Goal: Task Accomplishment & Management: Complete application form

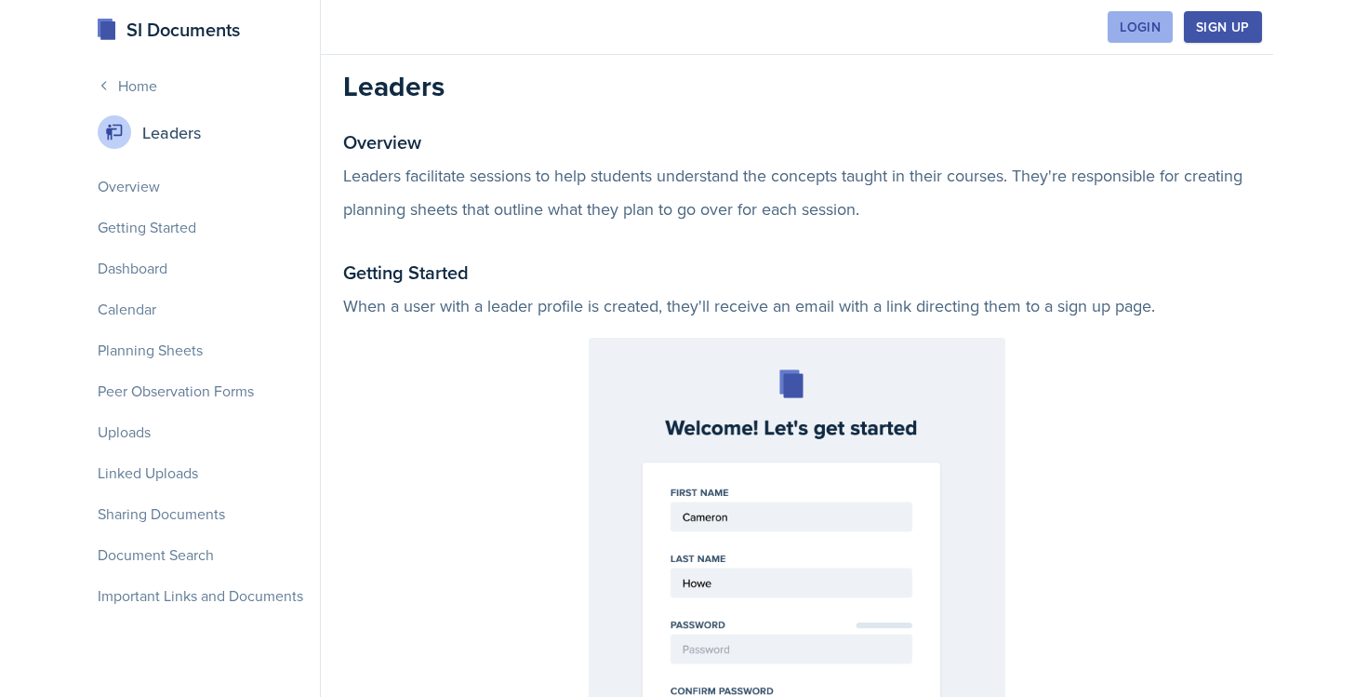
click at [1145, 21] on div "Login" at bounding box center [1140, 27] width 41 height 15
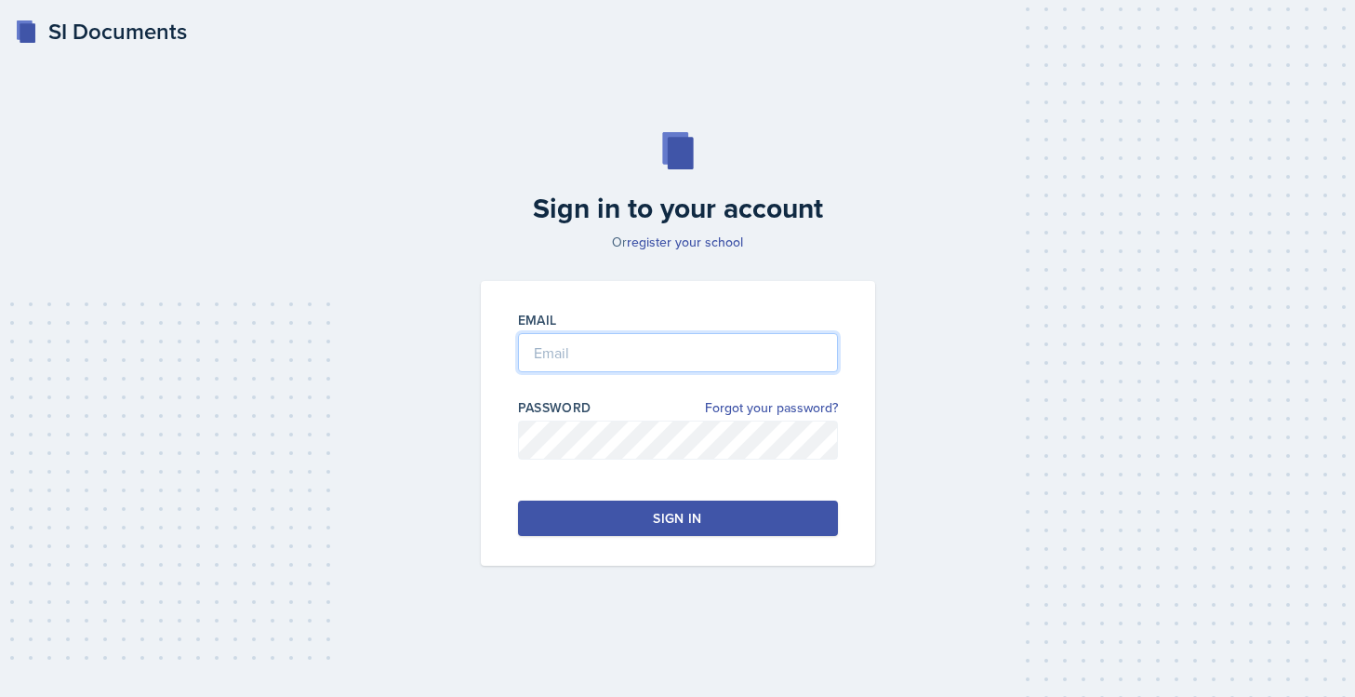
click at [712, 345] on input "email" at bounding box center [678, 352] width 320 height 39
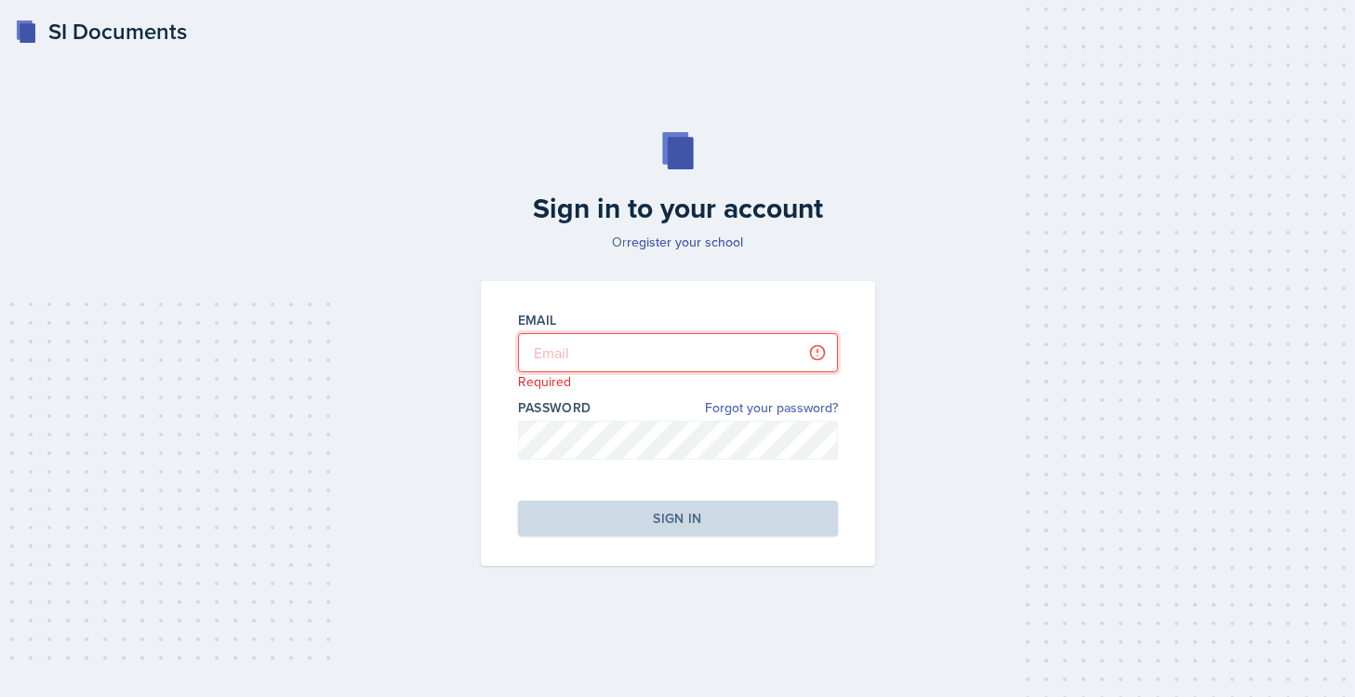
type input "jjahde@students.kennesaw.edu"
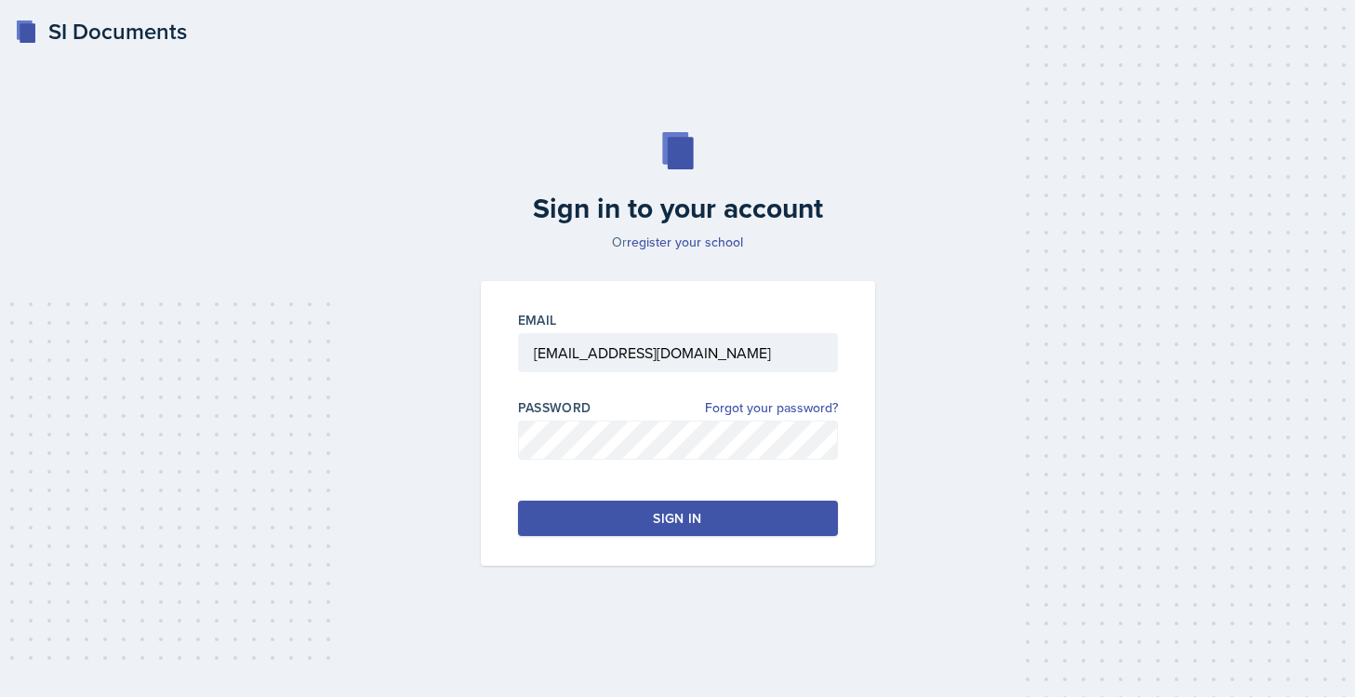
click at [744, 508] on button "Sign in" at bounding box center [678, 517] width 320 height 35
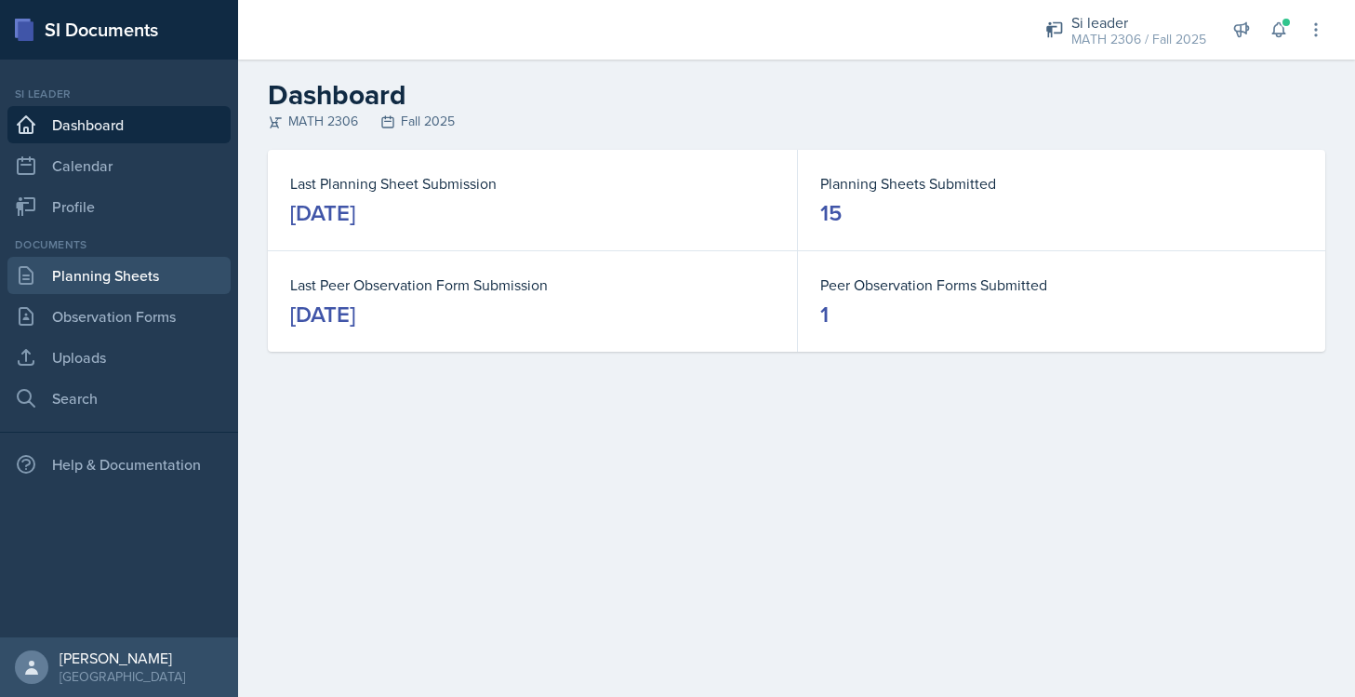
click at [98, 283] on link "Planning Sheets" at bounding box center [118, 275] width 223 height 37
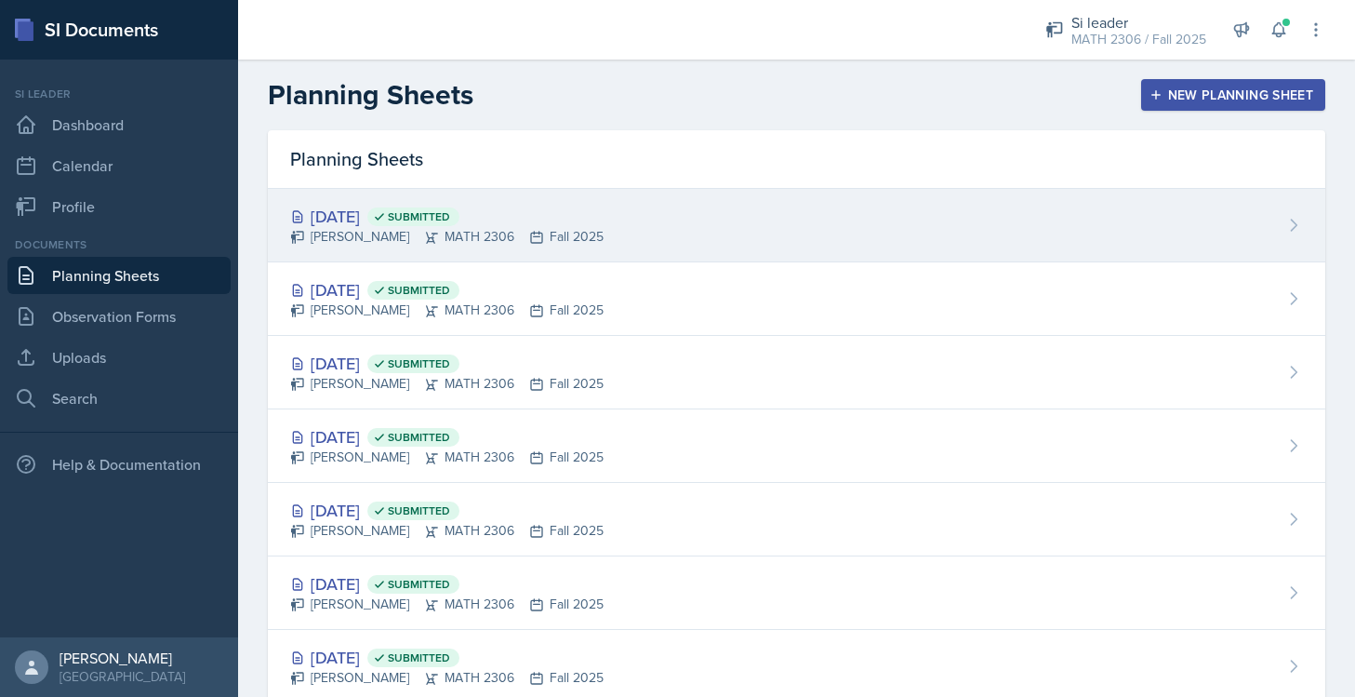
click at [459, 234] on div "Julian Jahde MATH 2306 Fall 2025" at bounding box center [446, 237] width 313 height 20
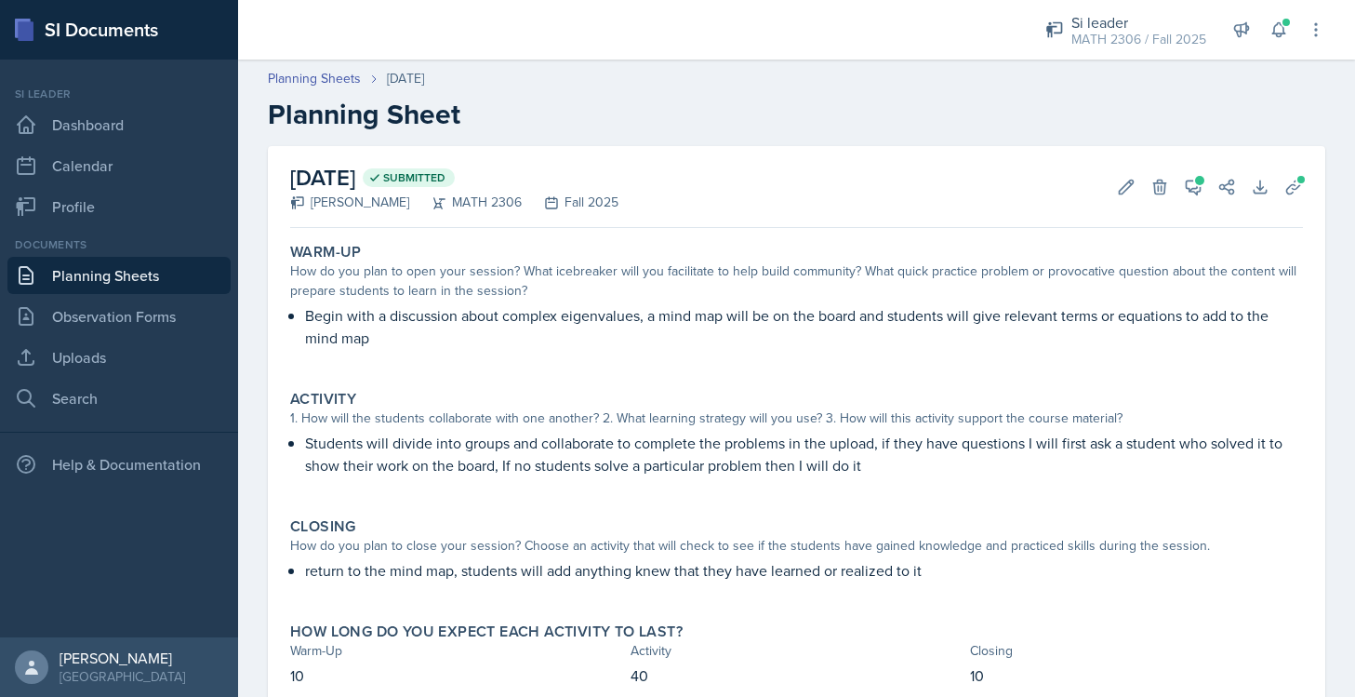
scroll to position [64, 0]
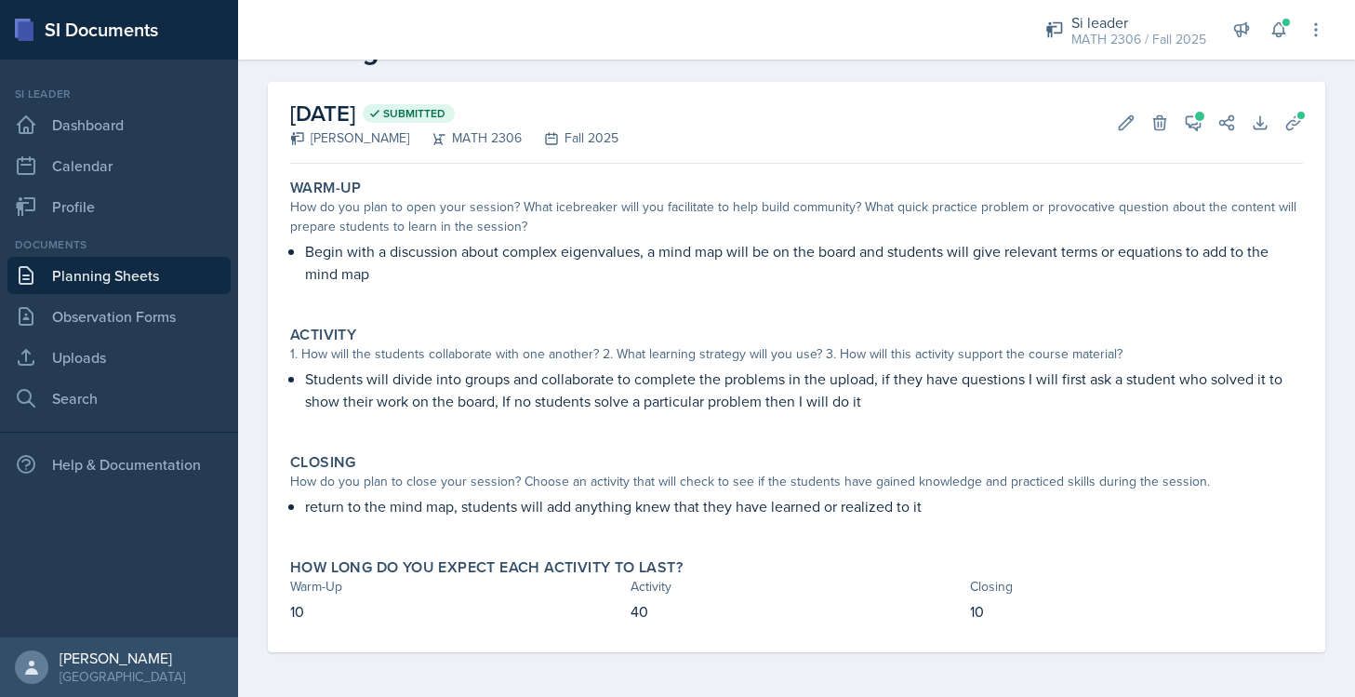
click at [124, 277] on link "Planning Sheets" at bounding box center [118, 275] width 223 height 37
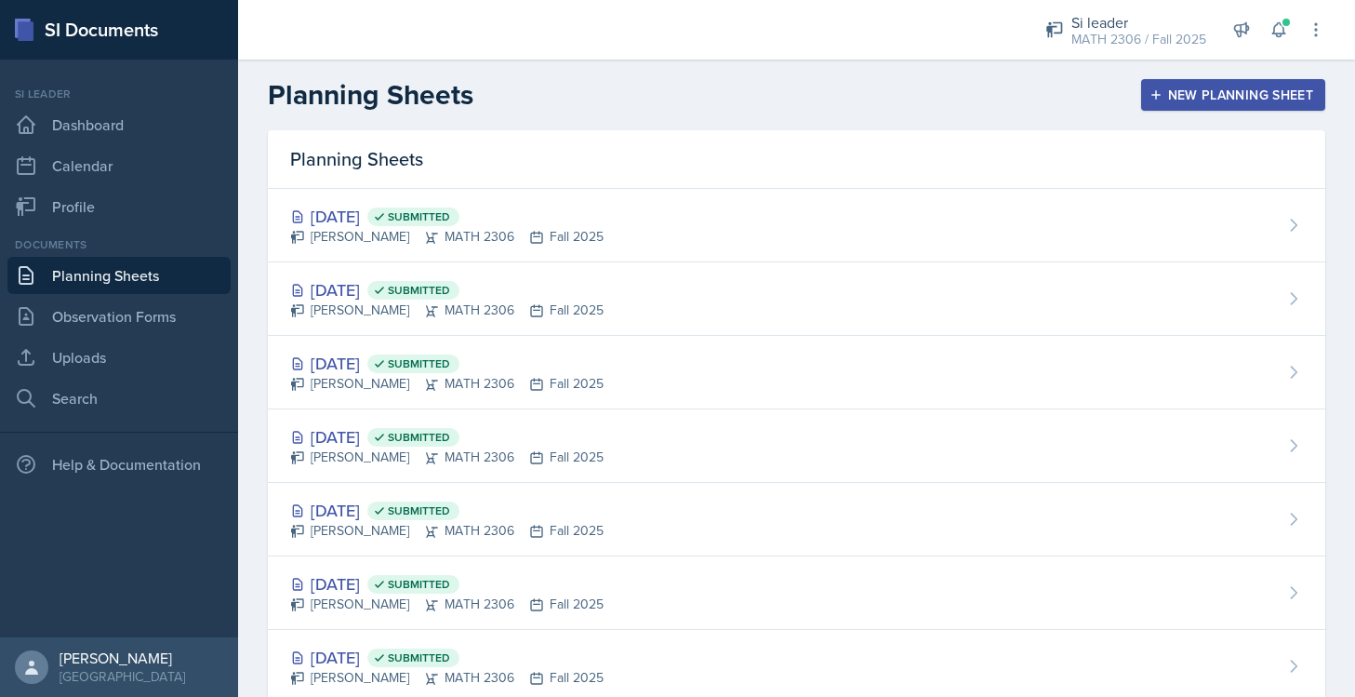
click at [1150, 100] on icon "button" at bounding box center [1156, 94] width 13 height 13
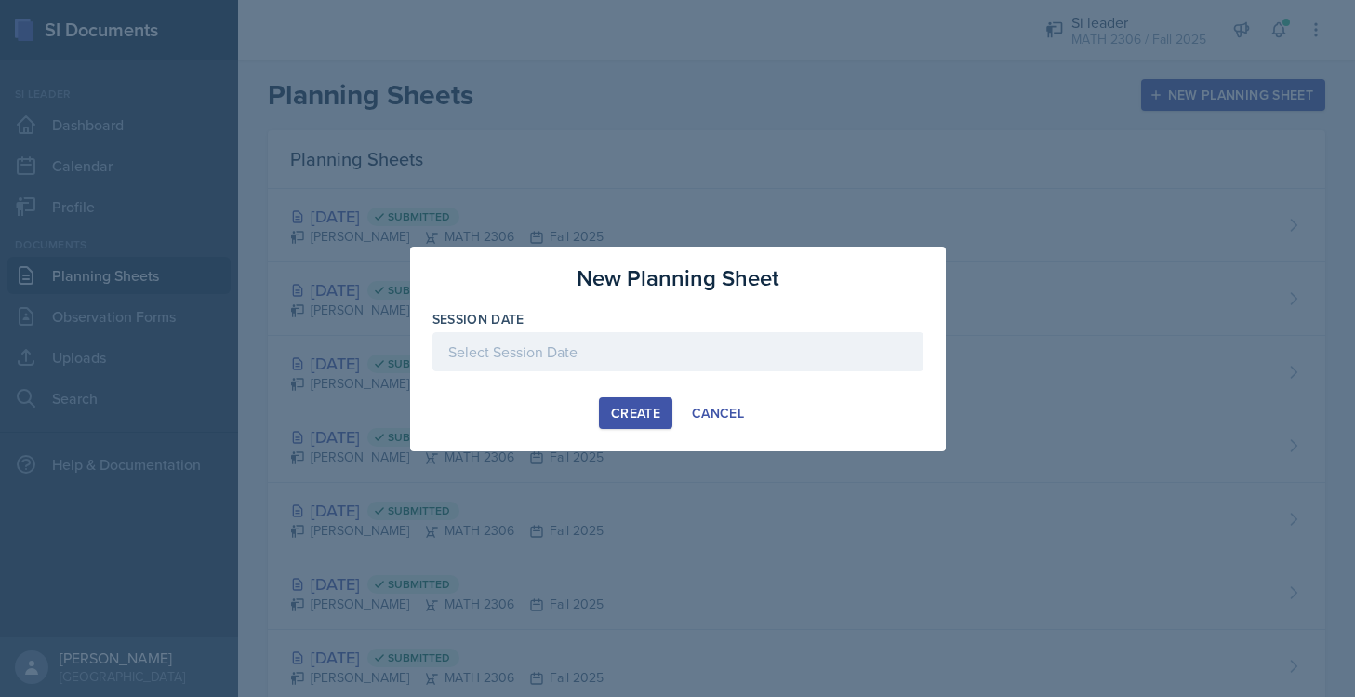
click at [681, 352] on div at bounding box center [678, 351] width 491 height 39
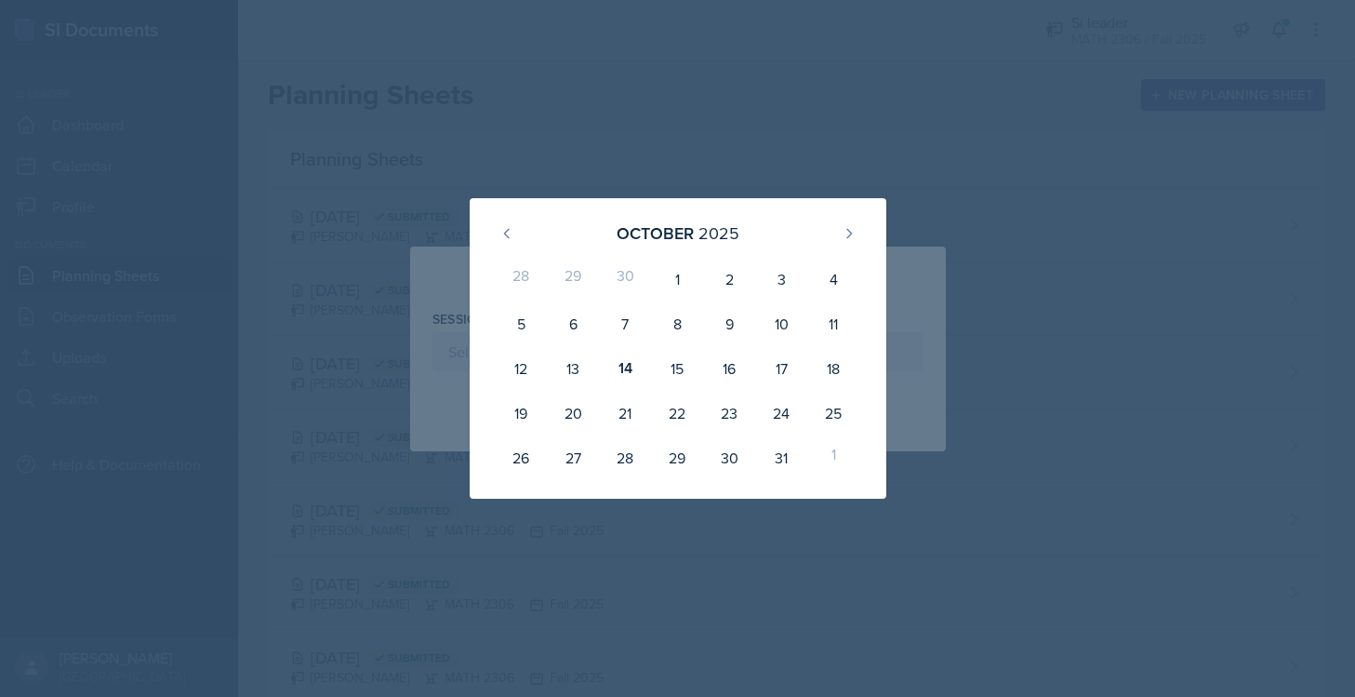
click at [826, 146] on div at bounding box center [677, 348] width 1355 height 697
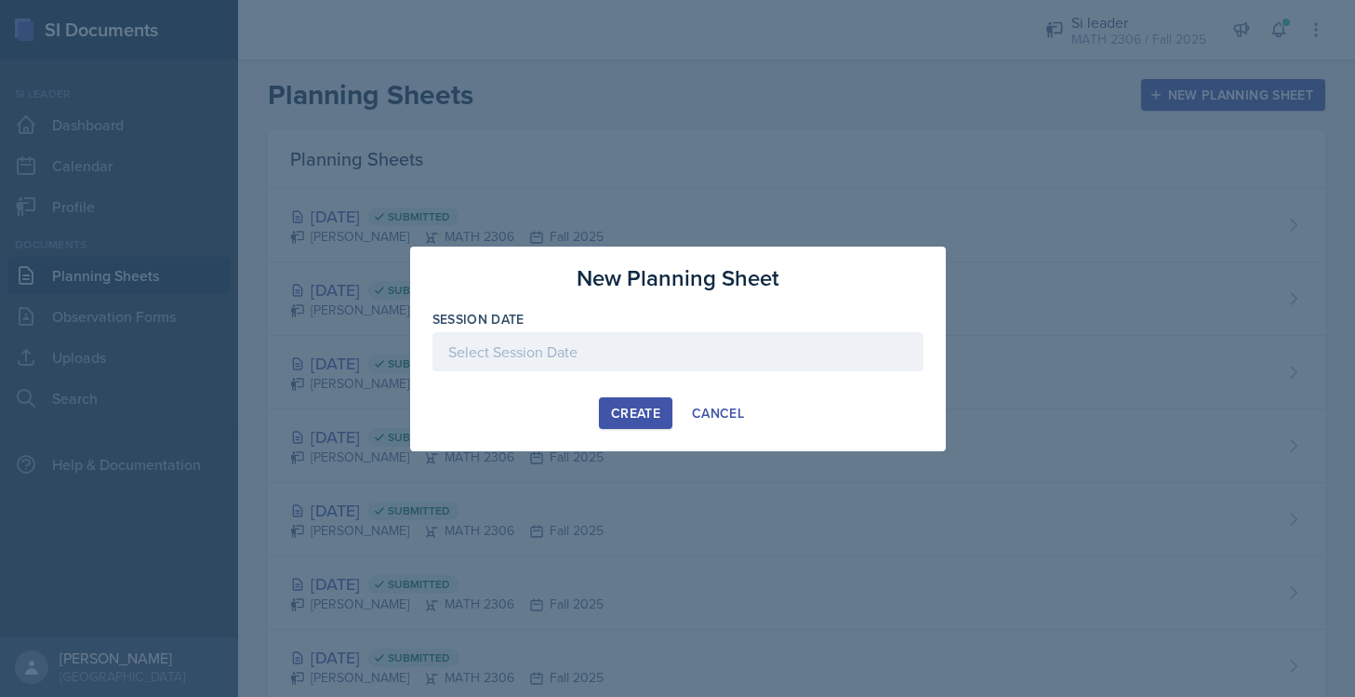
click at [579, 353] on div at bounding box center [678, 351] width 491 height 39
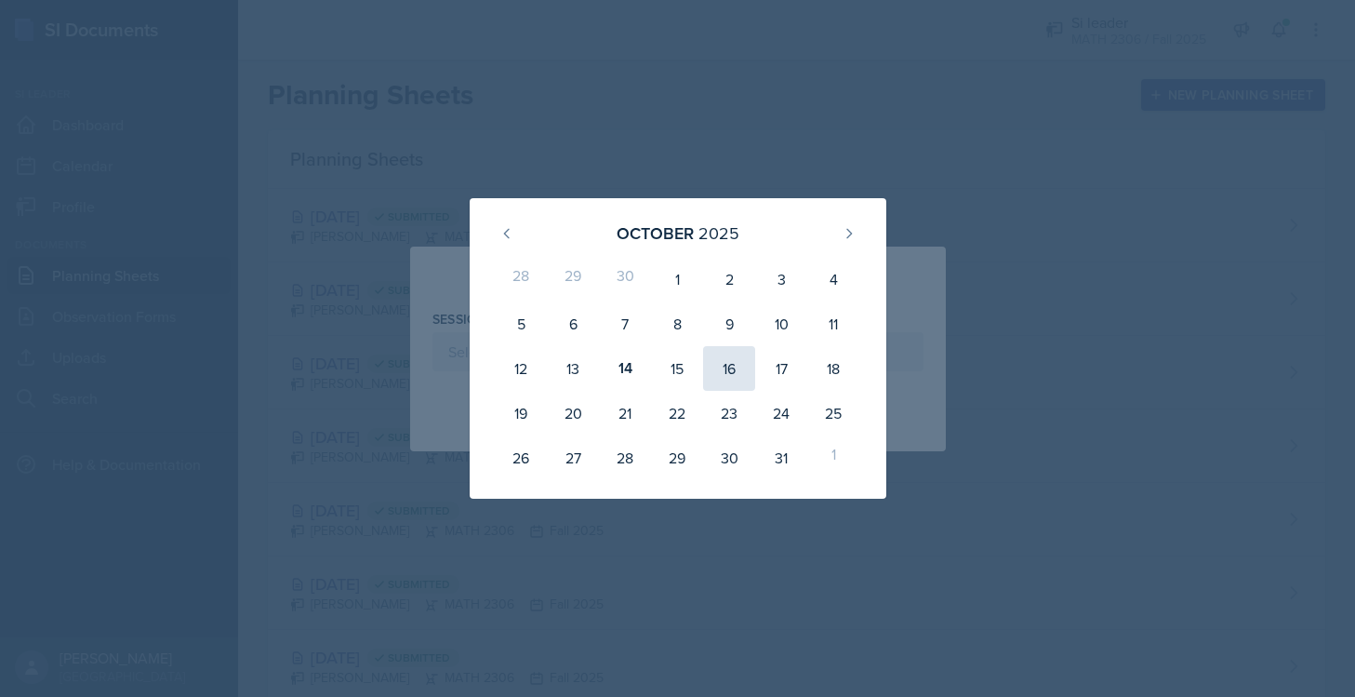
click at [738, 356] on div "16" at bounding box center [729, 368] width 52 height 45
type input "October 16th, 2025"
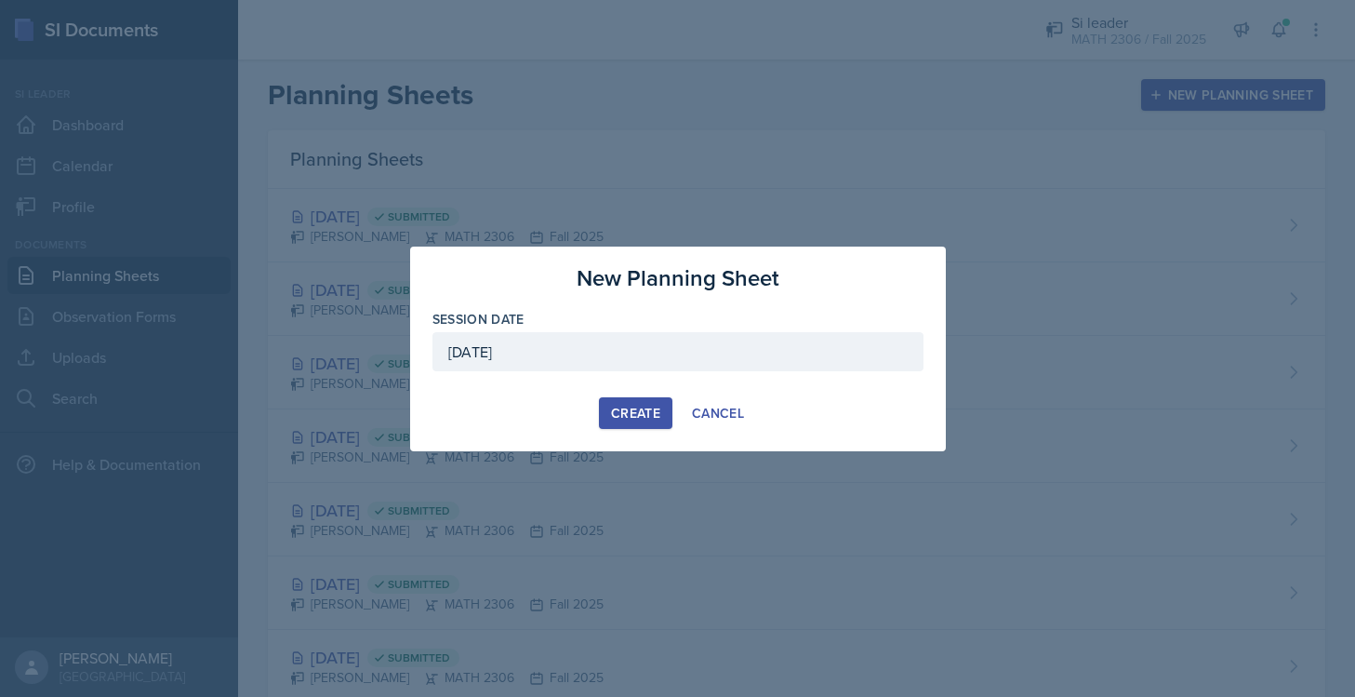
click at [644, 406] on div "Create" at bounding box center [635, 413] width 49 height 15
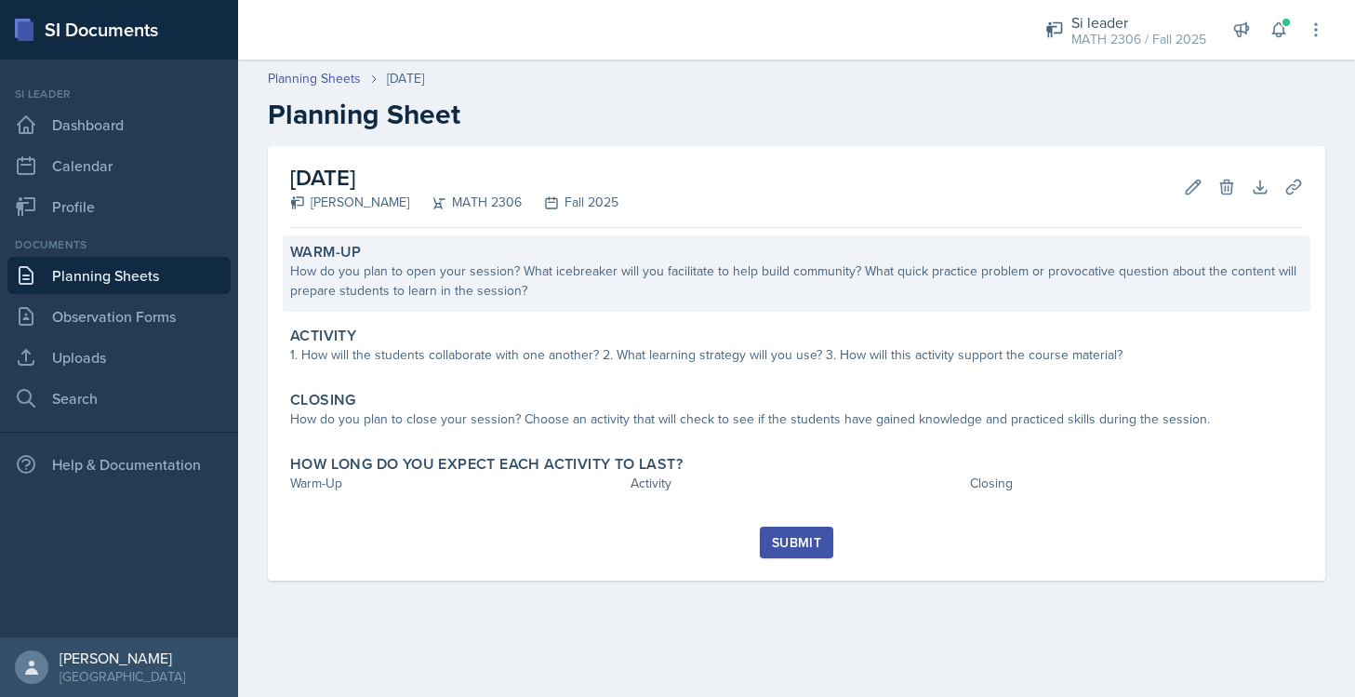
click at [618, 277] on div "How do you plan to open your session? What icebreaker will you facilitate to he…" at bounding box center [796, 280] width 1013 height 39
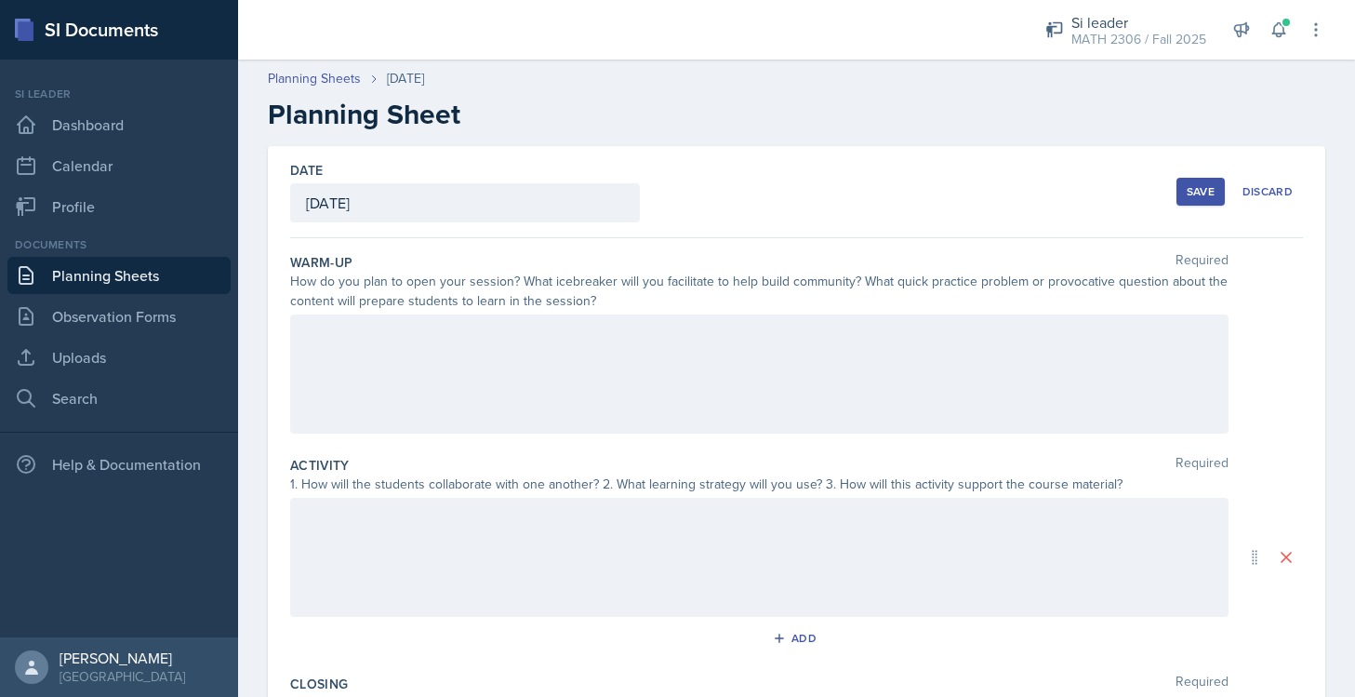
click at [594, 317] on div at bounding box center [759, 373] width 939 height 119
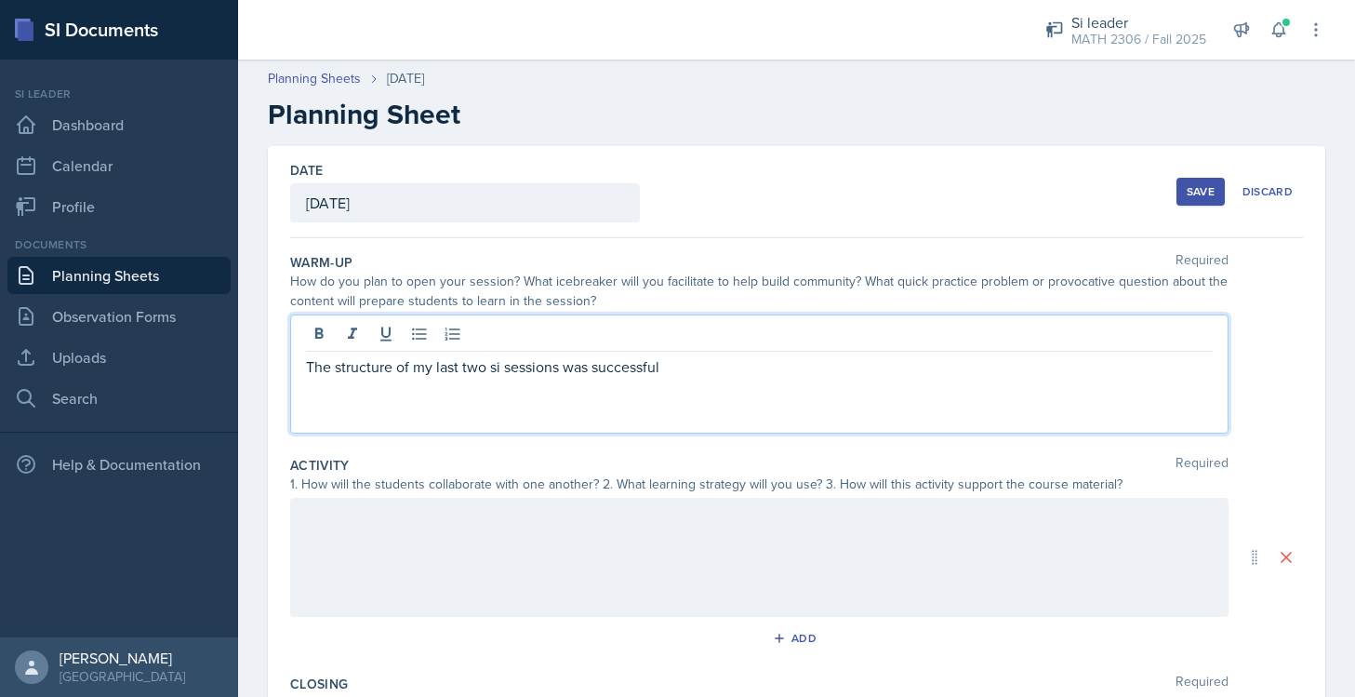
click at [495, 365] on p "The structure of my last two si sessions was successful" at bounding box center [759, 366] width 907 height 22
click at [699, 373] on p "The structure of my last two SI sessions was successful" at bounding box center [759, 366] width 907 height 22
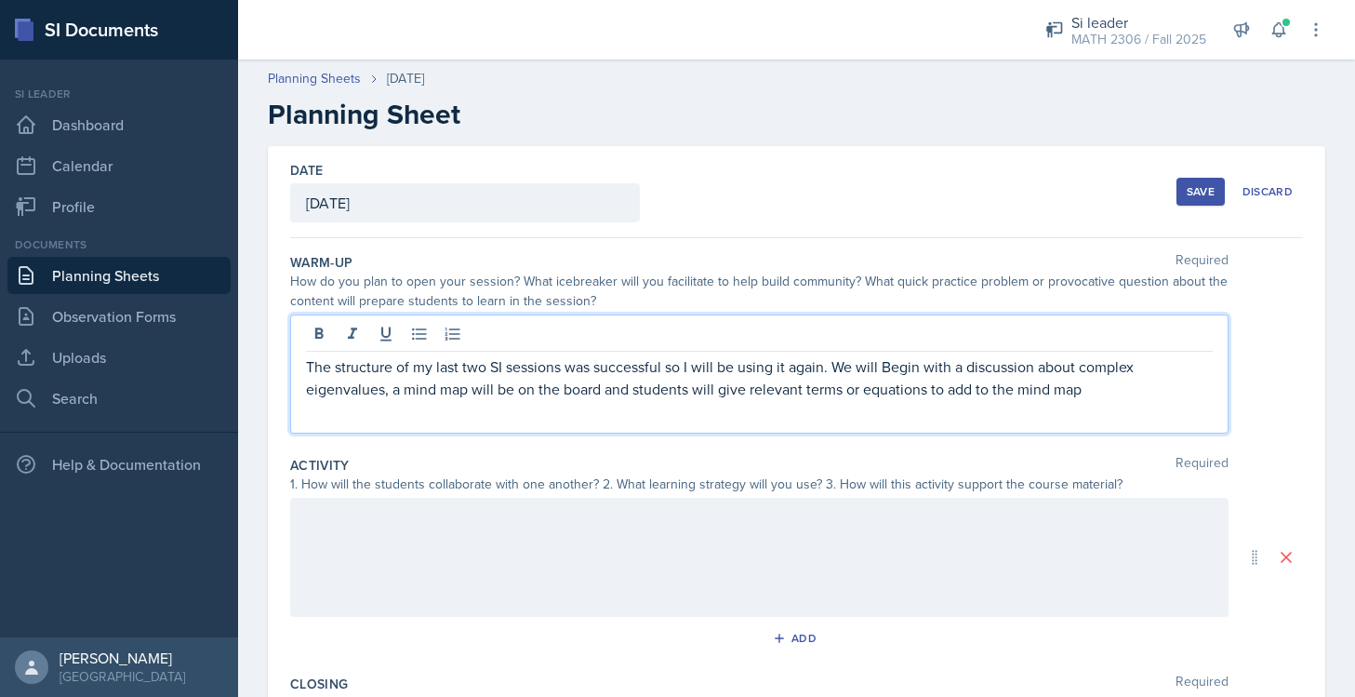
click at [895, 366] on p "The structure of my last two SI sessions was successful so I will be using it a…" at bounding box center [759, 377] width 907 height 45
drag, startPoint x: 1133, startPoint y: 364, endPoint x: 1081, endPoint y: 366, distance: 52.1
click at [1081, 366] on p "The structure of my last two SI sessions was successful so I will be using it a…" at bounding box center [759, 377] width 907 height 45
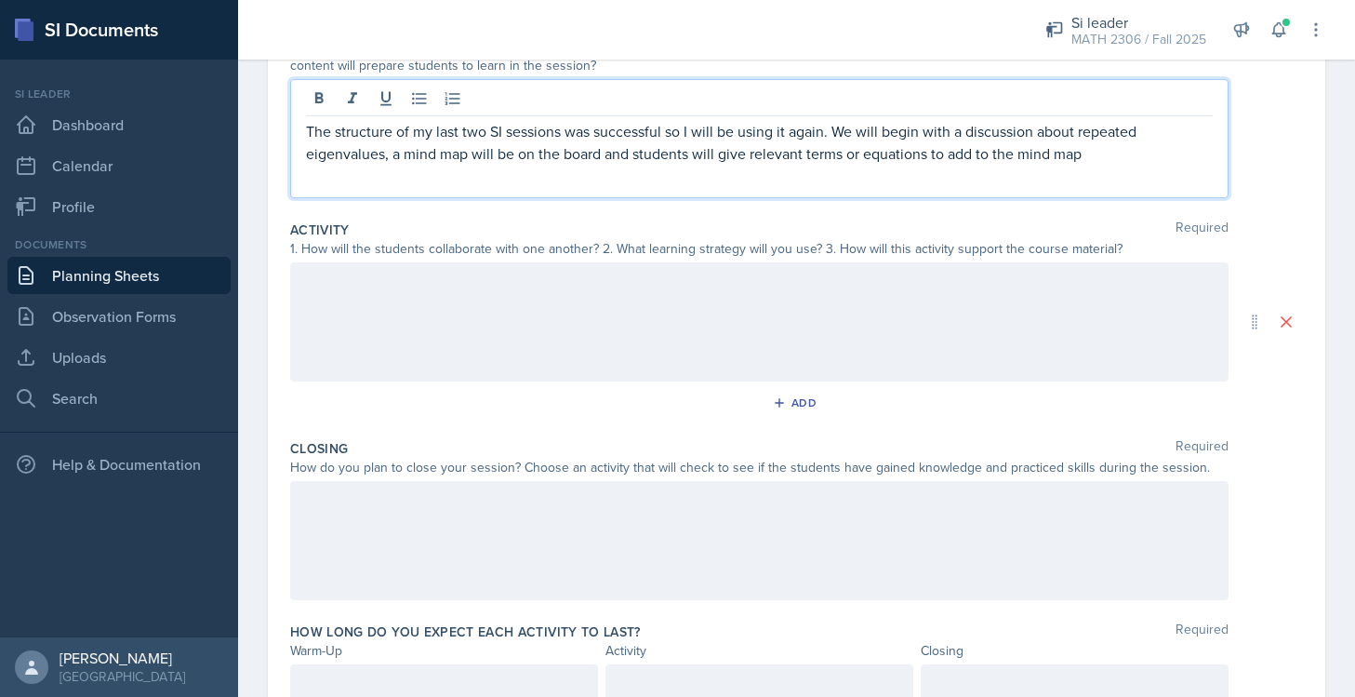
click at [674, 273] on p at bounding box center [759, 282] width 907 height 22
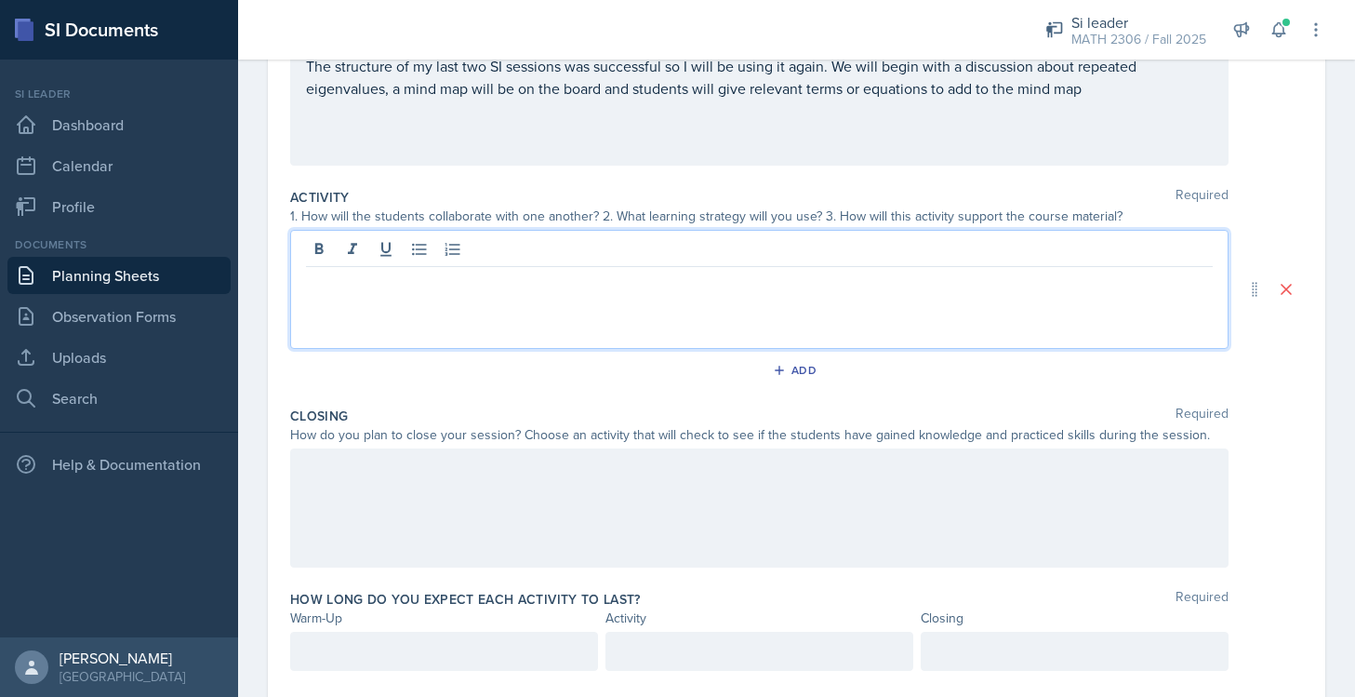
paste div
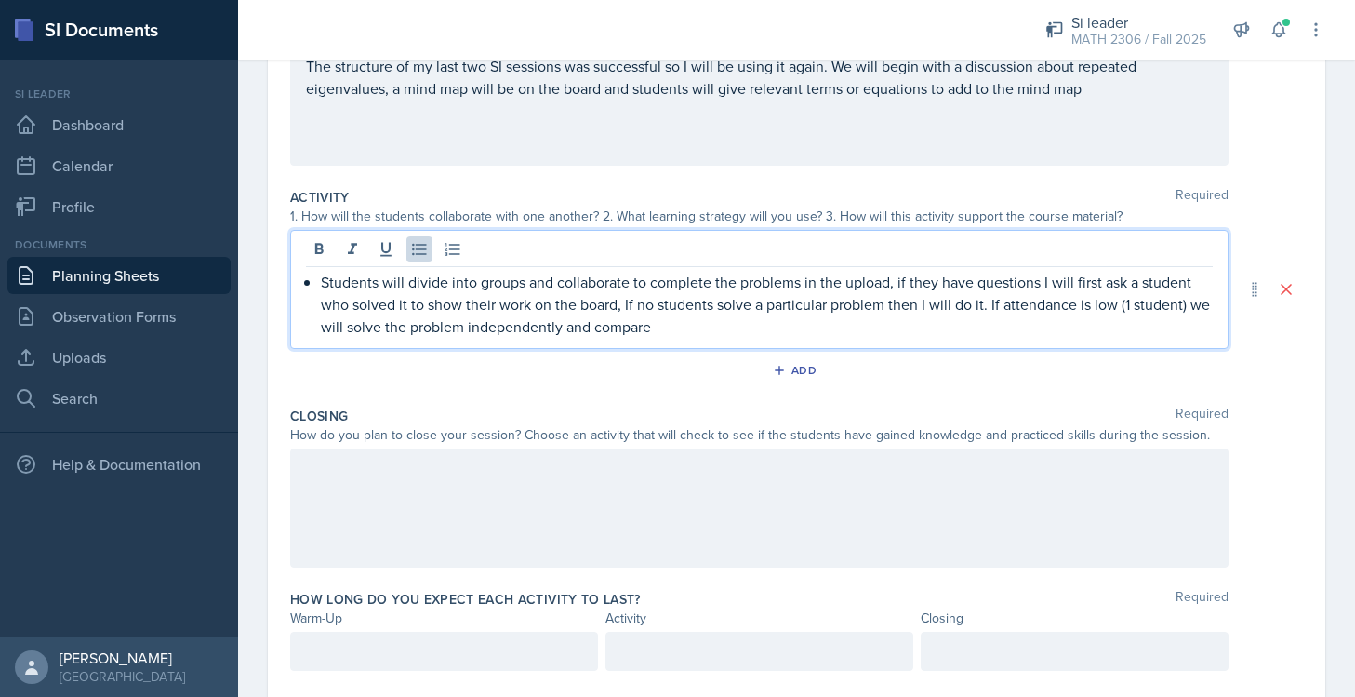
click at [575, 472] on div at bounding box center [759, 507] width 939 height 119
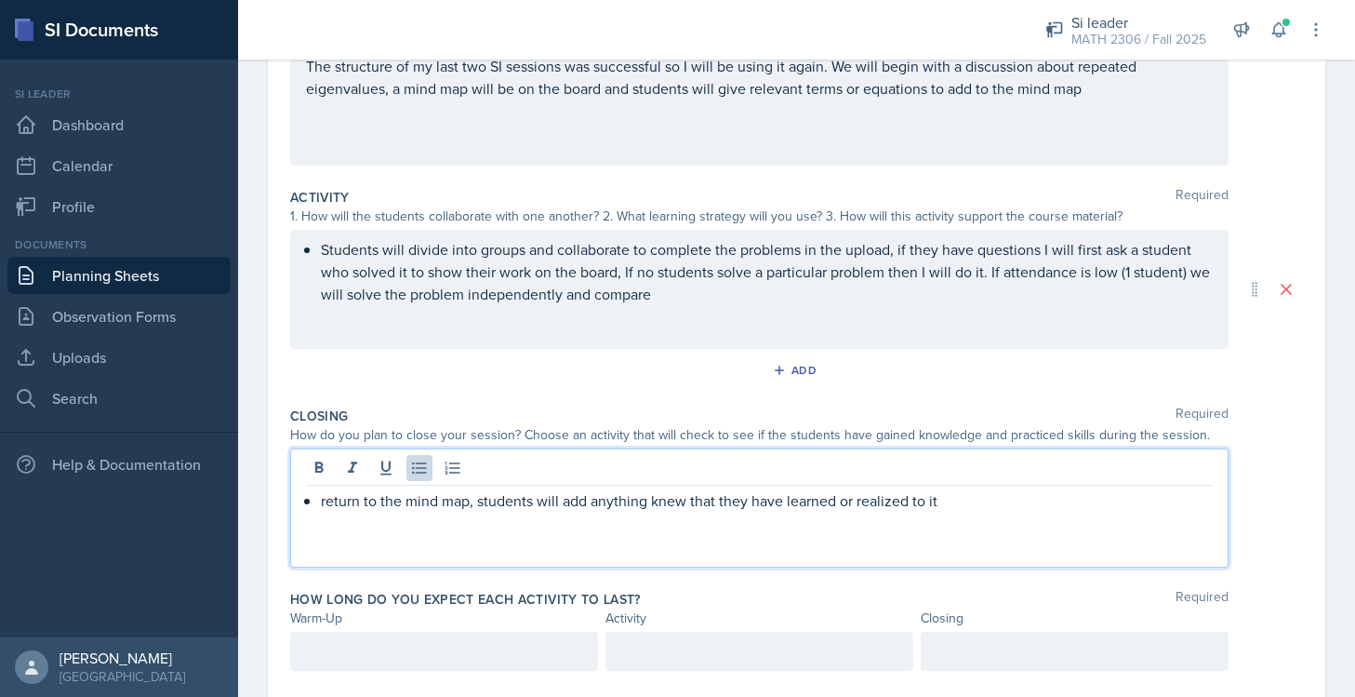
click at [500, 653] on div at bounding box center [444, 651] width 308 height 39
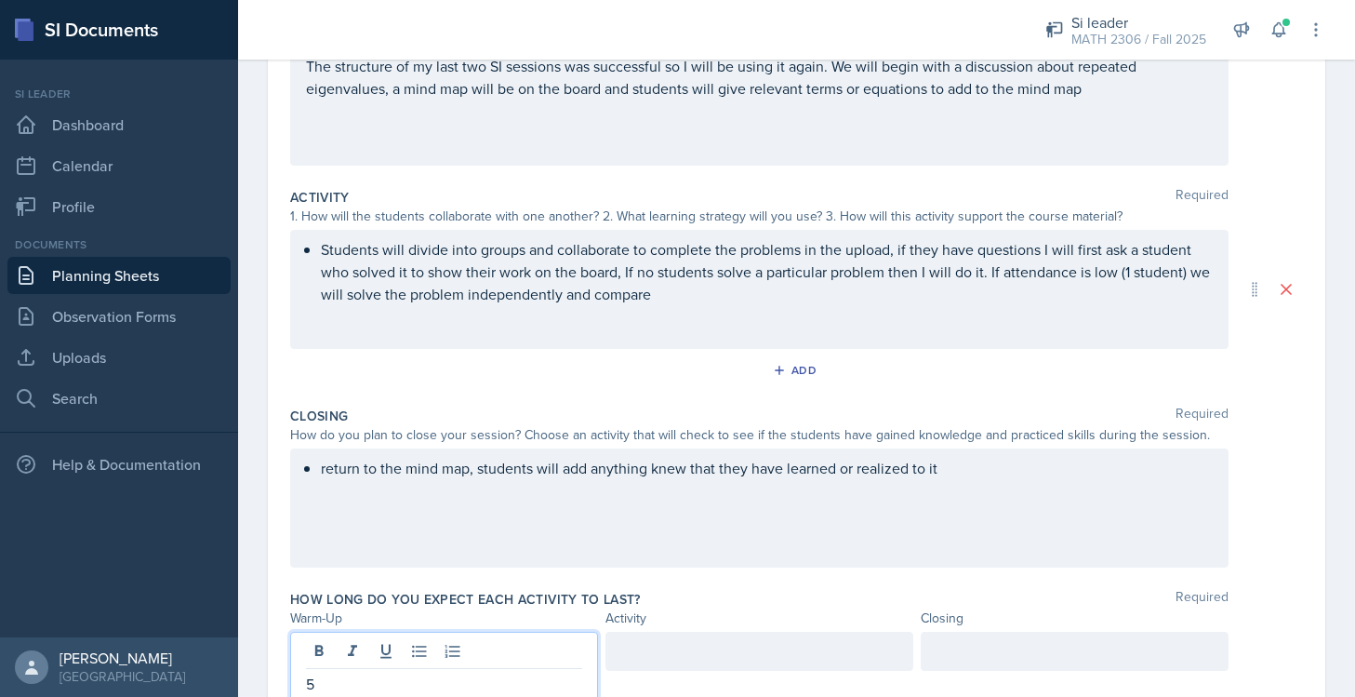
click at [679, 658] on div at bounding box center [760, 651] width 308 height 39
click at [1071, 646] on div at bounding box center [1075, 651] width 308 height 39
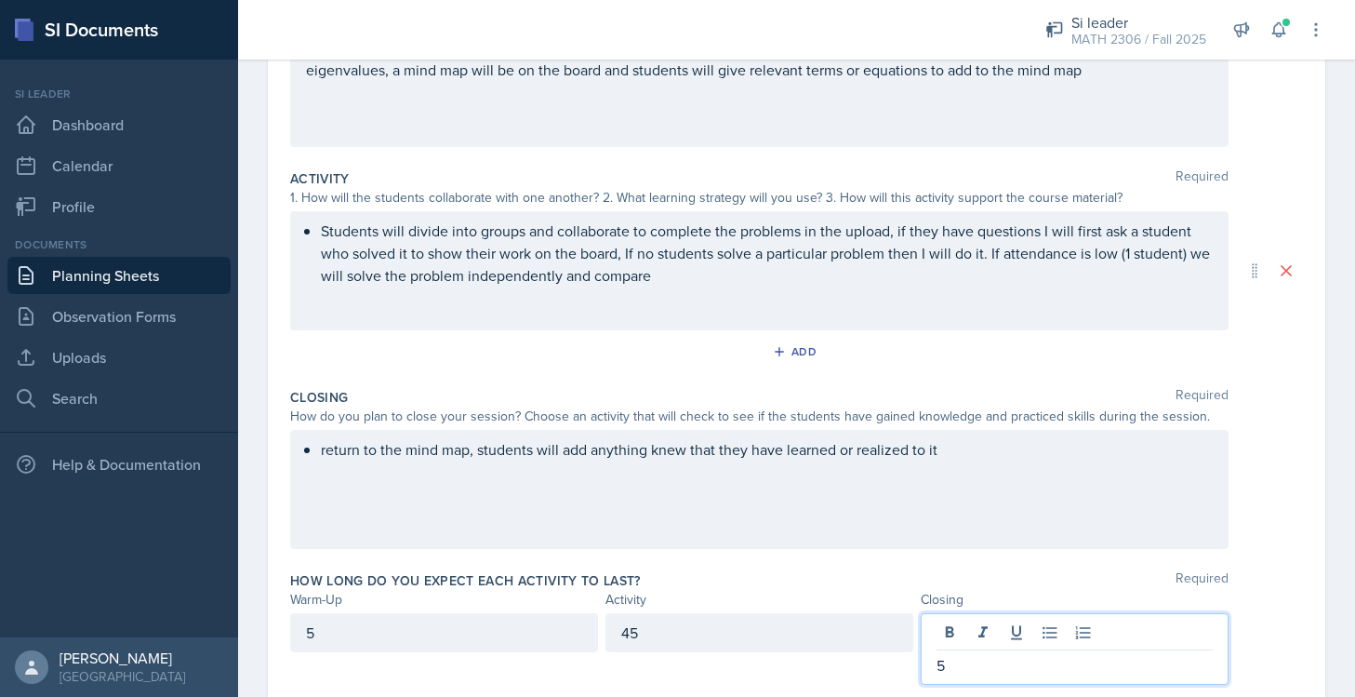
scroll to position [299, 0]
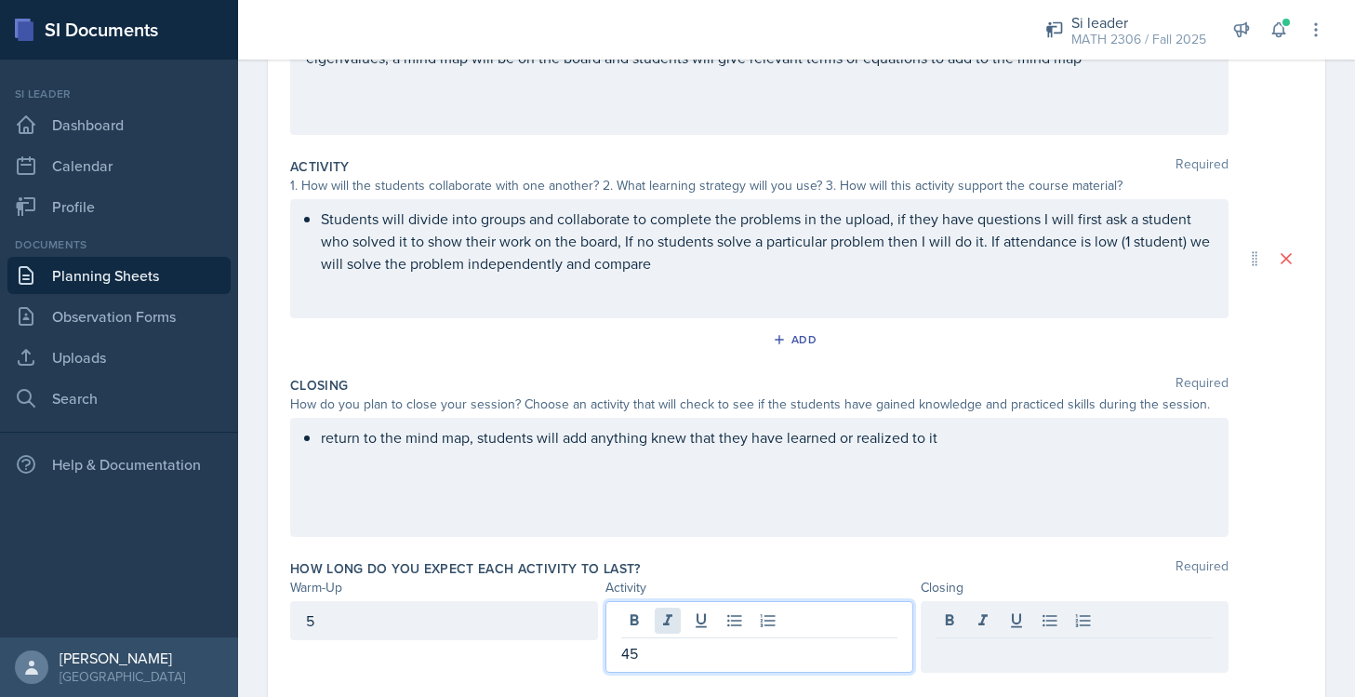
click at [655, 624] on div "45" at bounding box center [760, 637] width 308 height 72
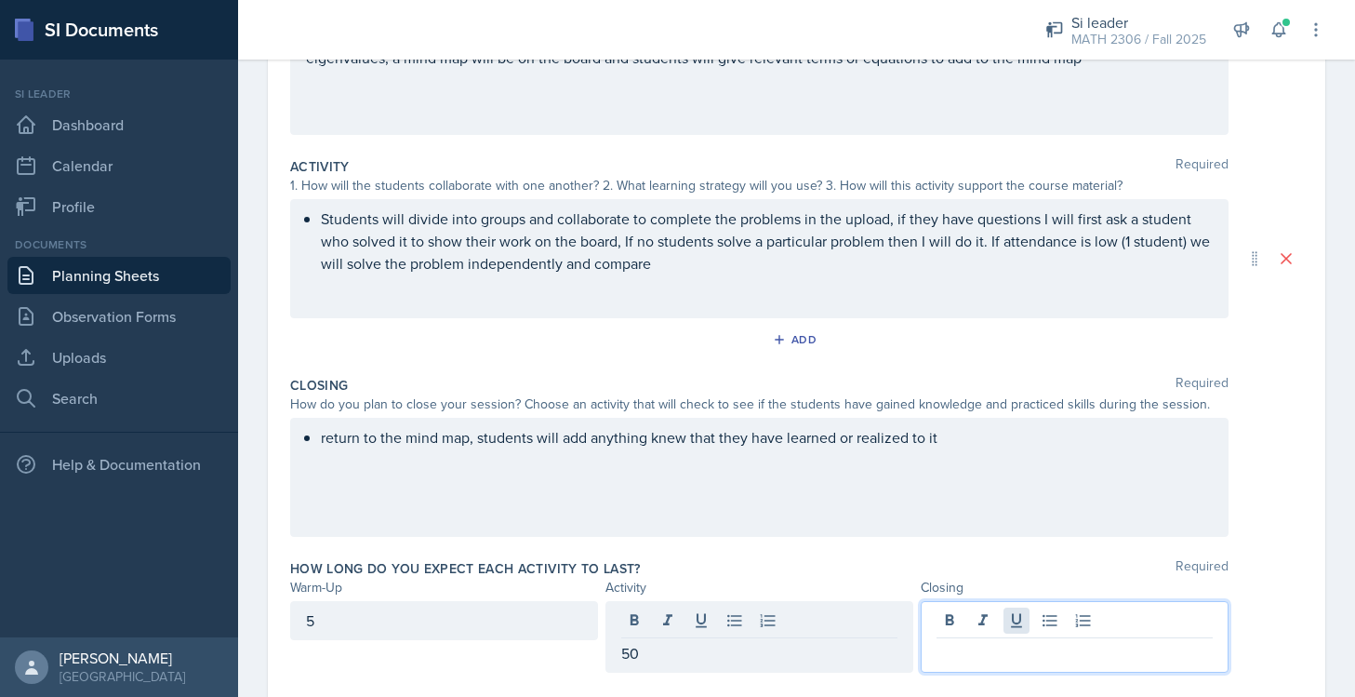
click at [1006, 620] on div at bounding box center [1075, 637] width 308 height 72
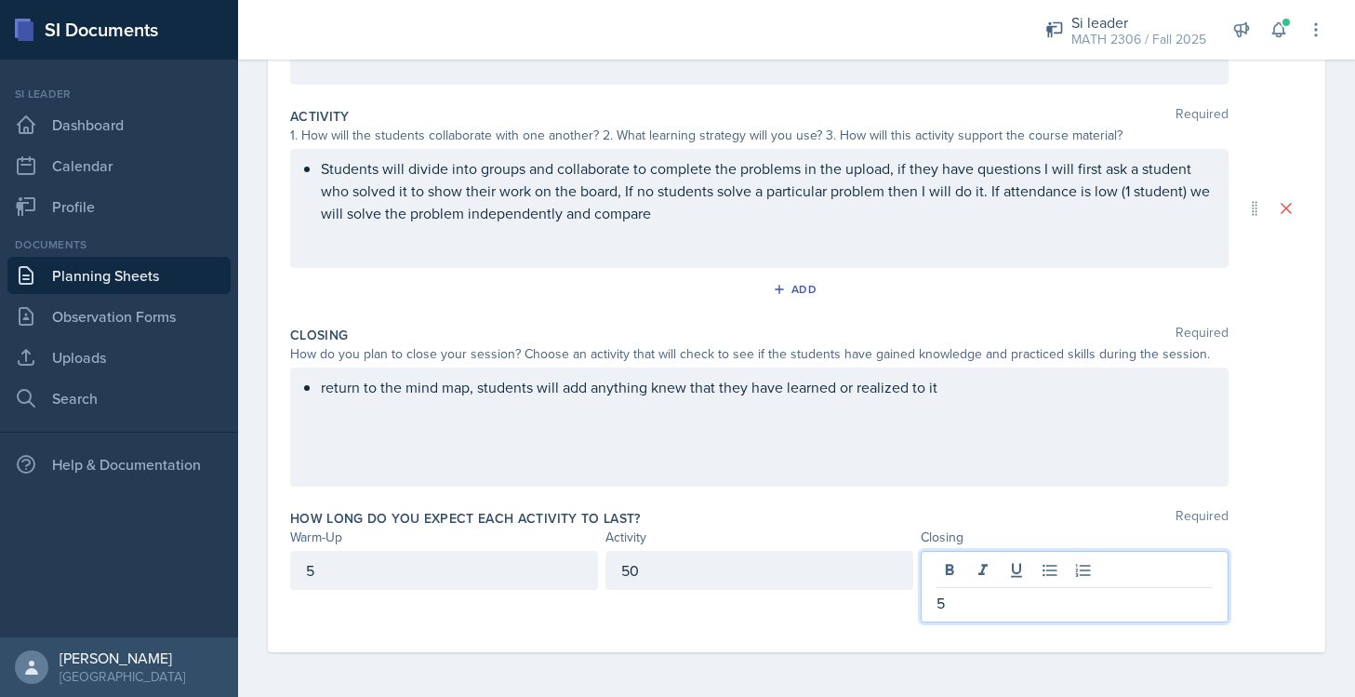
scroll to position [0, 0]
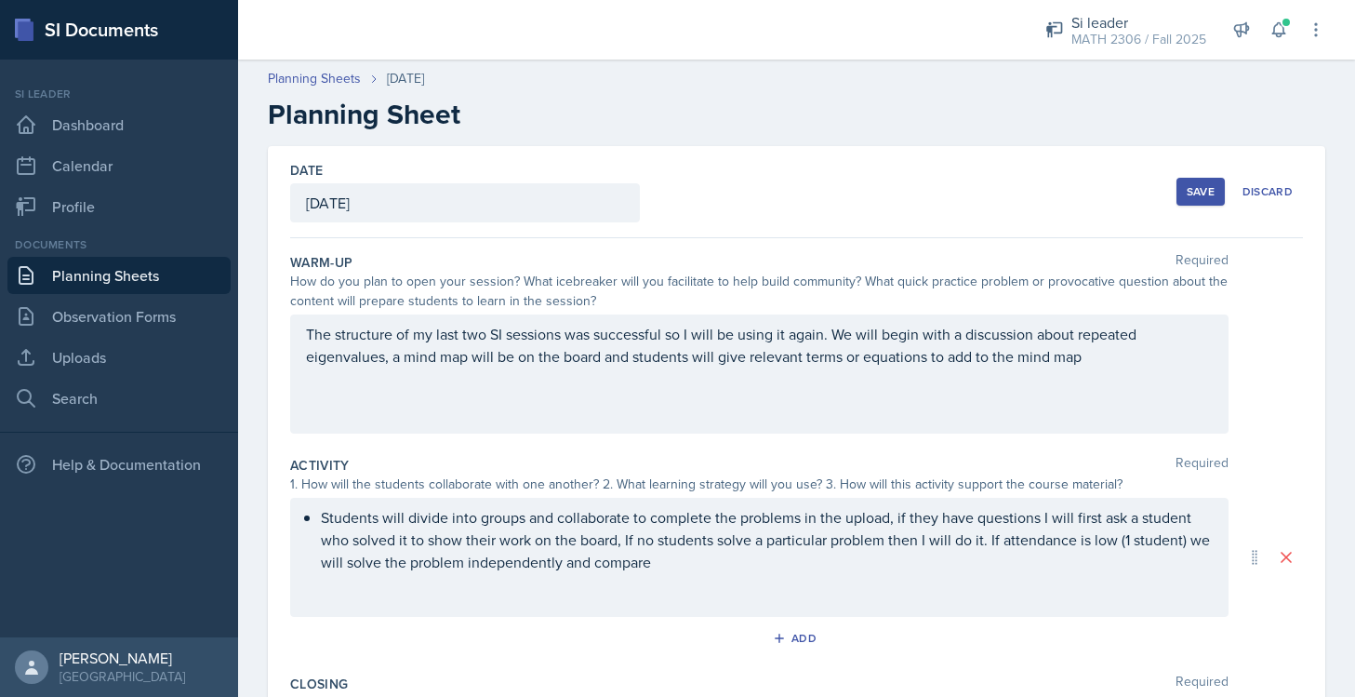
click at [1192, 189] on div "Save" at bounding box center [1201, 191] width 28 height 15
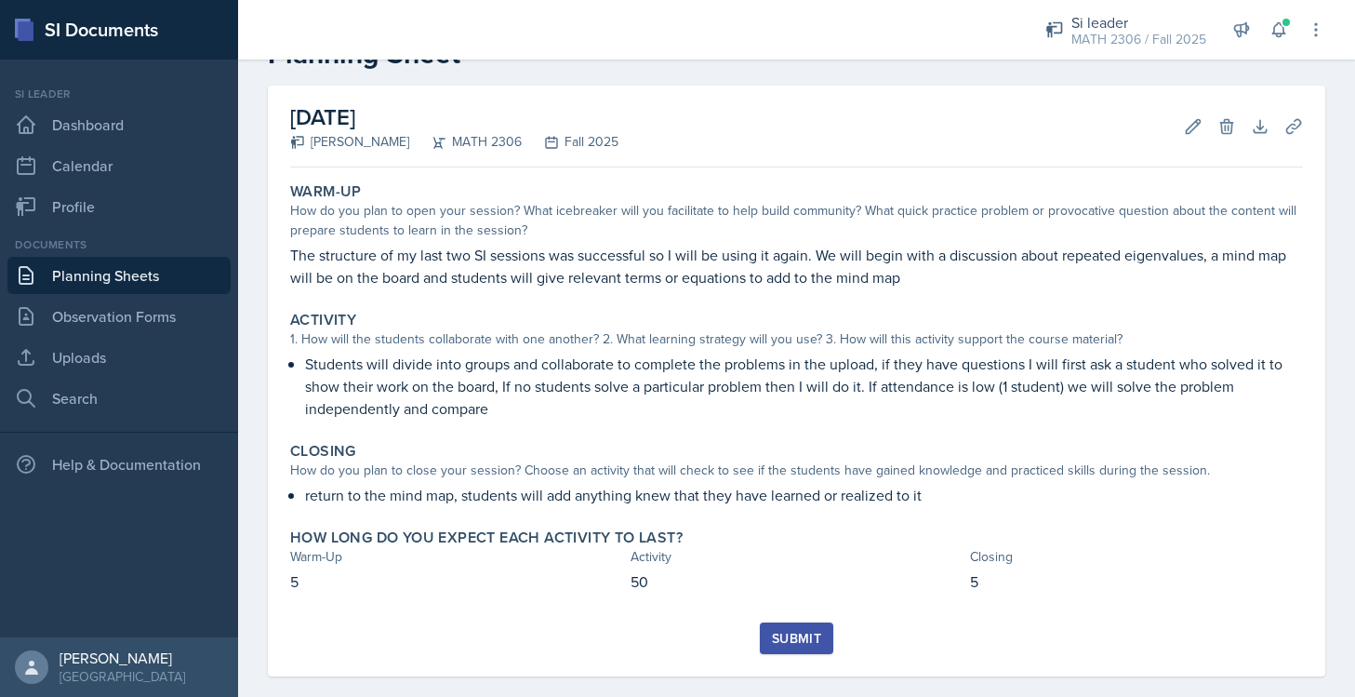
scroll to position [85, 0]
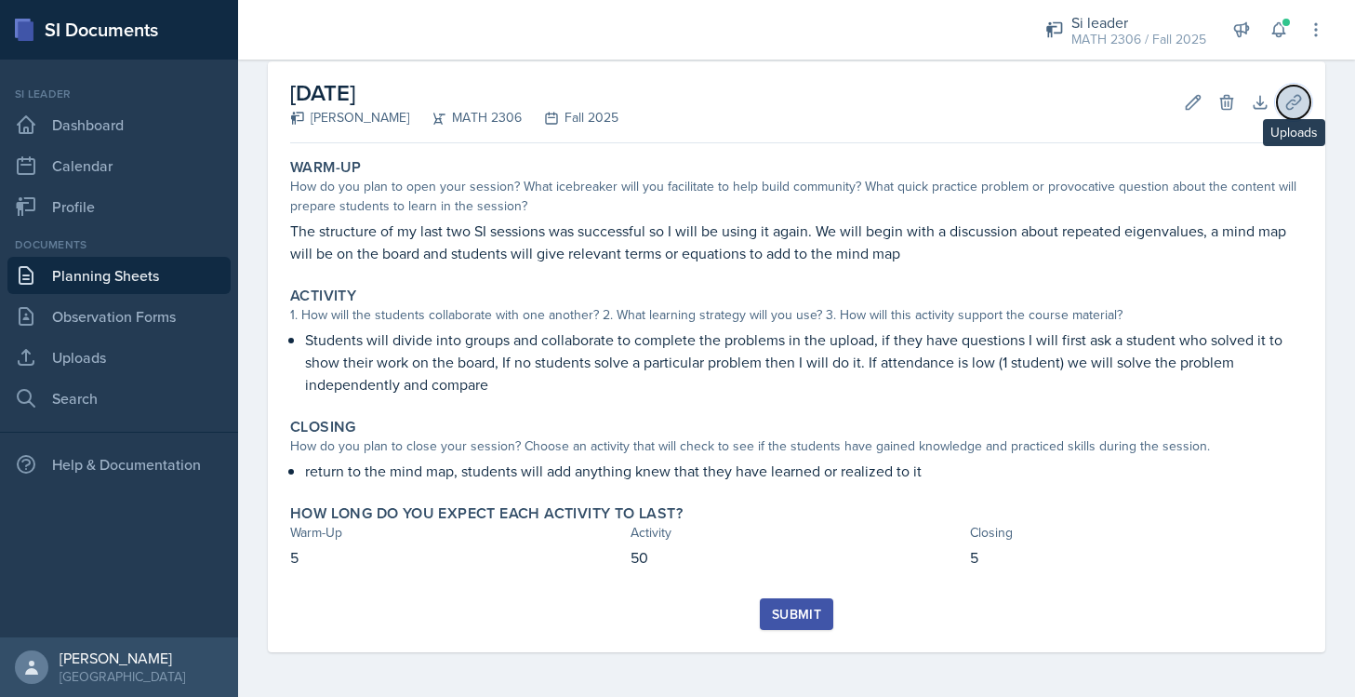
click at [1294, 107] on icon at bounding box center [1294, 102] width 19 height 19
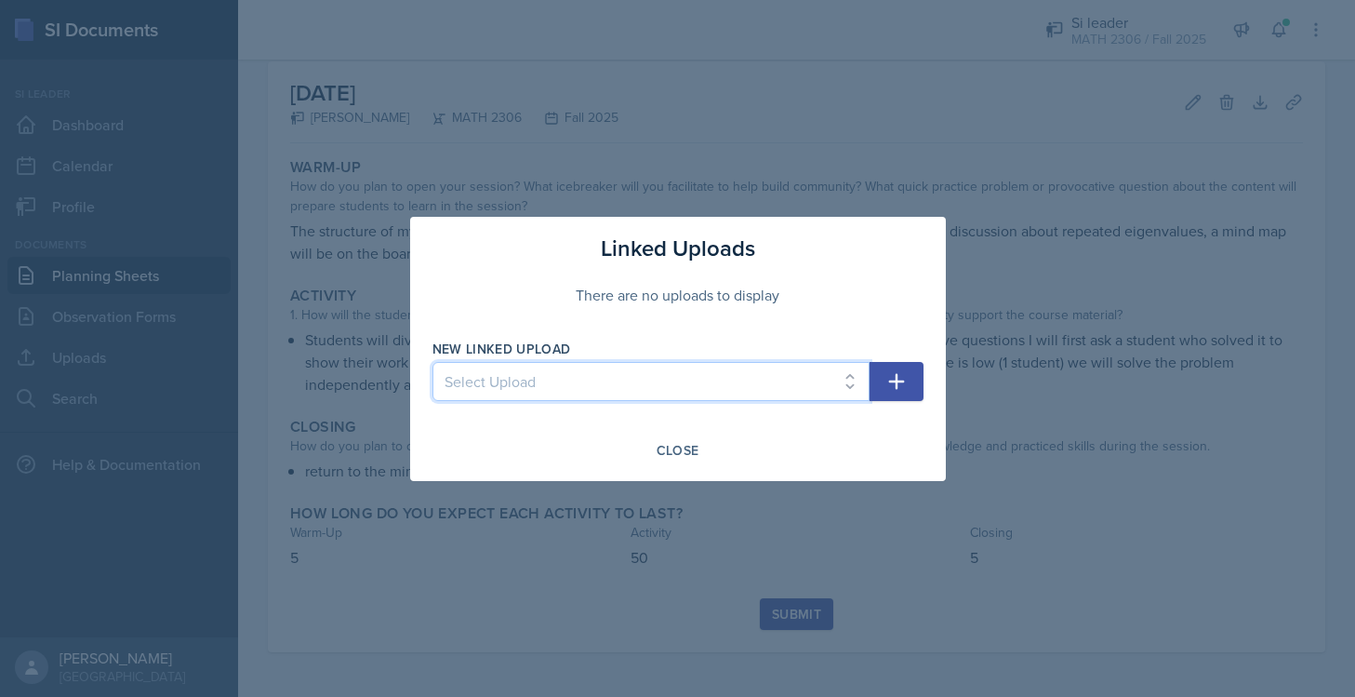
click at [588, 382] on select "Select Upload Mock session.1 Mock session.2 SI Session 8/26/25 SI Session 8/27/…" at bounding box center [651, 381] width 437 height 39
click at [684, 463] on button "Close" at bounding box center [678, 450] width 67 height 32
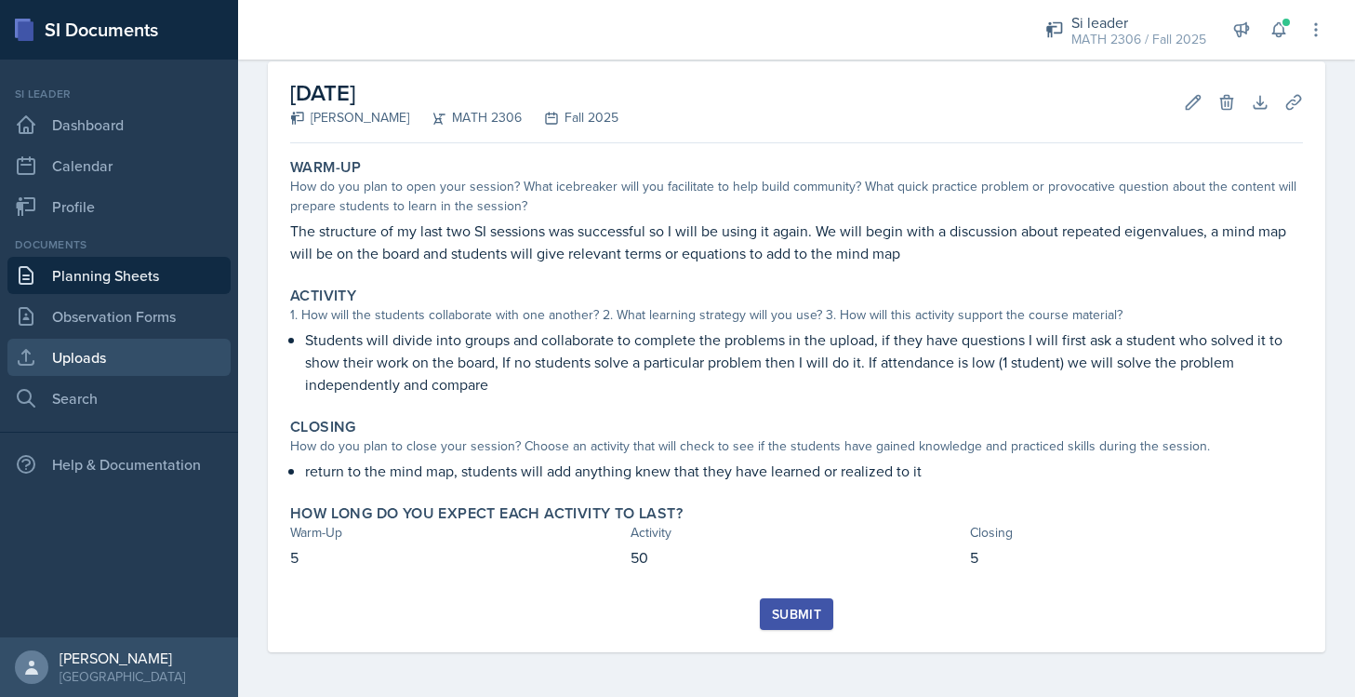
click at [98, 361] on link "Uploads" at bounding box center [118, 357] width 223 height 37
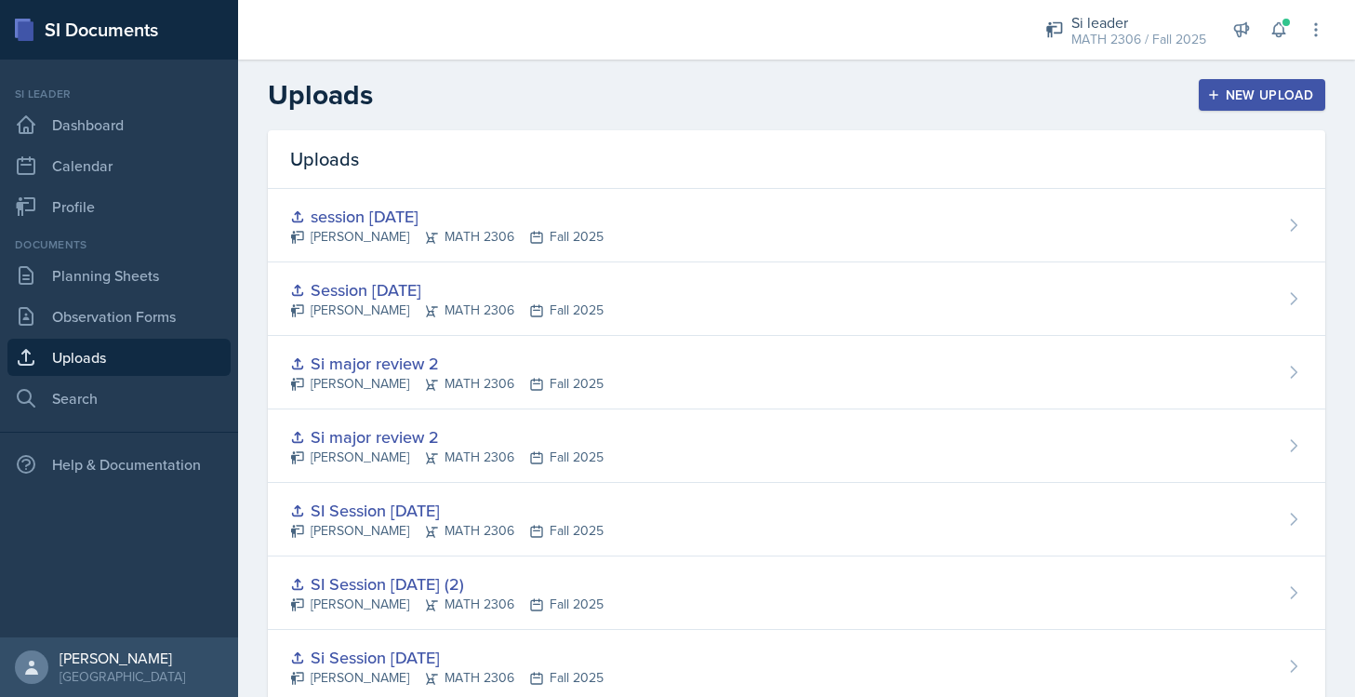
click at [1220, 107] on button "New Upload" at bounding box center [1262, 95] width 127 height 32
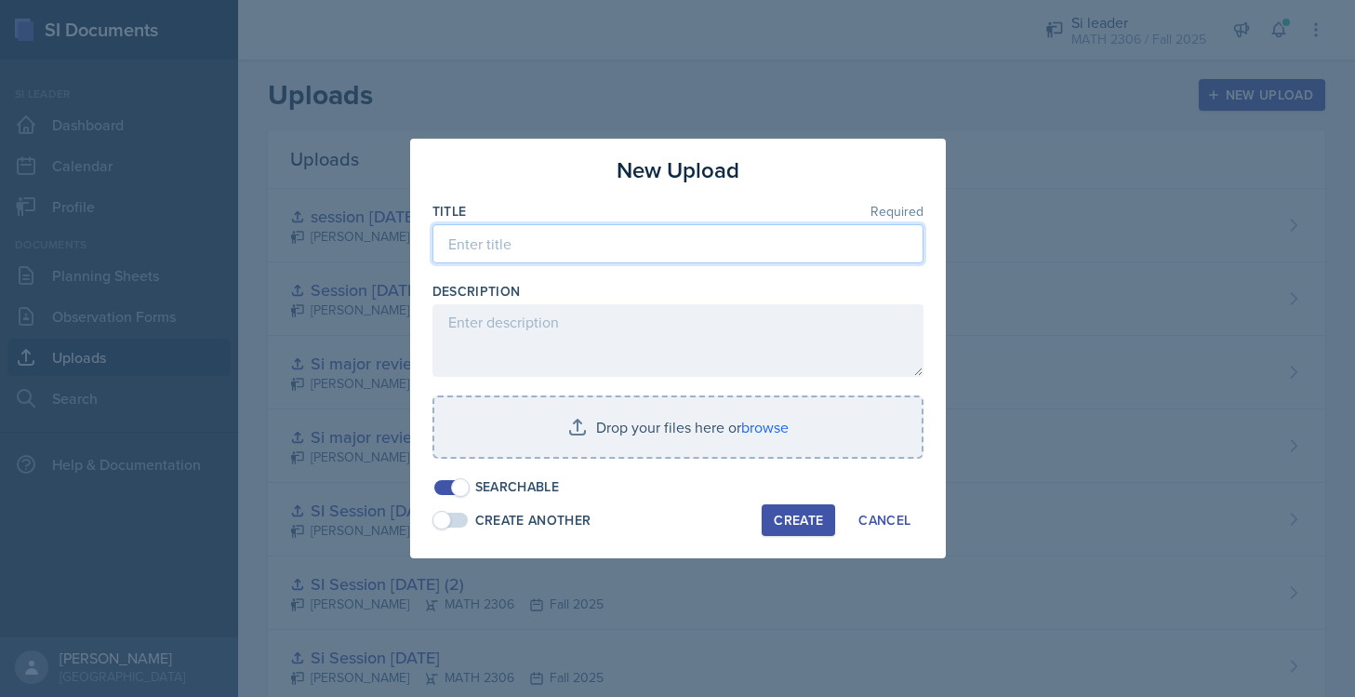
click at [758, 248] on input at bounding box center [678, 243] width 491 height 39
type input "I"
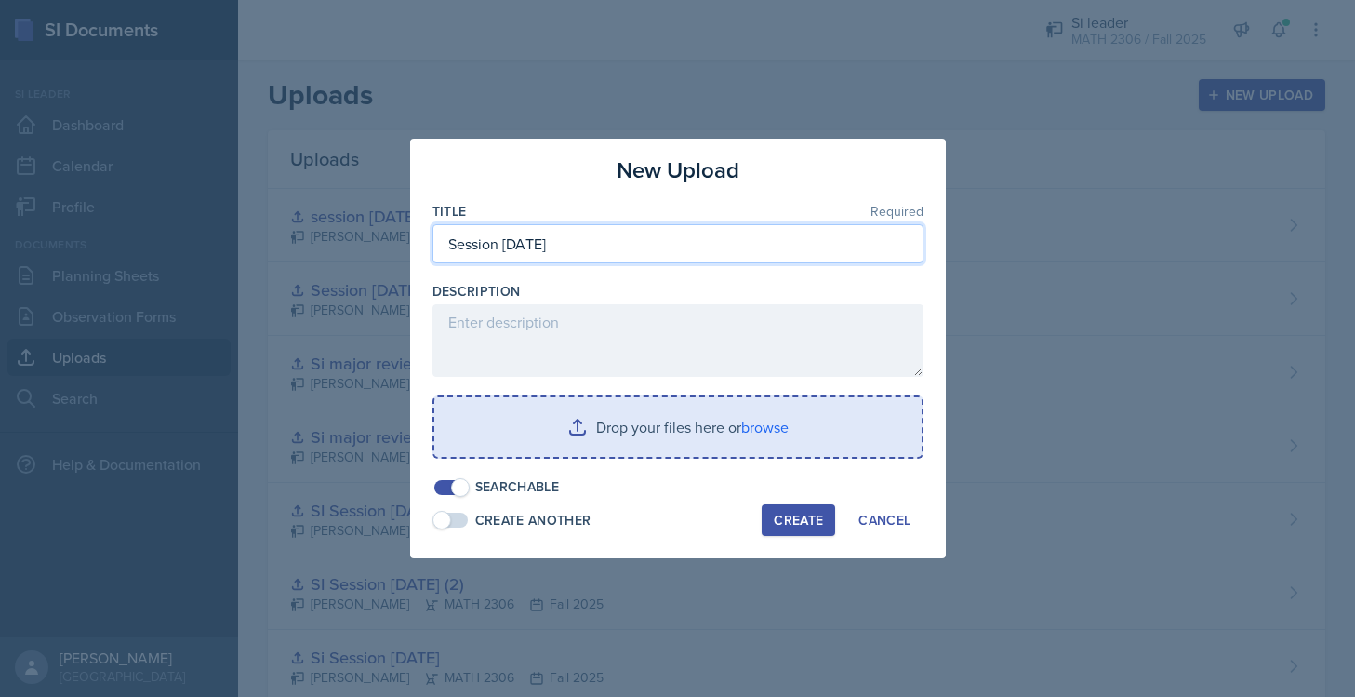
type input "Session 10/16/25"
click at [692, 423] on input "file" at bounding box center [677, 427] width 487 height 60
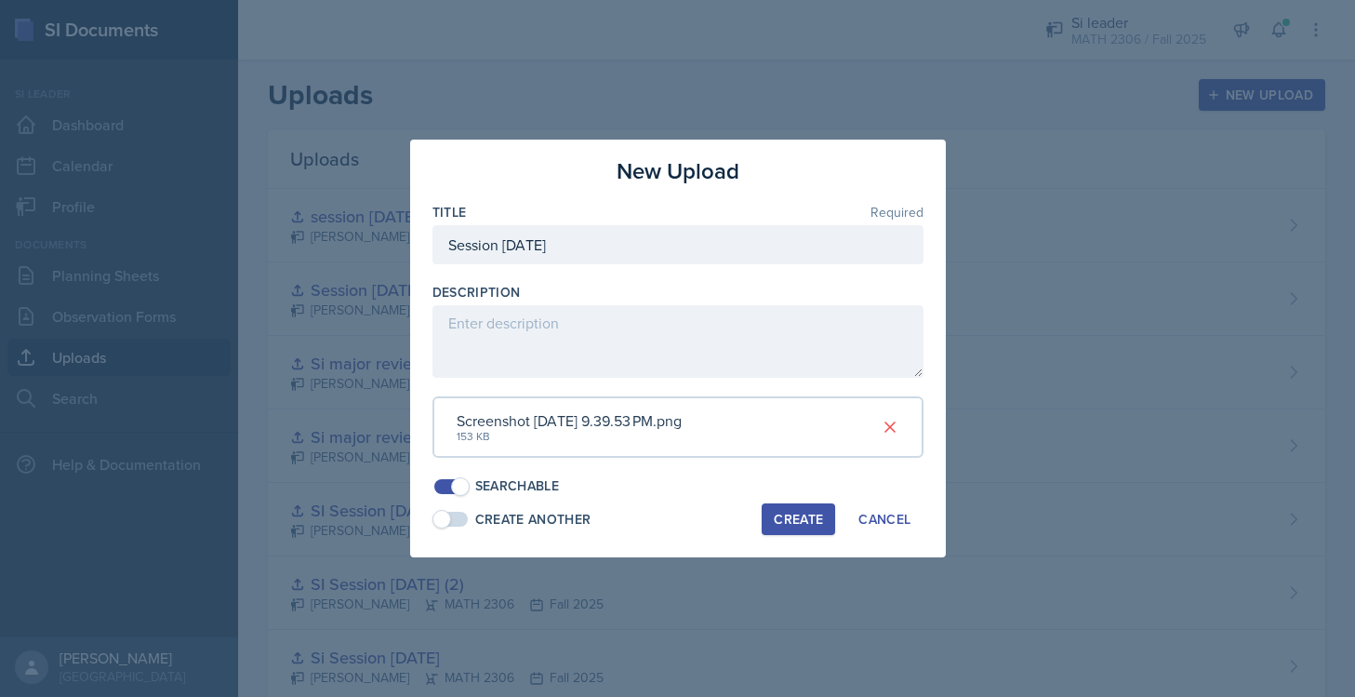
click at [800, 525] on div "Create" at bounding box center [798, 519] width 49 height 15
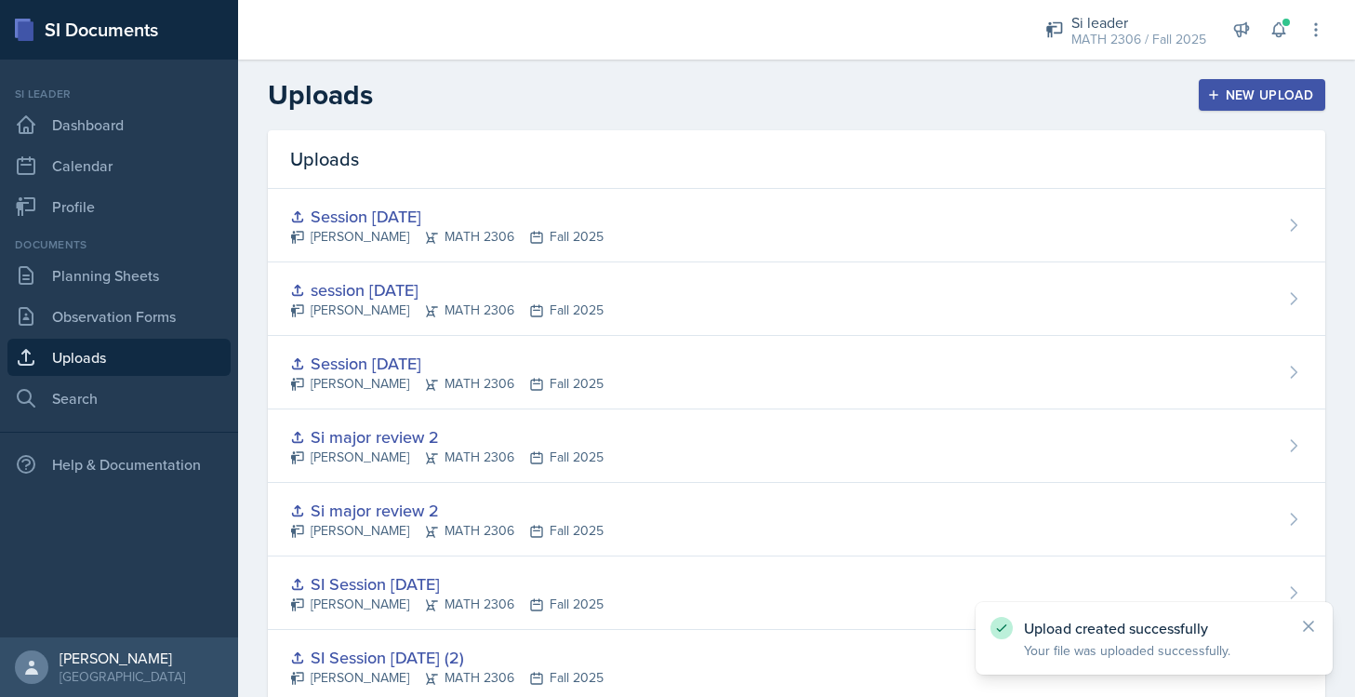
click at [134, 295] on div "Documents Planning Sheets Observation Forms Uploads Search" at bounding box center [118, 326] width 223 height 180
click at [131, 275] on link "Planning Sheets" at bounding box center [118, 275] width 223 height 37
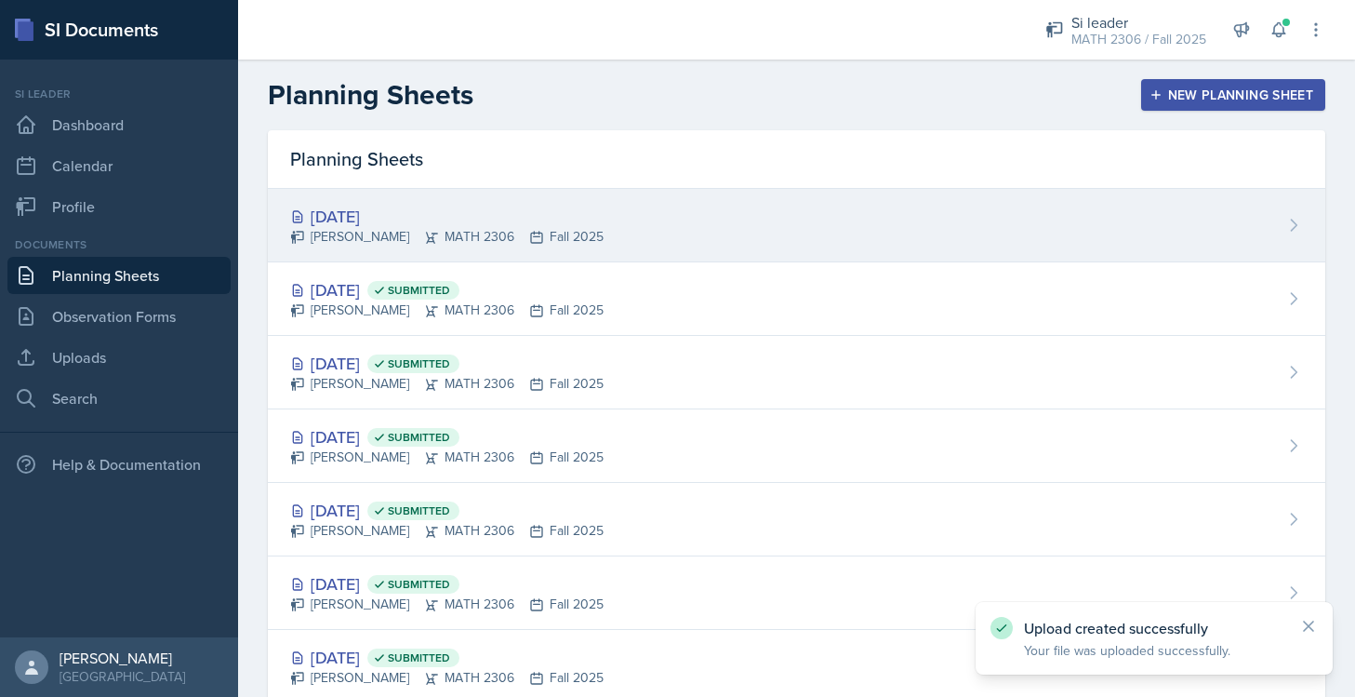
click at [553, 209] on div "[DATE]" at bounding box center [446, 216] width 313 height 25
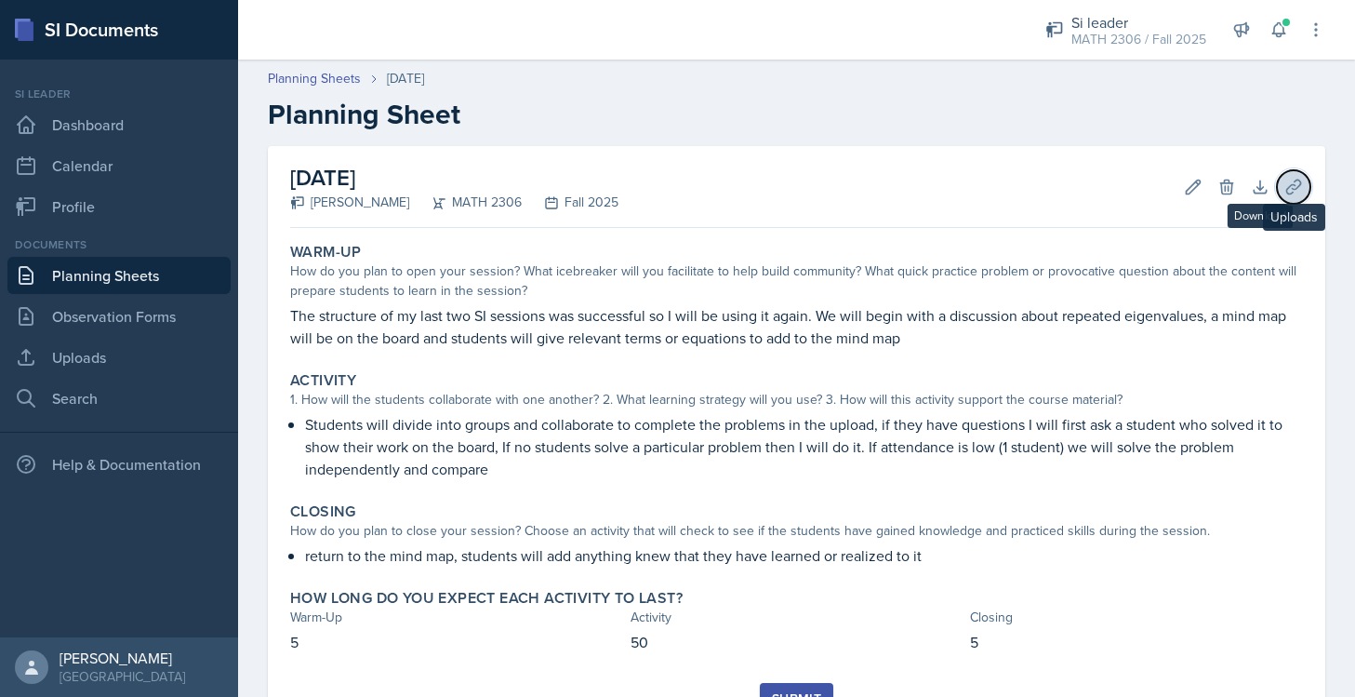
click at [1297, 184] on icon at bounding box center [1294, 187] width 19 height 19
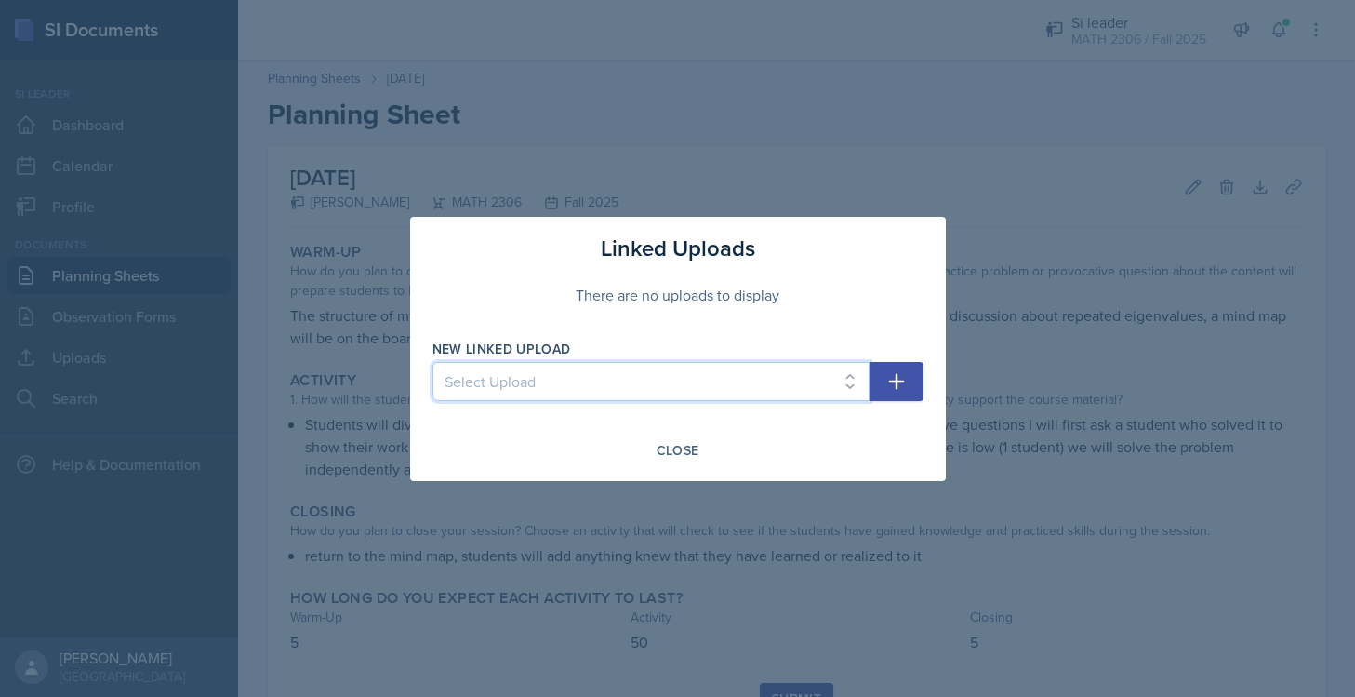
click at [851, 370] on select "Select Upload Mock session.1 Mock session.2 SI Session 8/26/25 SI Session 8/27/…" at bounding box center [651, 381] width 437 height 39
select select "a5d217c5-163c-4152-bfbb-a1a36fd1ee8f"
click at [433, 362] on select "Select Upload Mock session.1 Mock session.2 SI Session 8/26/25 SI Session 8/27/…" at bounding box center [651, 381] width 437 height 39
click at [878, 395] on button "button" at bounding box center [897, 381] width 54 height 39
select select
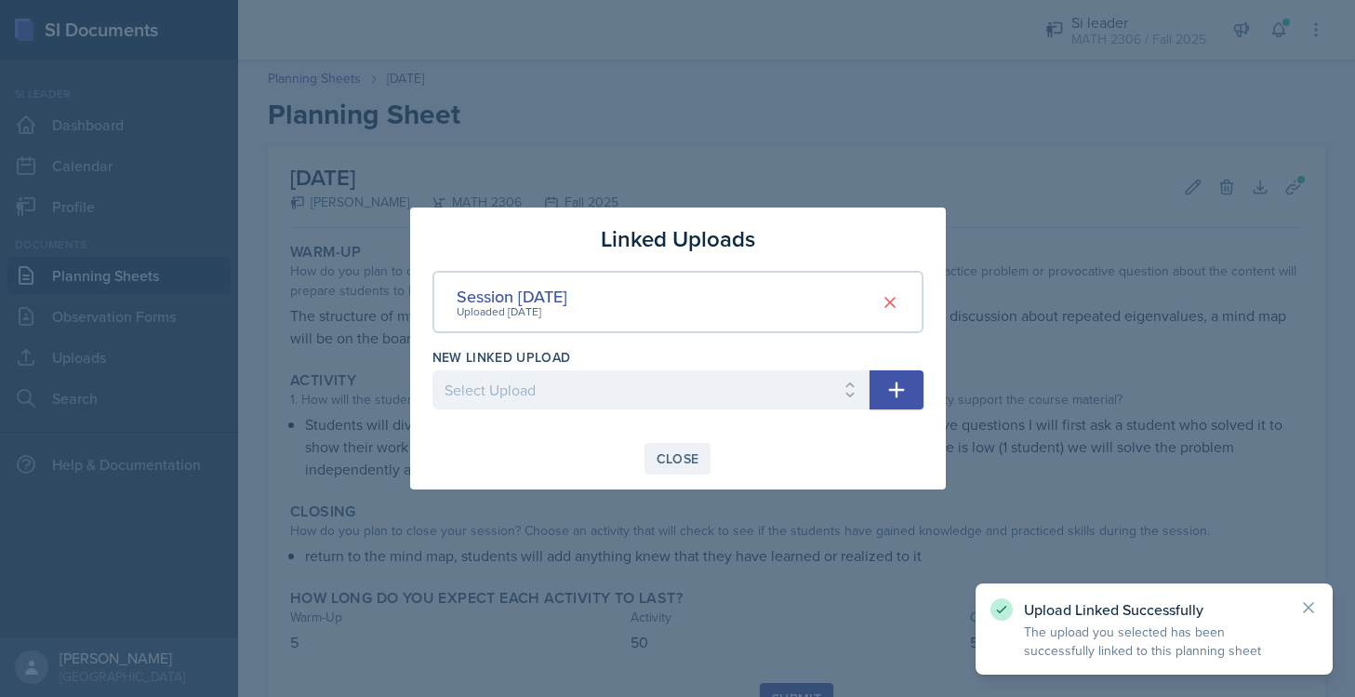
click at [678, 455] on div "Close" at bounding box center [678, 458] width 43 height 15
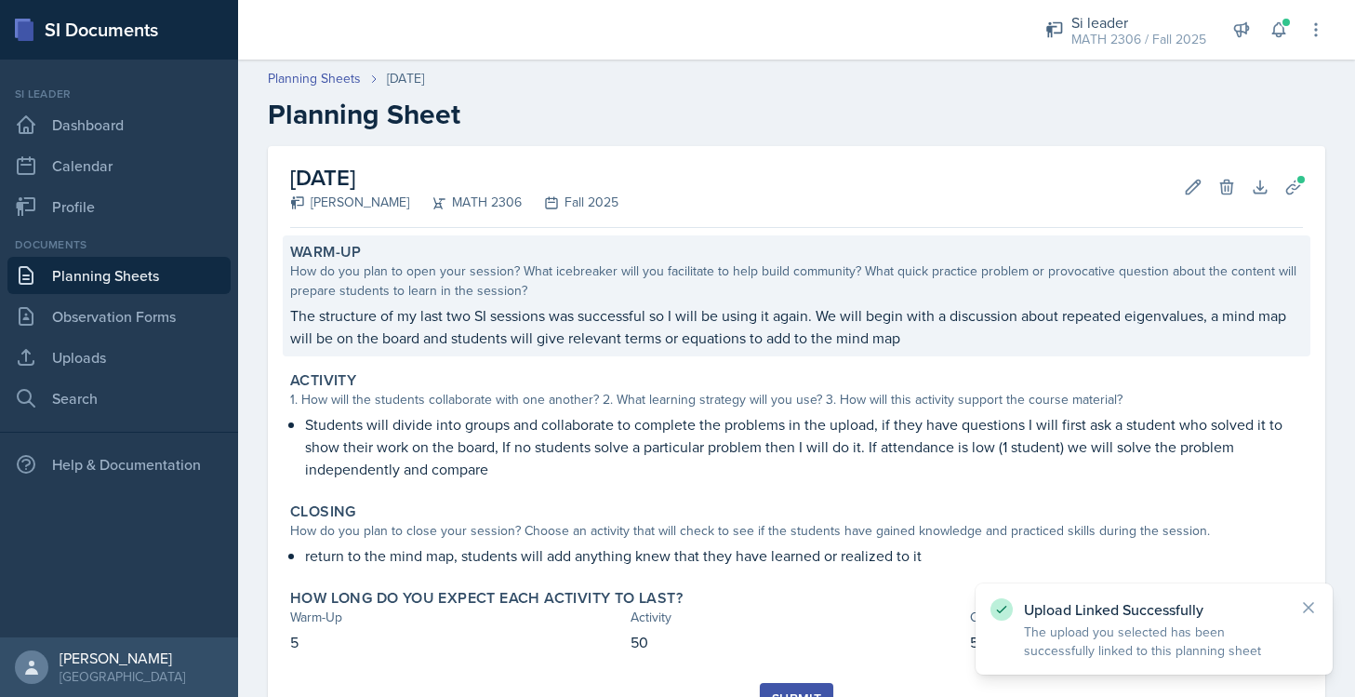
scroll to position [85, 0]
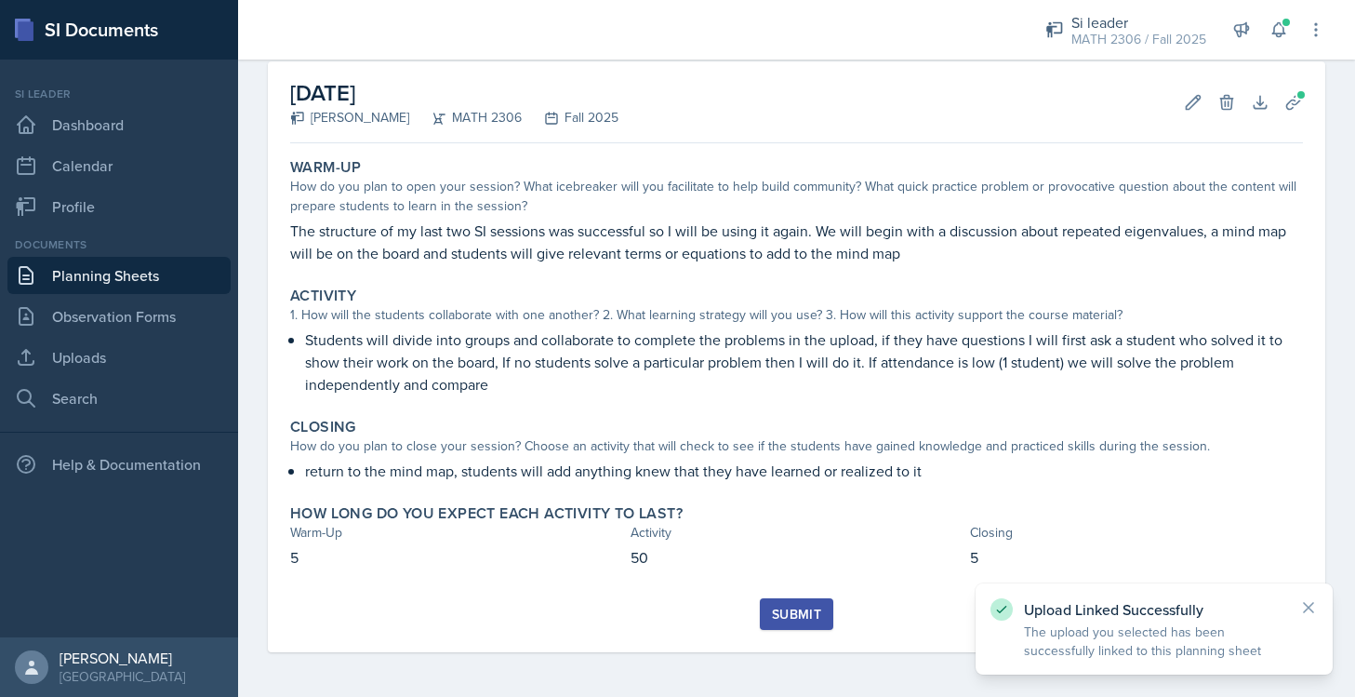
click at [822, 619] on button "Submit" at bounding box center [796, 614] width 73 height 32
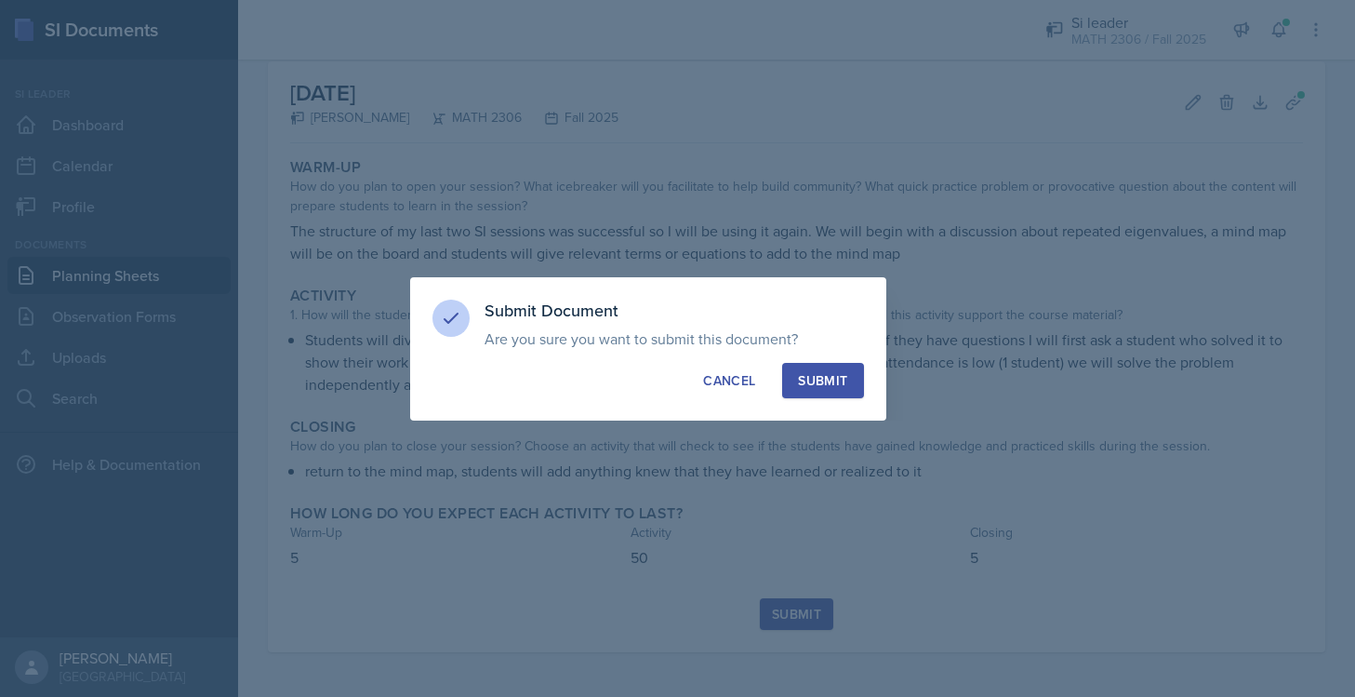
click at [821, 384] on div "Submit" at bounding box center [822, 380] width 49 height 19
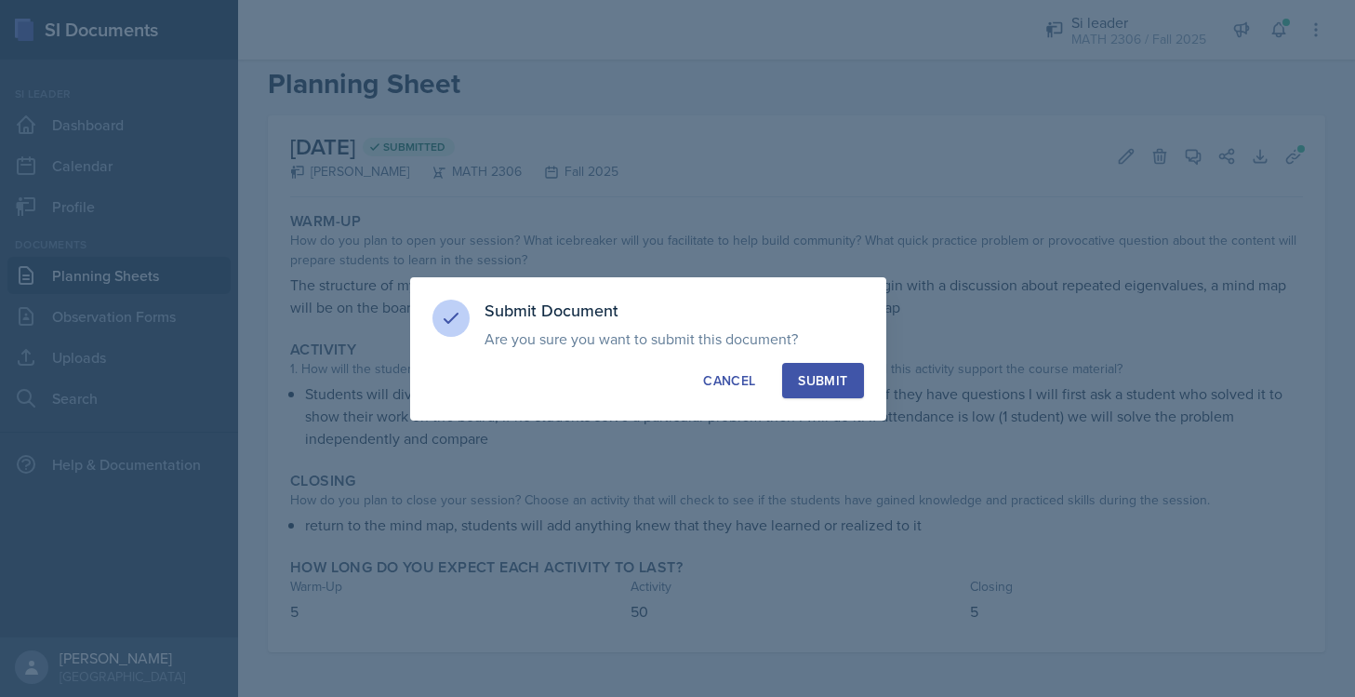
scroll to position [31, 0]
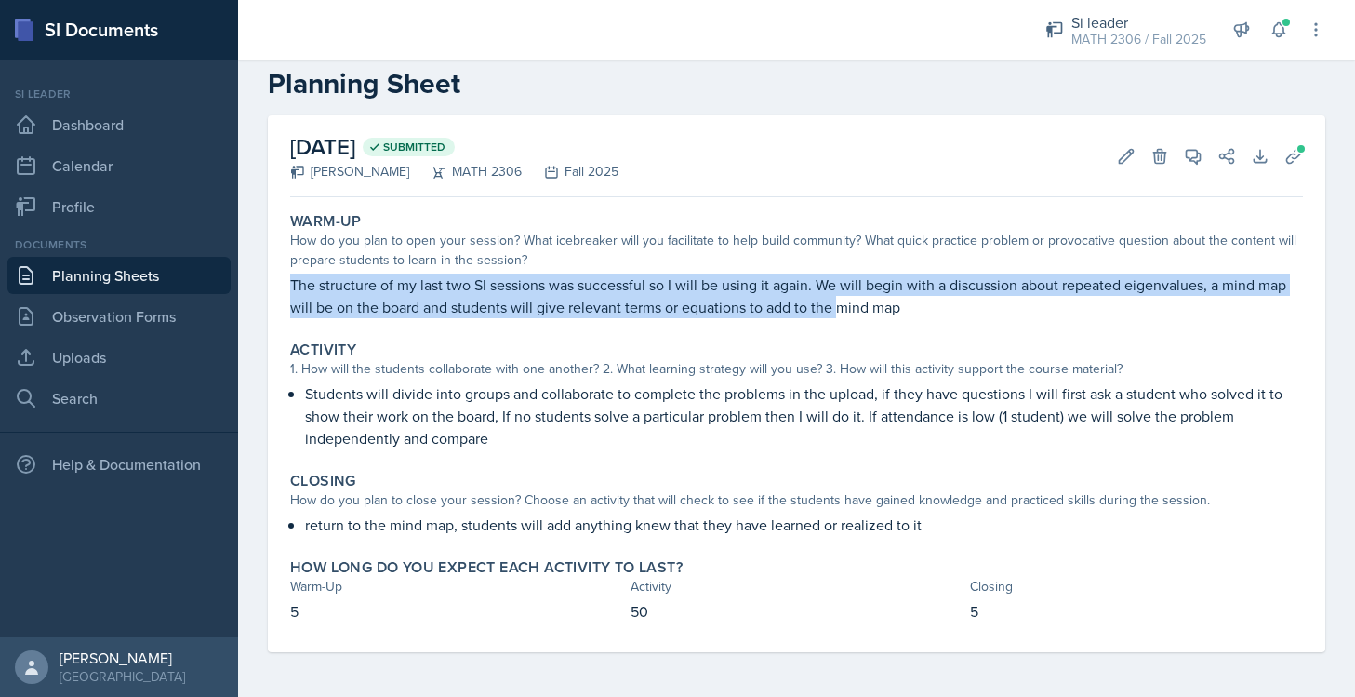
drag, startPoint x: 293, startPoint y: 283, endPoint x: 840, endPoint y: 314, distance: 547.8
click at [840, 314] on p "The structure of my last two SI sessions was successful so I will be using it a…" at bounding box center [796, 295] width 1013 height 45
copy p "The structure of my last two SI sessions was successful so I will be using it a…"
click at [840, 314] on p "The structure of my last two SI sessions was successful so I will be using it a…" at bounding box center [796, 295] width 1013 height 45
drag, startPoint x: 291, startPoint y: 284, endPoint x: 916, endPoint y: 339, distance: 627.5
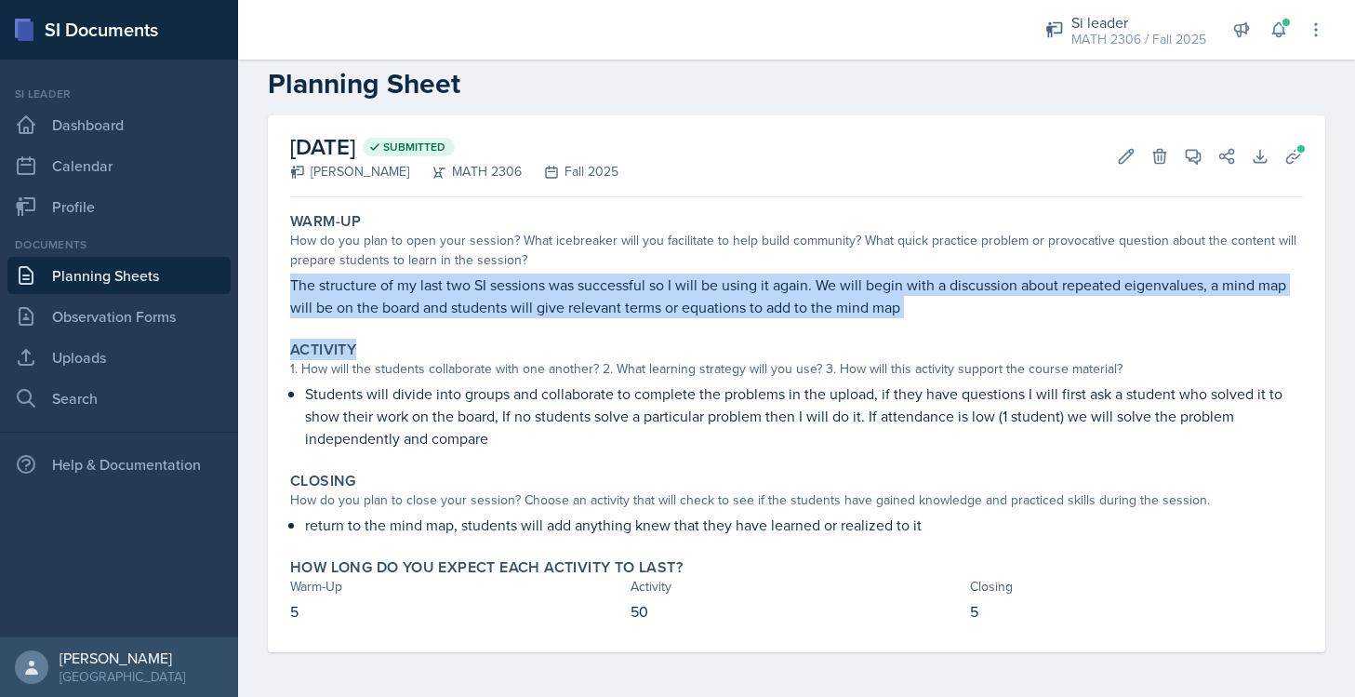
click at [916, 340] on div "Warm-Up How do you plan to open your session? What icebreaker will you facilita…" at bounding box center [796, 428] width 1013 height 447
copy div "The structure of my last two SI sessions was successful so I will be using it a…"
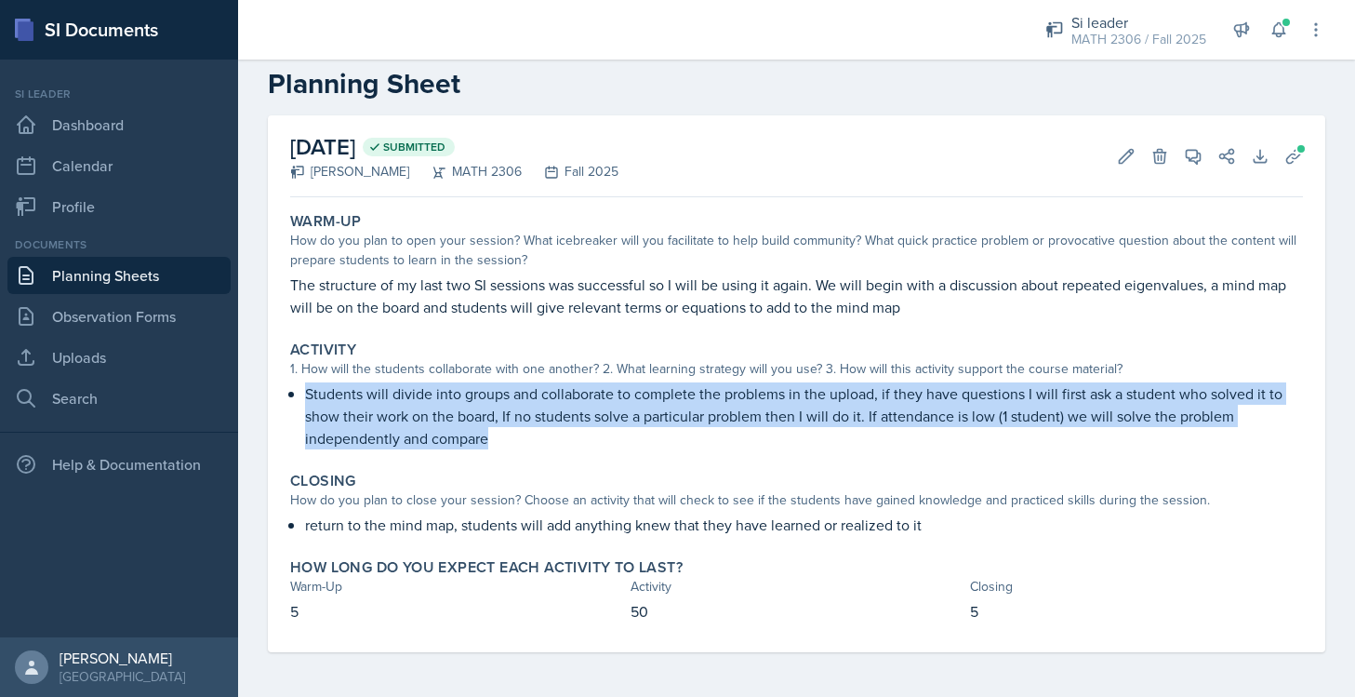
drag, startPoint x: 307, startPoint y: 396, endPoint x: 491, endPoint y: 453, distance: 192.7
click at [491, 453] on div "Activity 1. How will the students collaborate with one another? 2. What learnin…" at bounding box center [797, 395] width 1028 height 124
copy p "Students will divide into groups and collaborate to complete the problems in th…"
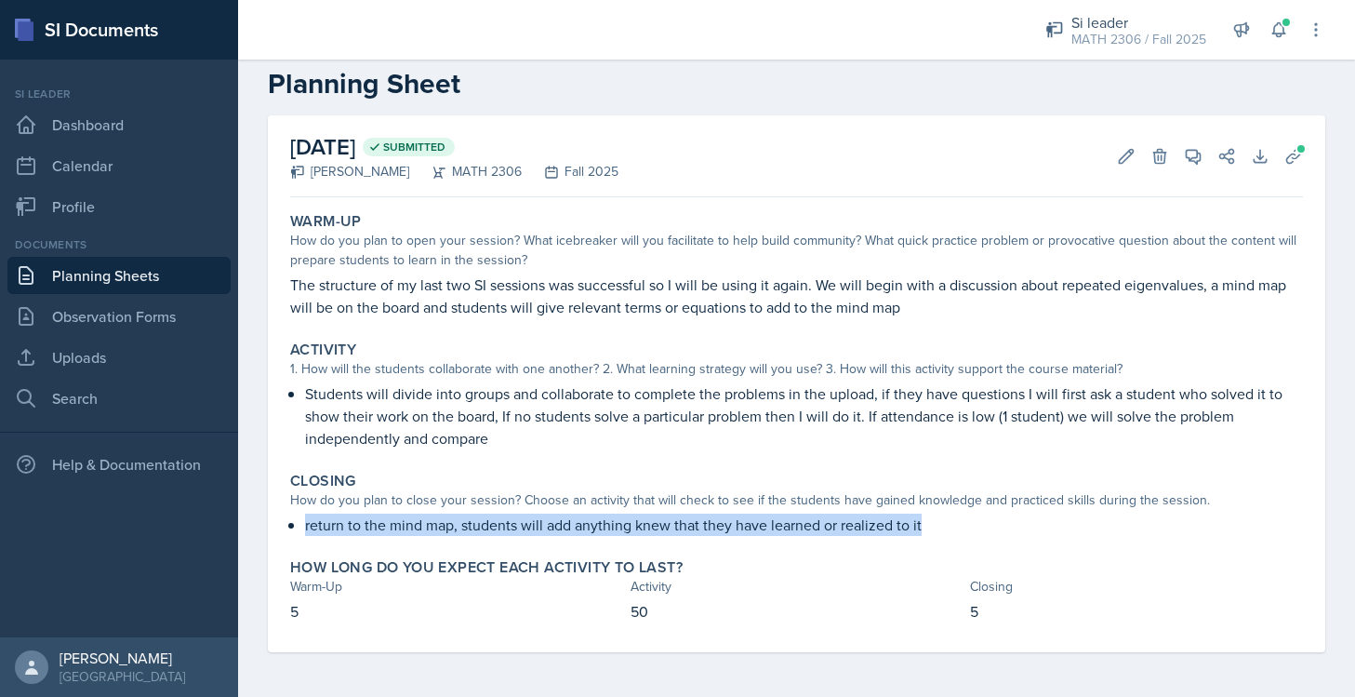
drag, startPoint x: 309, startPoint y: 528, endPoint x: 926, endPoint y: 517, distance: 617.7
click at [926, 517] on p "return to the mind map, students will add anything knew that they have learned …" at bounding box center [804, 524] width 998 height 22
copy p "return to the mind map, students will add anything knew that they have learned …"
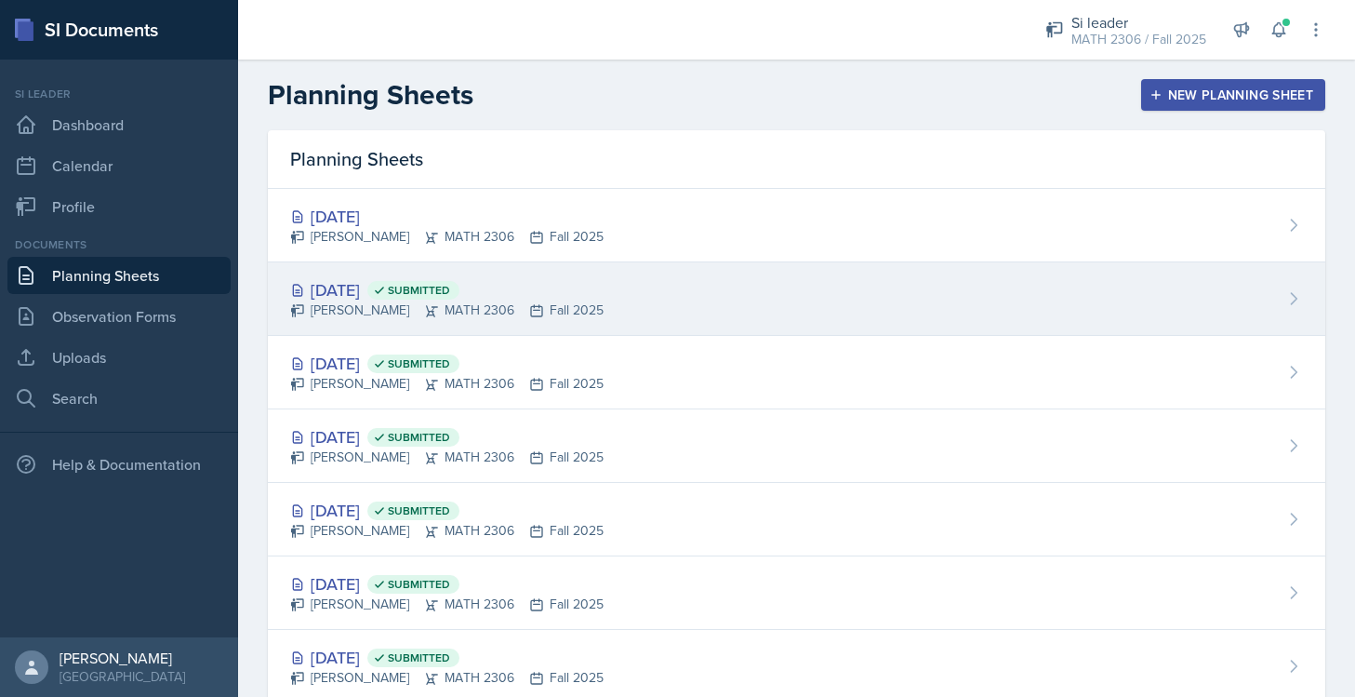
click at [353, 294] on div "[DATE] Submitted" at bounding box center [446, 289] width 313 height 25
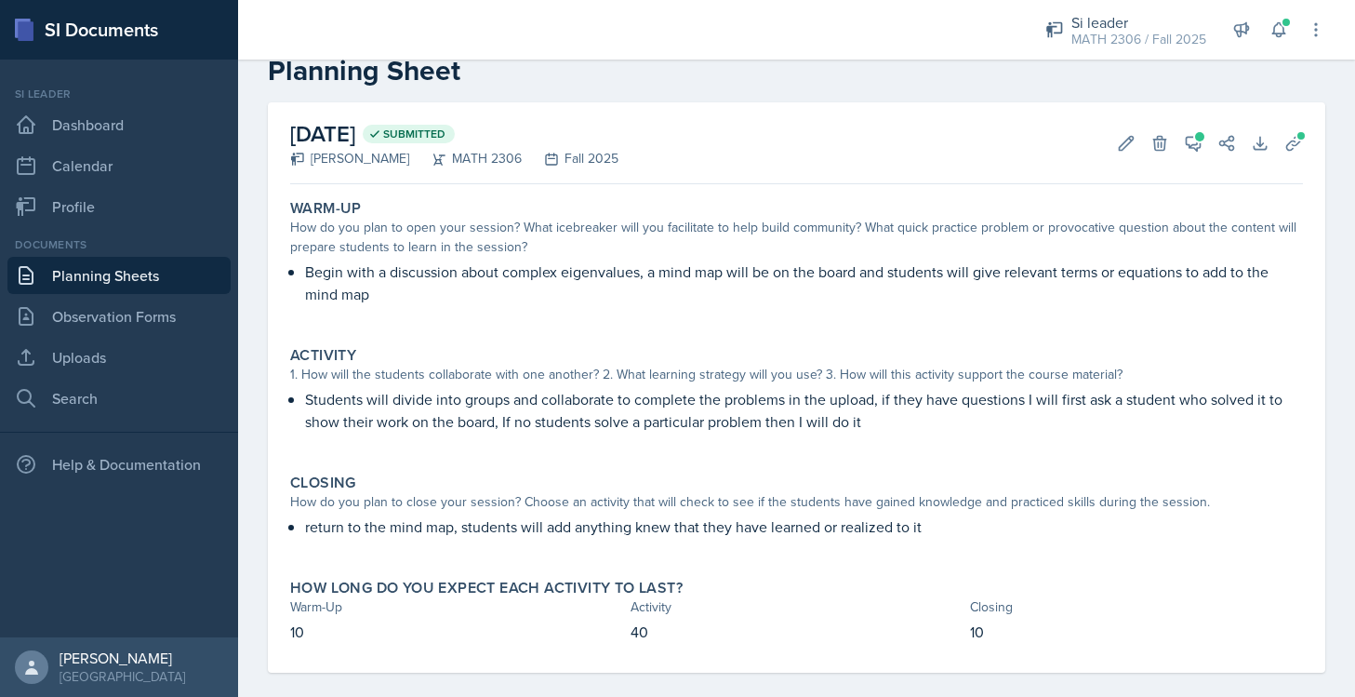
scroll to position [64, 0]
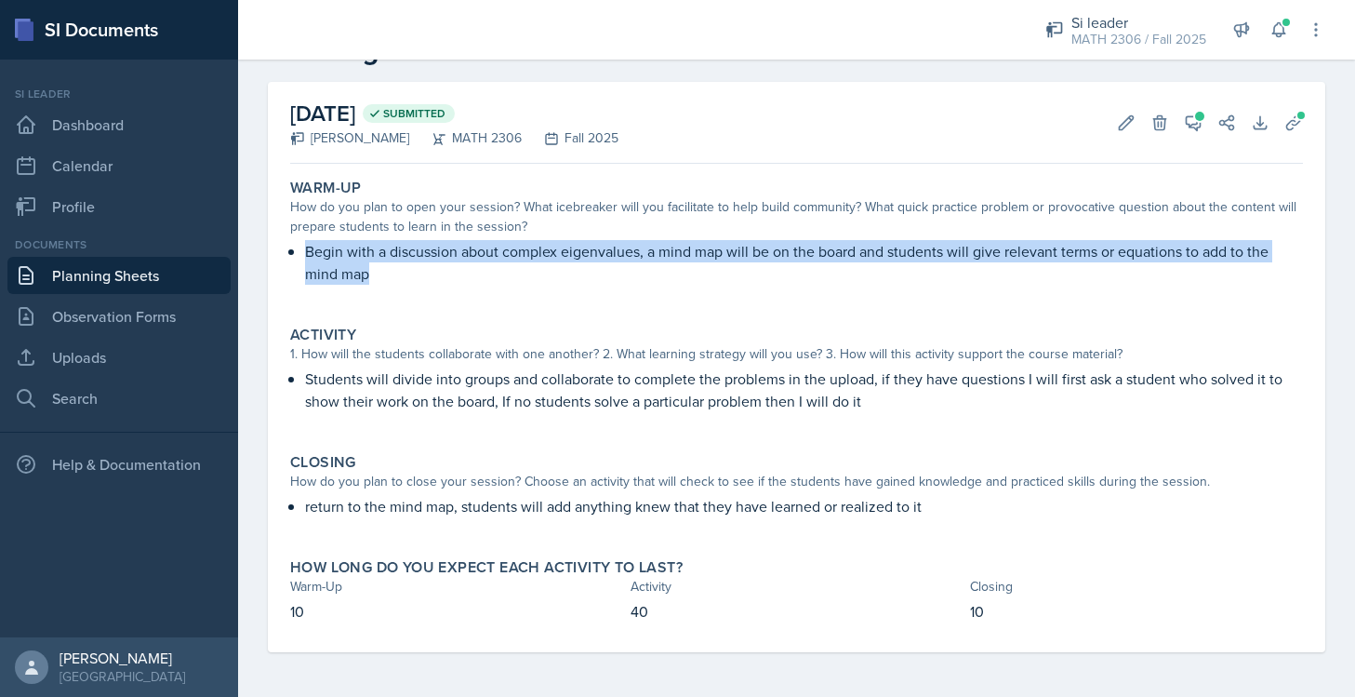
drag, startPoint x: 307, startPoint y: 256, endPoint x: 370, endPoint y: 276, distance: 66.5
click at [370, 276] on p "Begin with a discussion about complex eigenvalues, a mind map will be on the bo…" at bounding box center [804, 262] width 998 height 45
copy p "Begin with a discussion about complex eigenvalues, a mind map will be on the bo…"
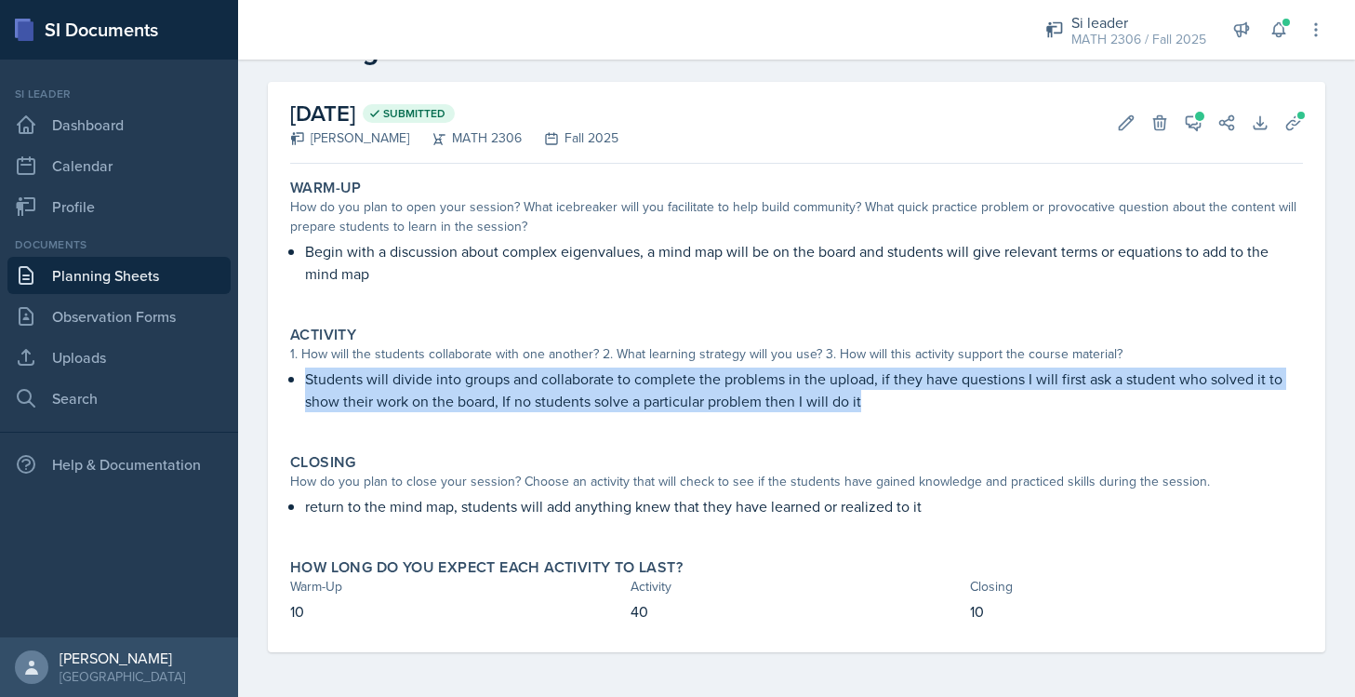
drag, startPoint x: 304, startPoint y: 371, endPoint x: 872, endPoint y: 402, distance: 568.2
click at [872, 402] on p "Students will divide into groups and collaborate to complete the problems in th…" at bounding box center [804, 389] width 998 height 45
copy p "Students will divide into groups and collaborate to complete the problems in th…"
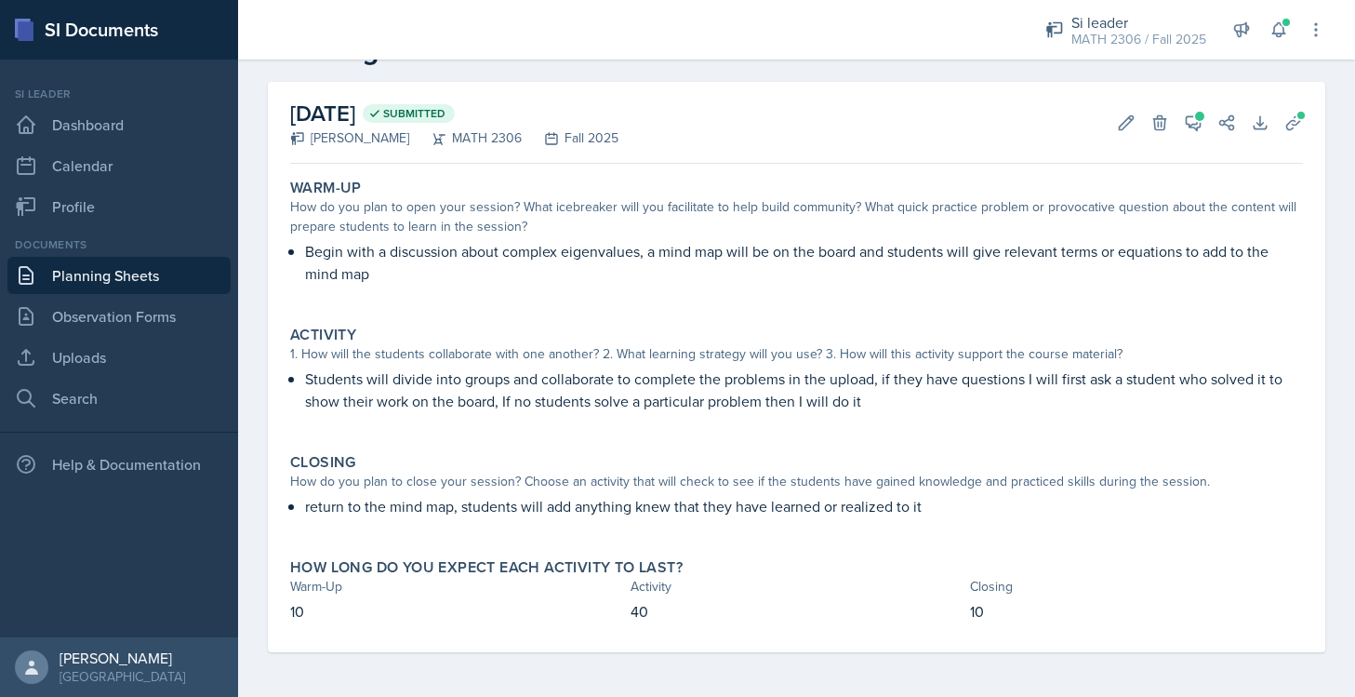
drag, startPoint x: 307, startPoint y: 509, endPoint x: 892, endPoint y: 509, distance: 585.1
click at [892, 509] on p "return to the mind map, students will add anything knew that they have learned …" at bounding box center [804, 506] width 998 height 22
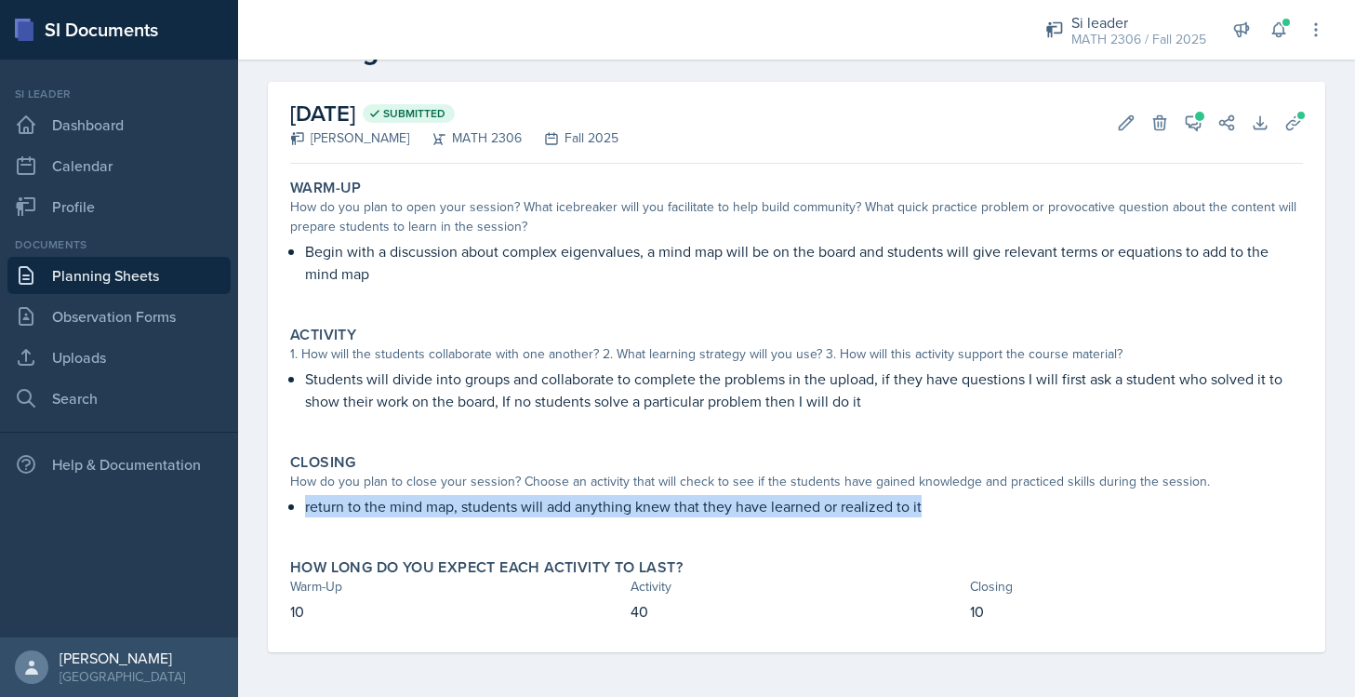
drag, startPoint x: 918, startPoint y: 506, endPoint x: 296, endPoint y: 503, distance: 622.3
click at [305, 503] on li "return to the mind map, students will add anything knew that they have learned …" at bounding box center [804, 506] width 998 height 22
copy p "return to the mind map, students will add anything knew that they have learned …"
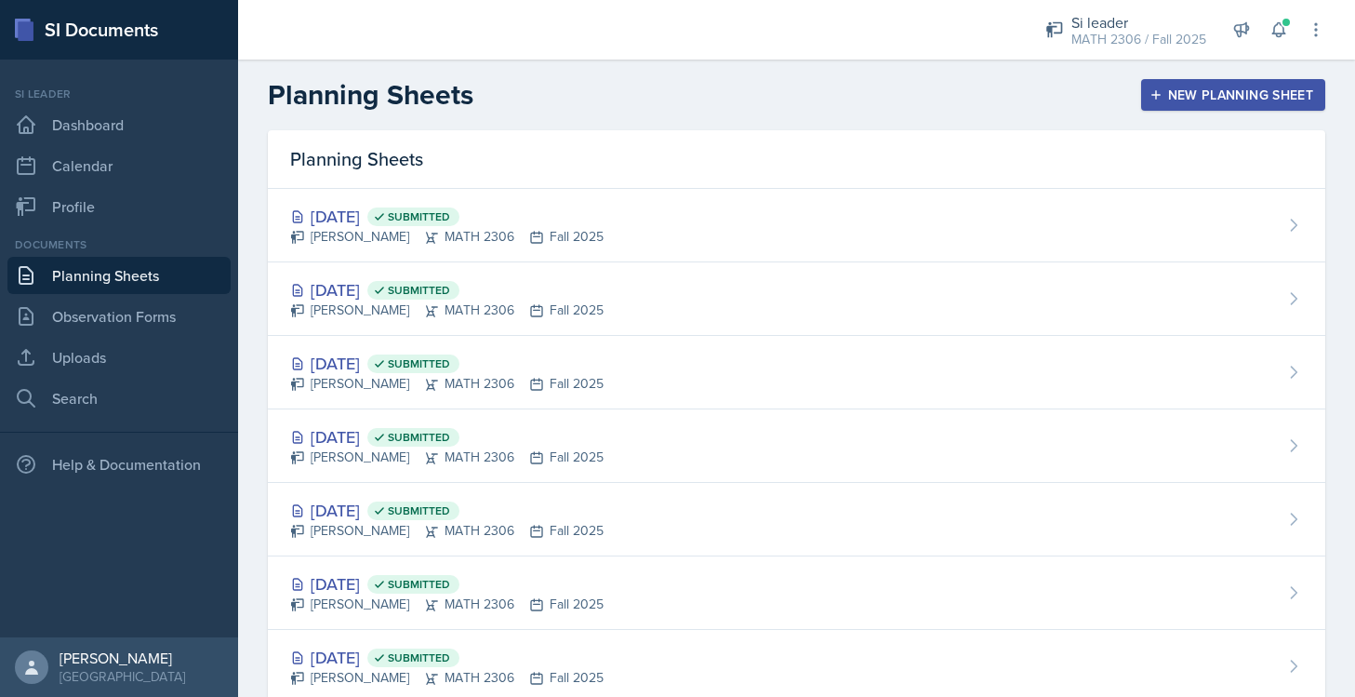
click at [1195, 101] on div "New Planning Sheet" at bounding box center [1233, 94] width 160 height 15
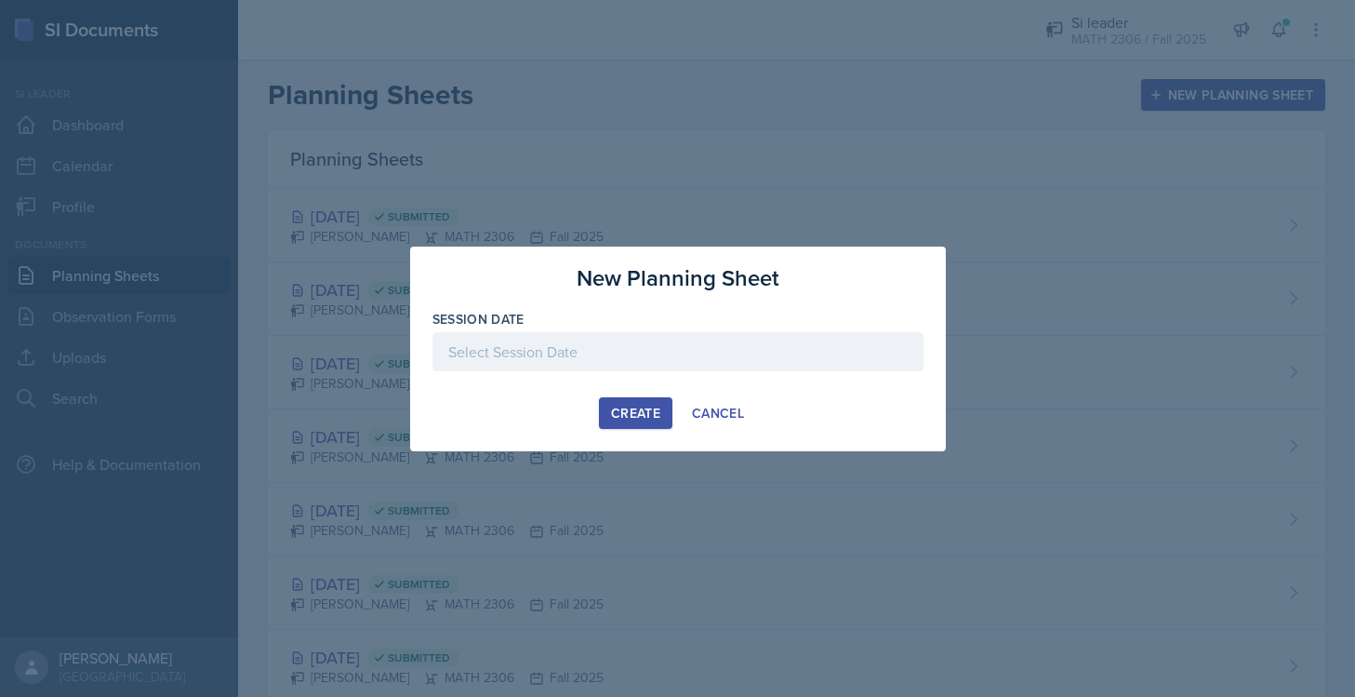
click at [615, 359] on div at bounding box center [678, 351] width 491 height 39
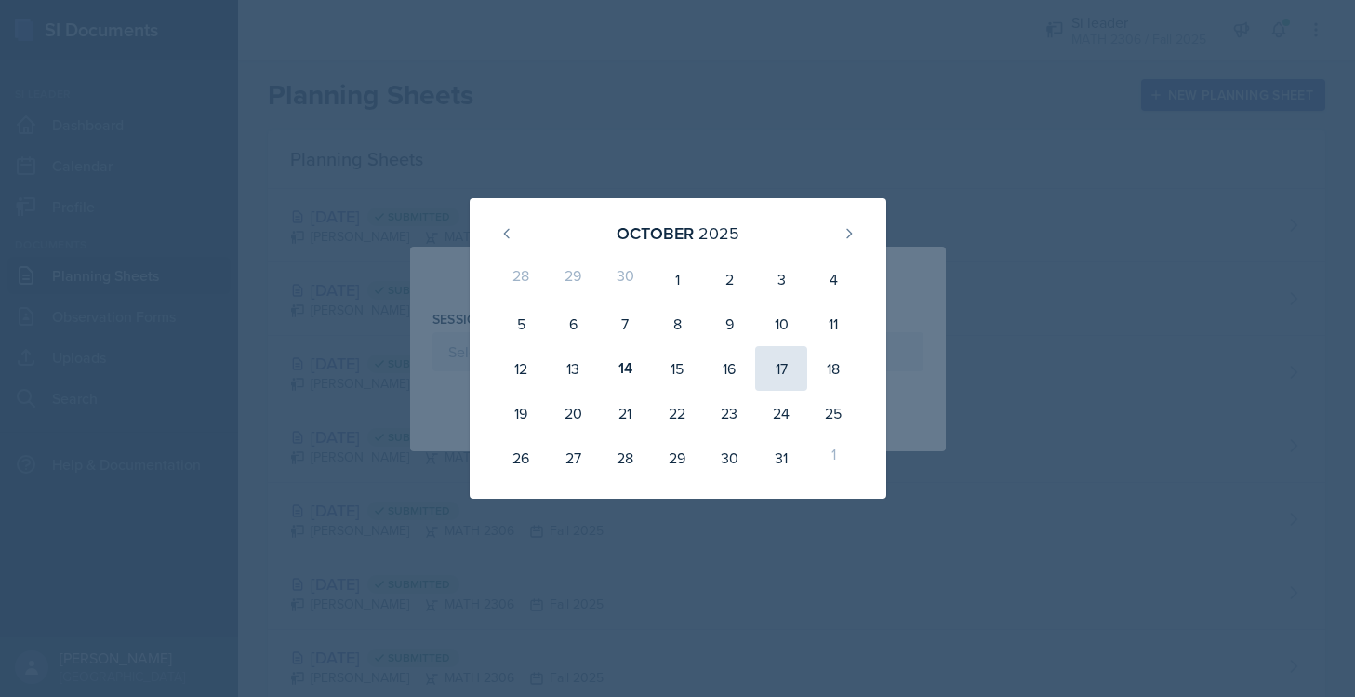
click at [786, 364] on div "17" at bounding box center [781, 368] width 52 height 45
type input "October 17th, 2025"
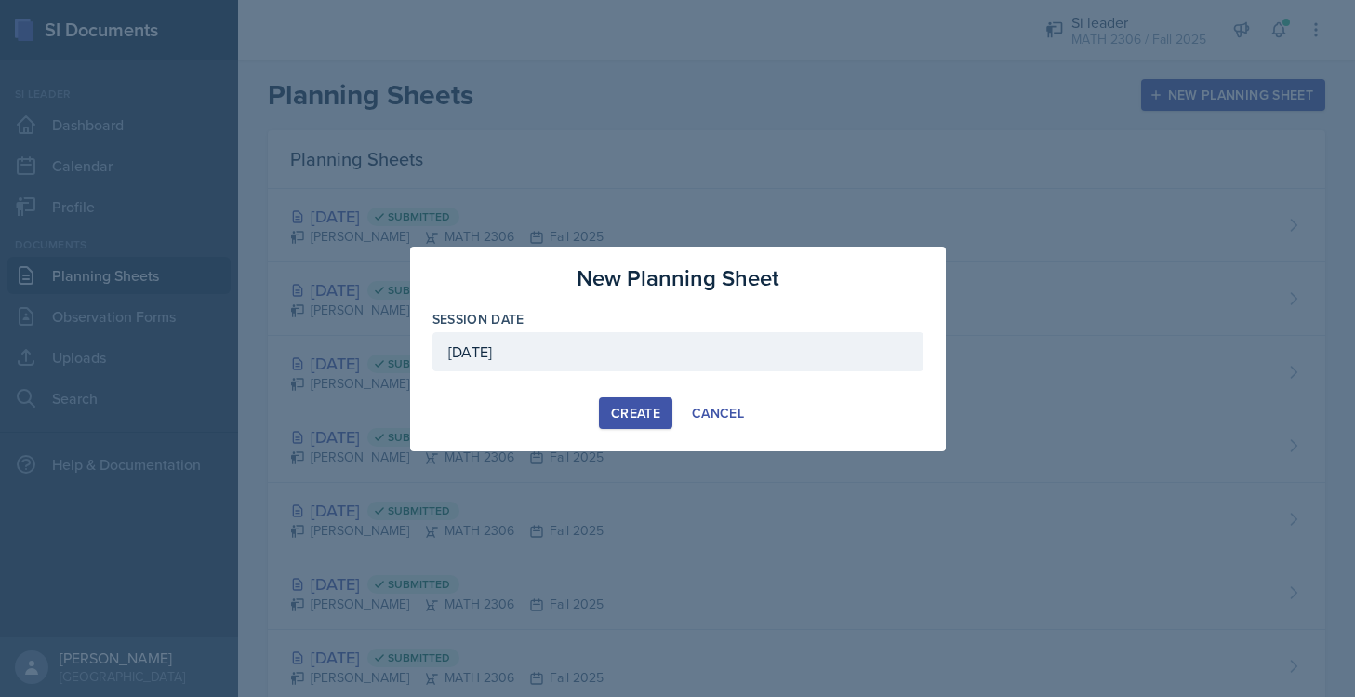
click at [629, 406] on div "Create" at bounding box center [635, 413] width 49 height 15
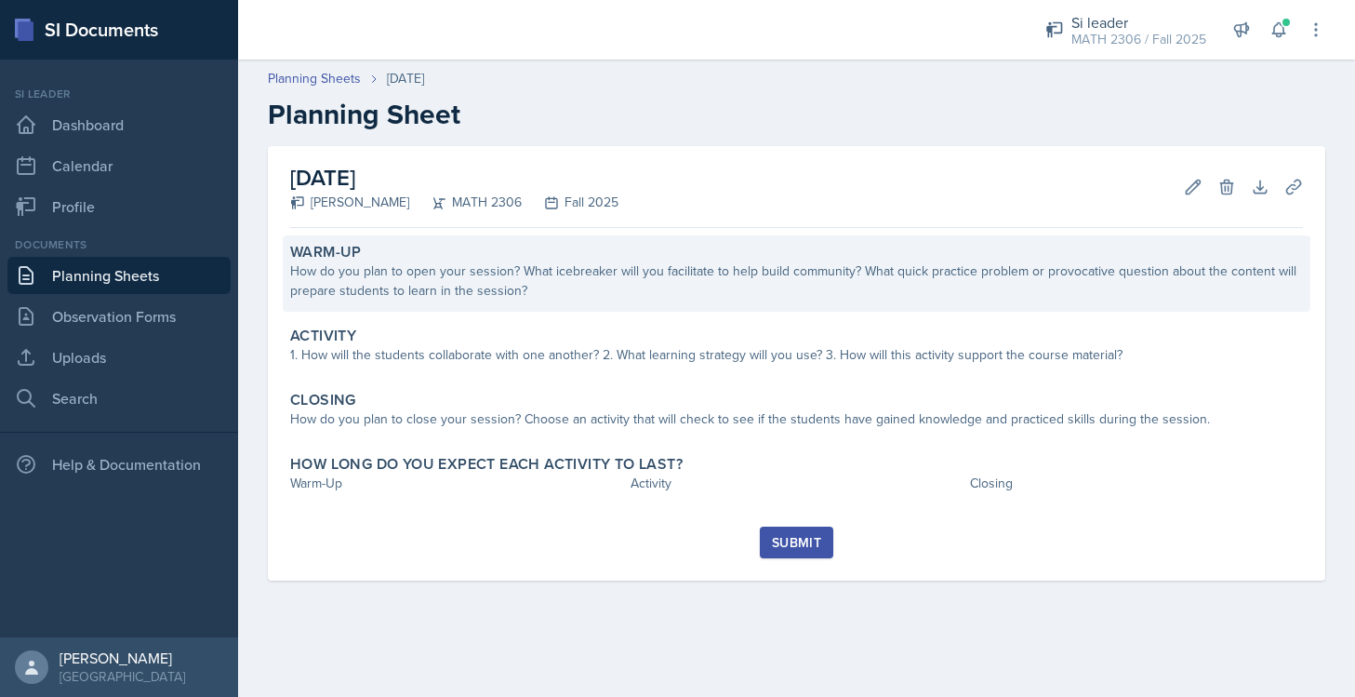
click at [576, 274] on div "How do you plan to open your session? What icebreaker will you facilitate to he…" at bounding box center [796, 280] width 1013 height 39
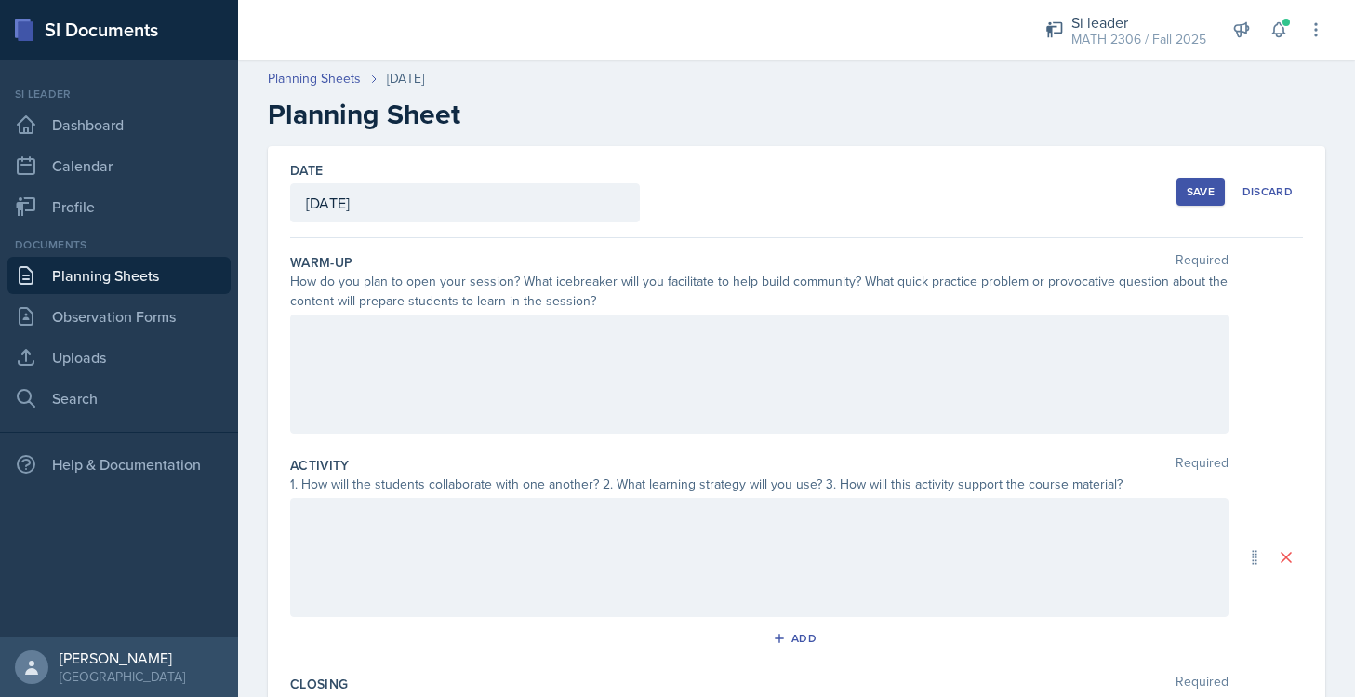
click at [538, 336] on div at bounding box center [759, 373] width 939 height 119
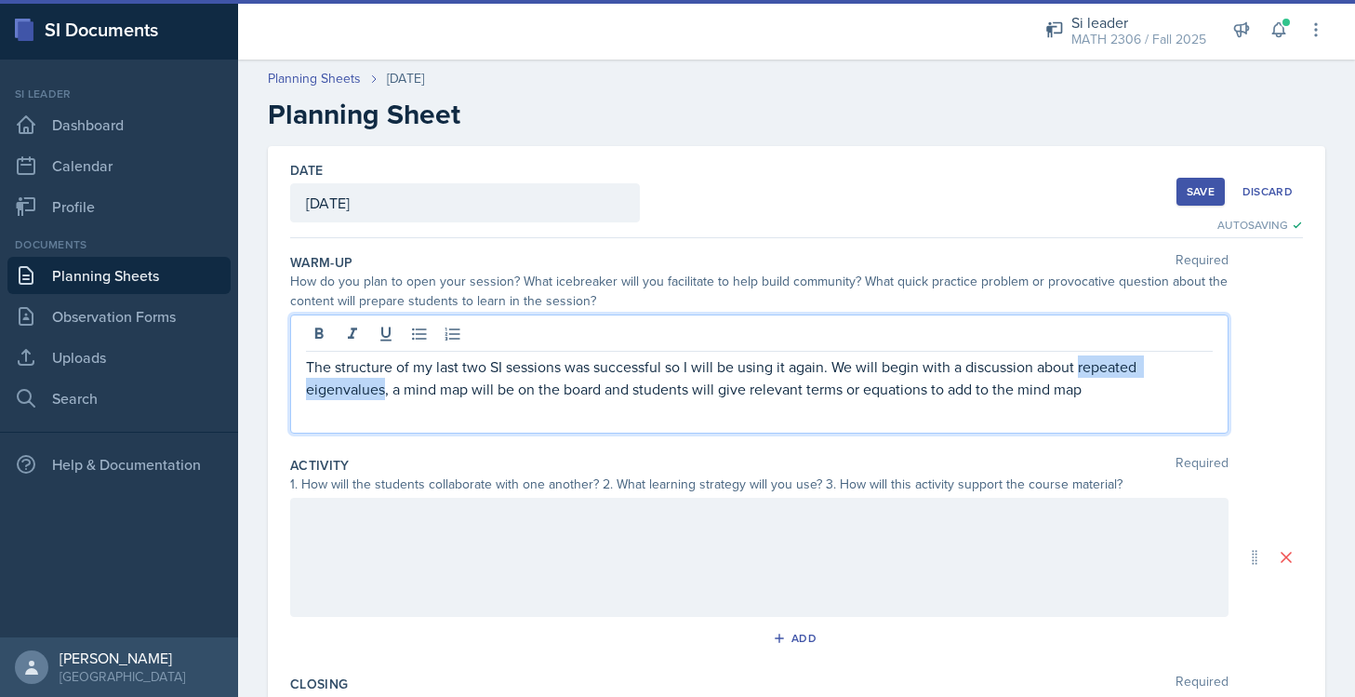
drag, startPoint x: 1080, startPoint y: 366, endPoint x: 385, endPoint y: 381, distance: 695.0
click at [385, 381] on p "The structure of my last two SI sessions was successful so I will be using it a…" at bounding box center [759, 377] width 907 height 45
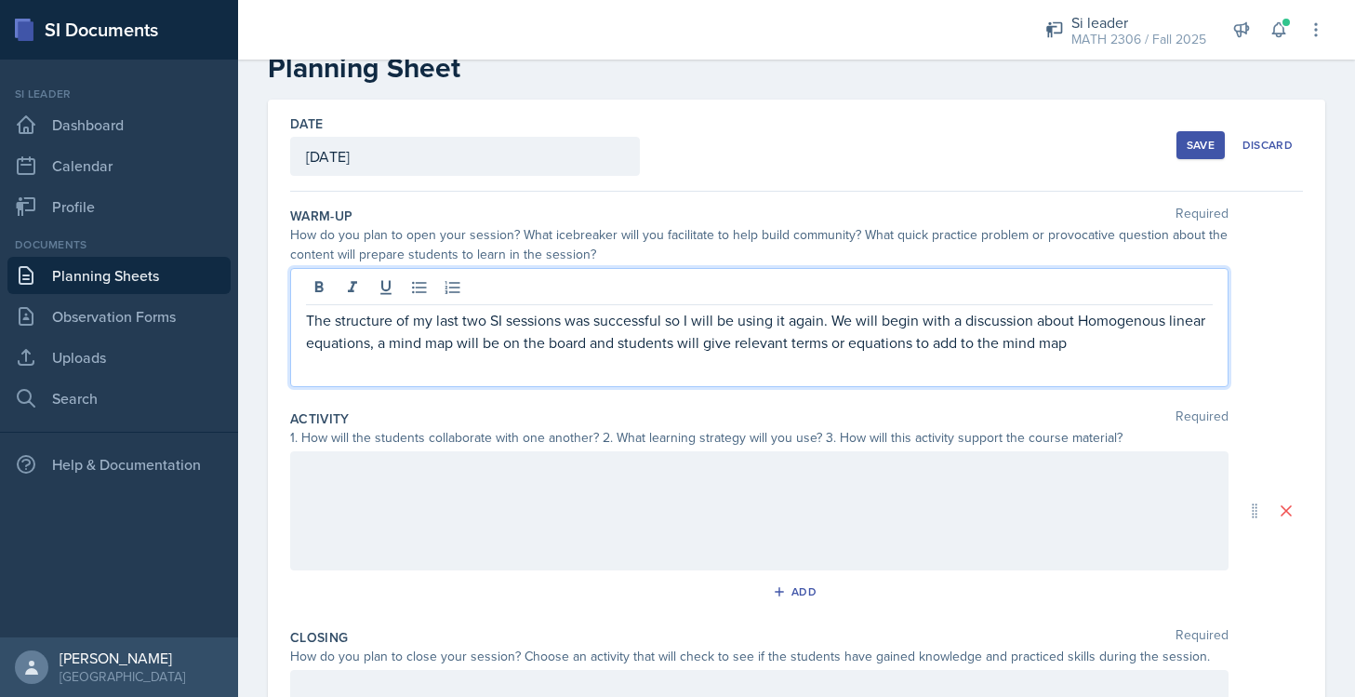
scroll to position [60, 0]
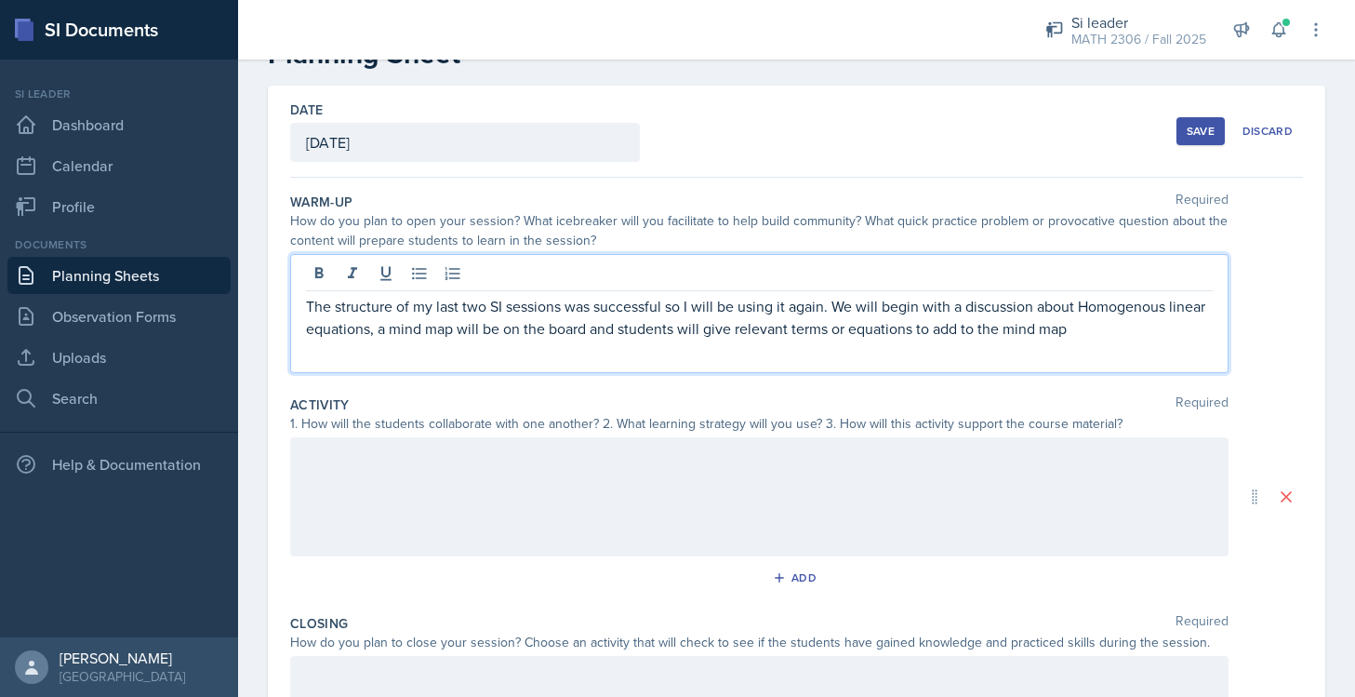
click at [737, 479] on div at bounding box center [759, 496] width 939 height 119
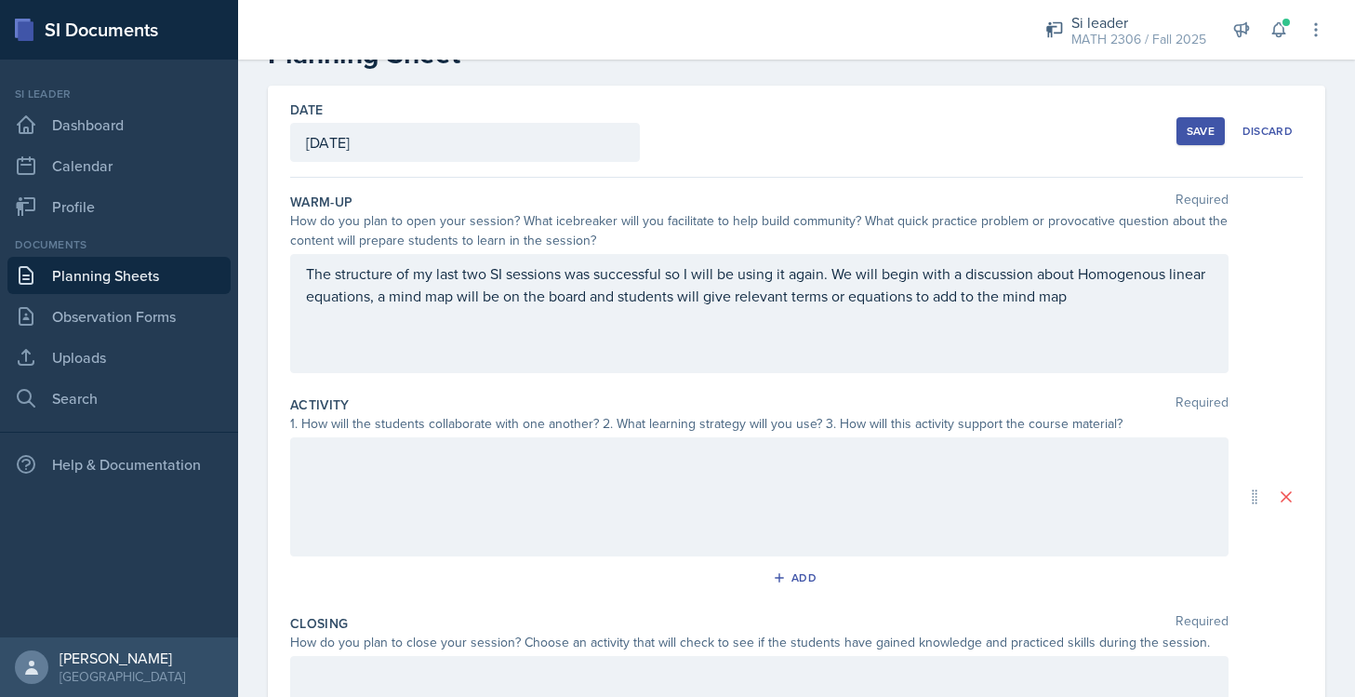
scroll to position [93, 0]
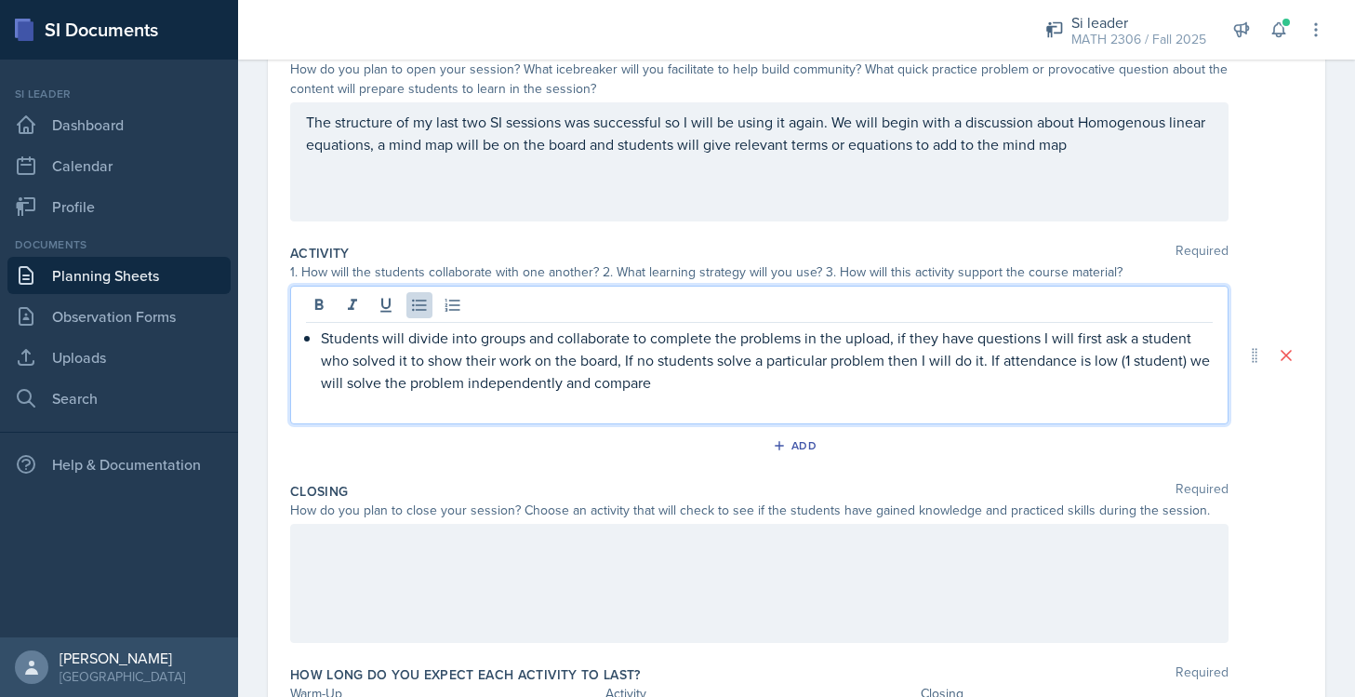
click at [580, 565] on div at bounding box center [759, 583] width 939 height 119
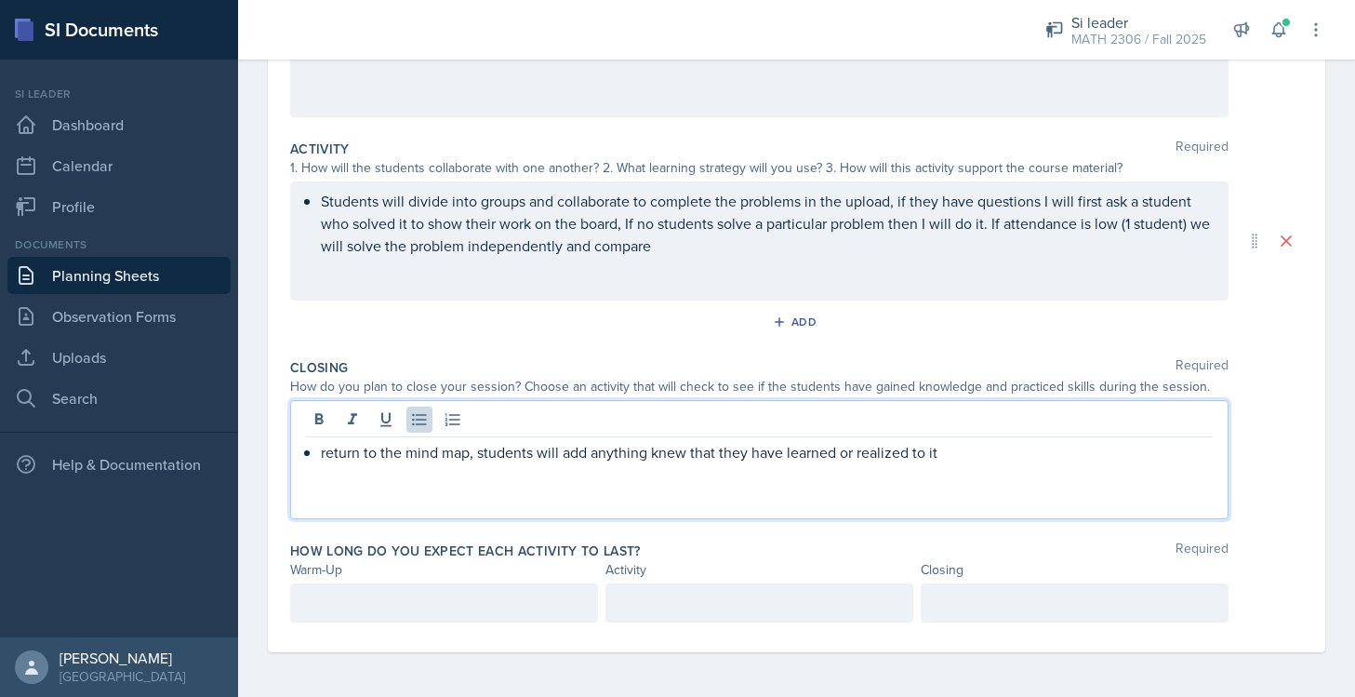
click at [517, 604] on p at bounding box center [444, 603] width 276 height 22
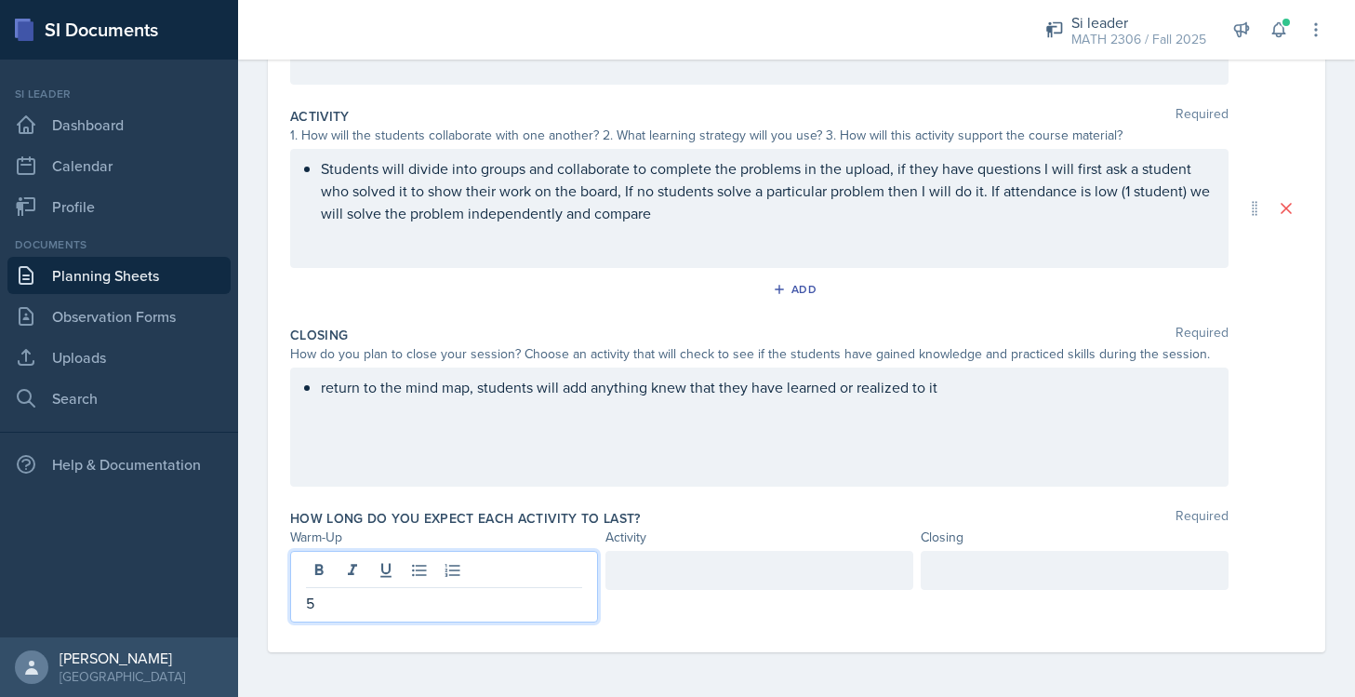
click at [716, 554] on div at bounding box center [760, 570] width 308 height 39
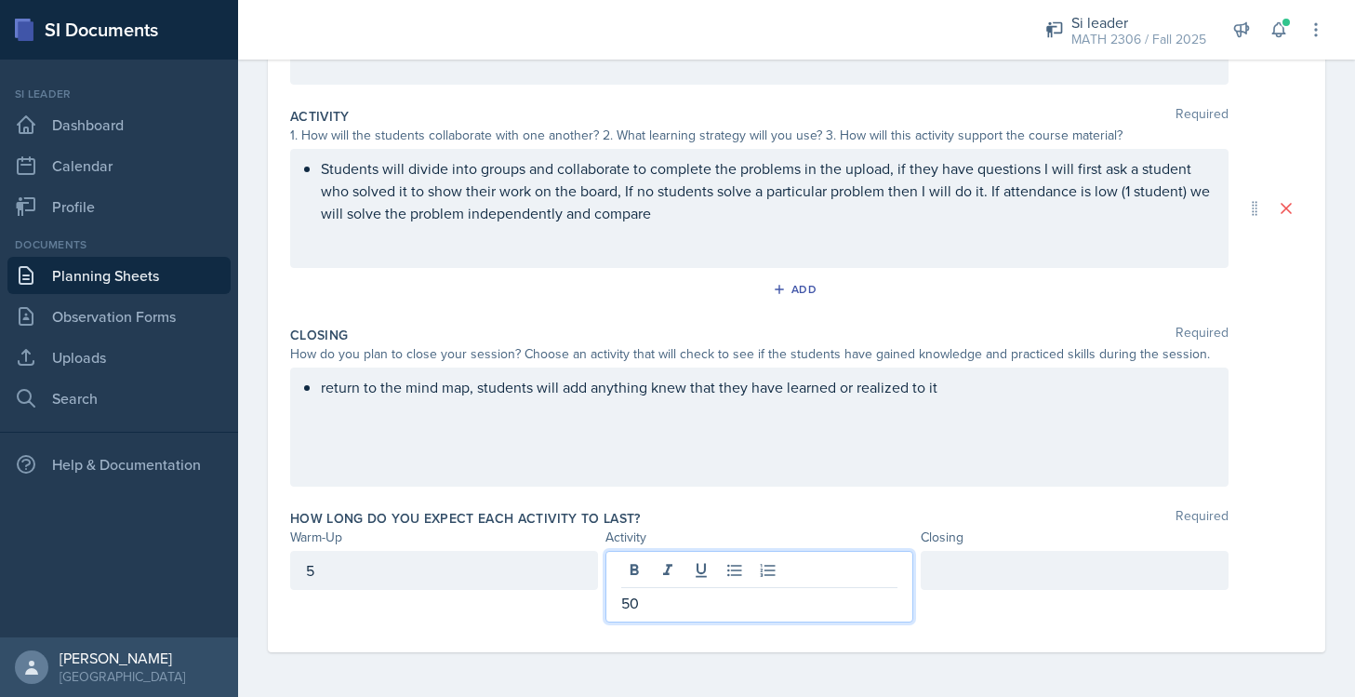
click at [937, 570] on div at bounding box center [1075, 570] width 308 height 39
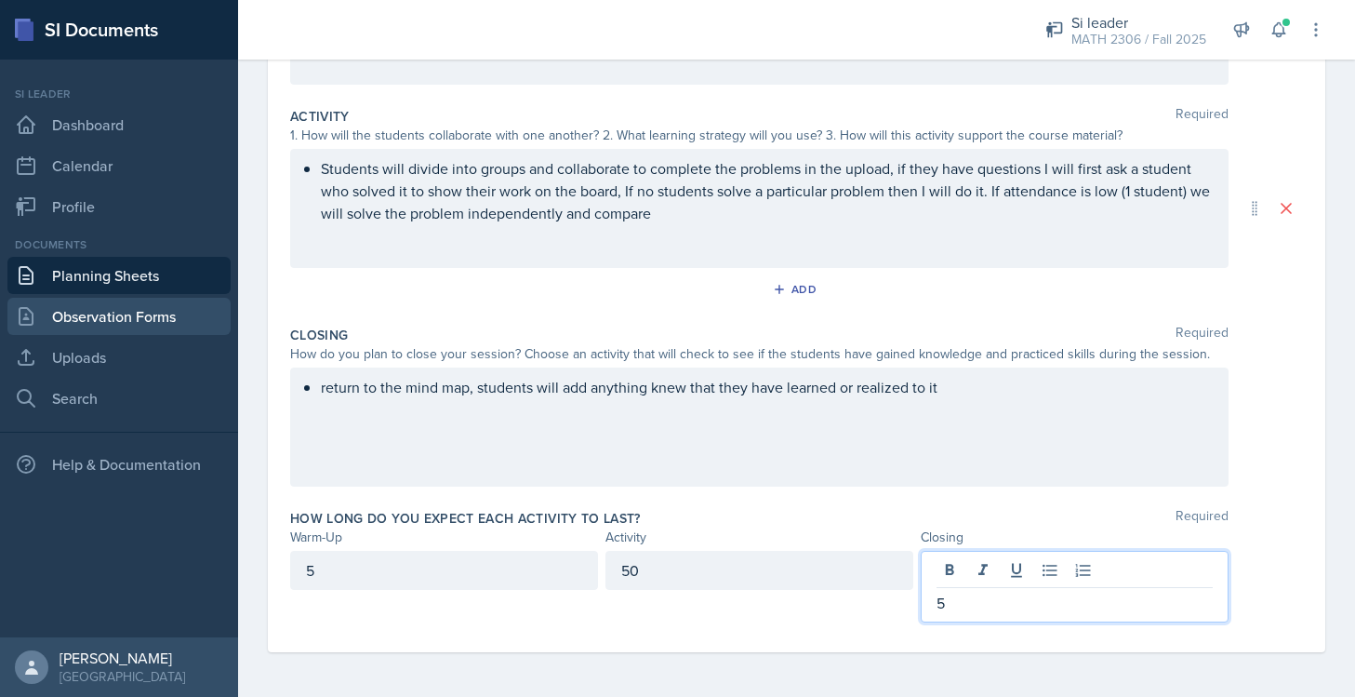
click at [123, 330] on link "Observation Forms" at bounding box center [118, 316] width 223 height 37
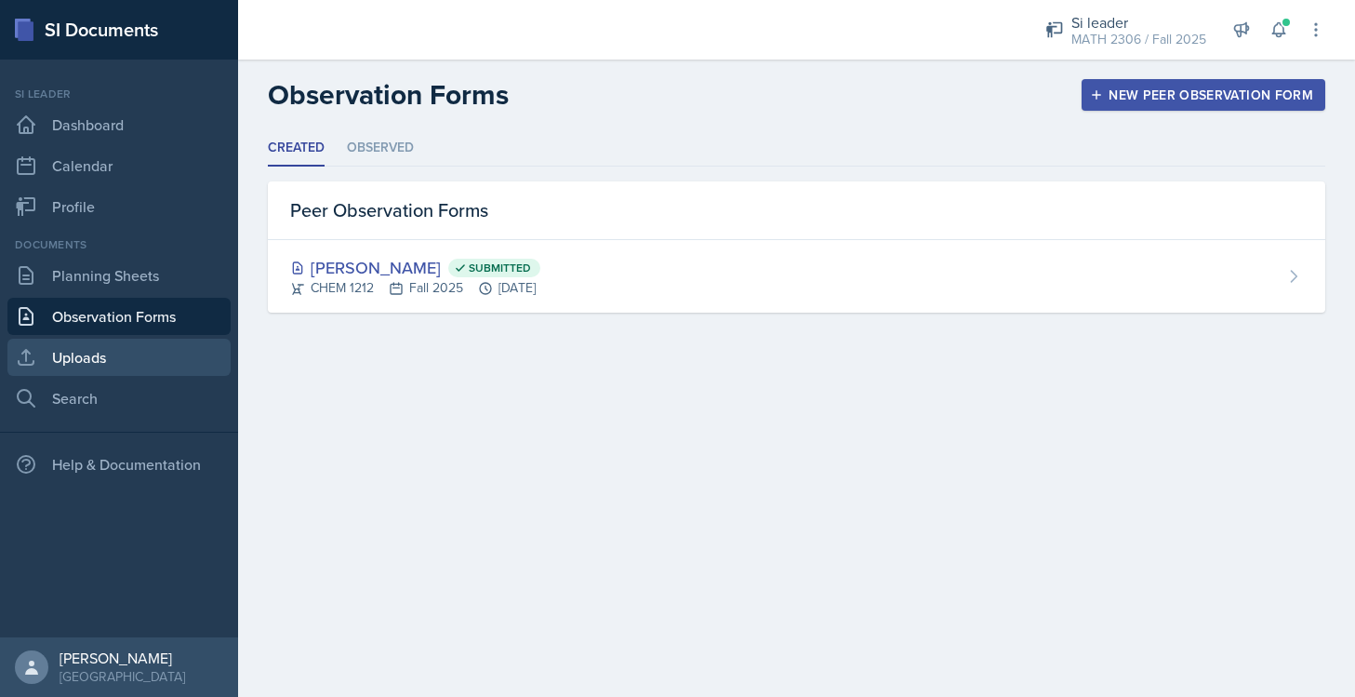
click at [154, 369] on link "Uploads" at bounding box center [118, 357] width 223 height 37
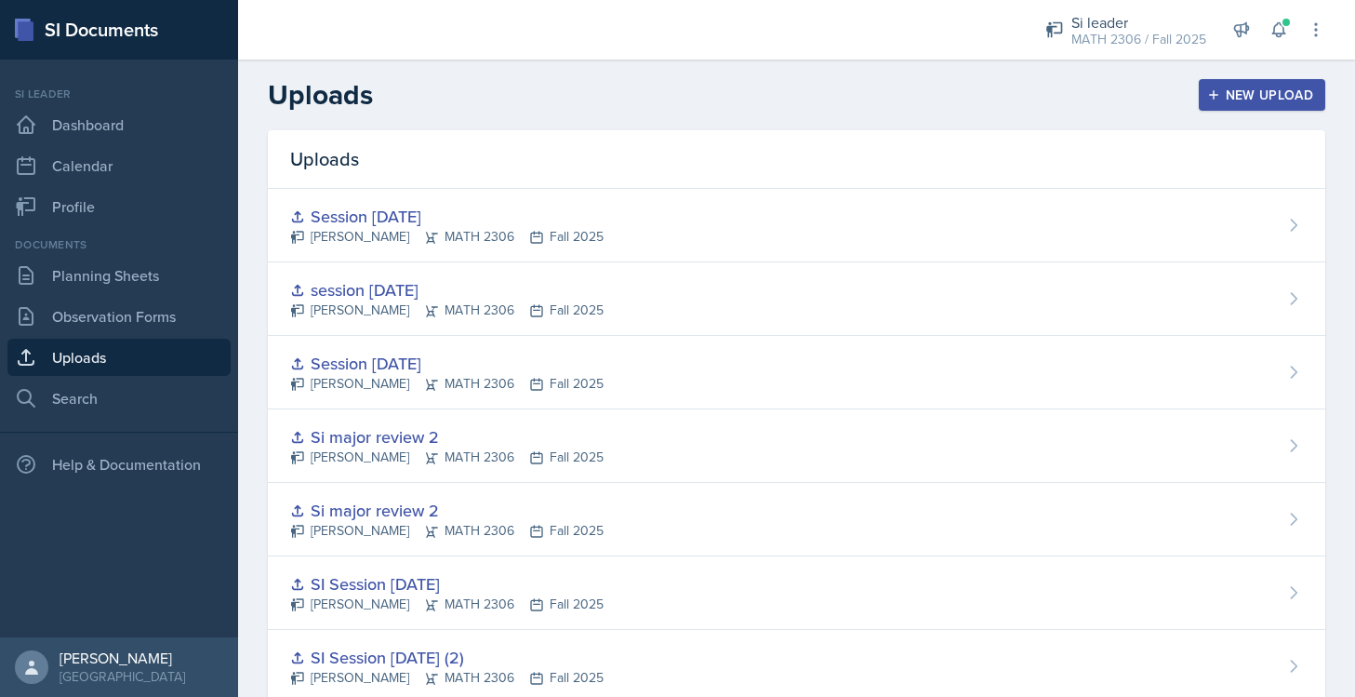
click at [1237, 89] on div "New Upload" at bounding box center [1262, 94] width 103 height 15
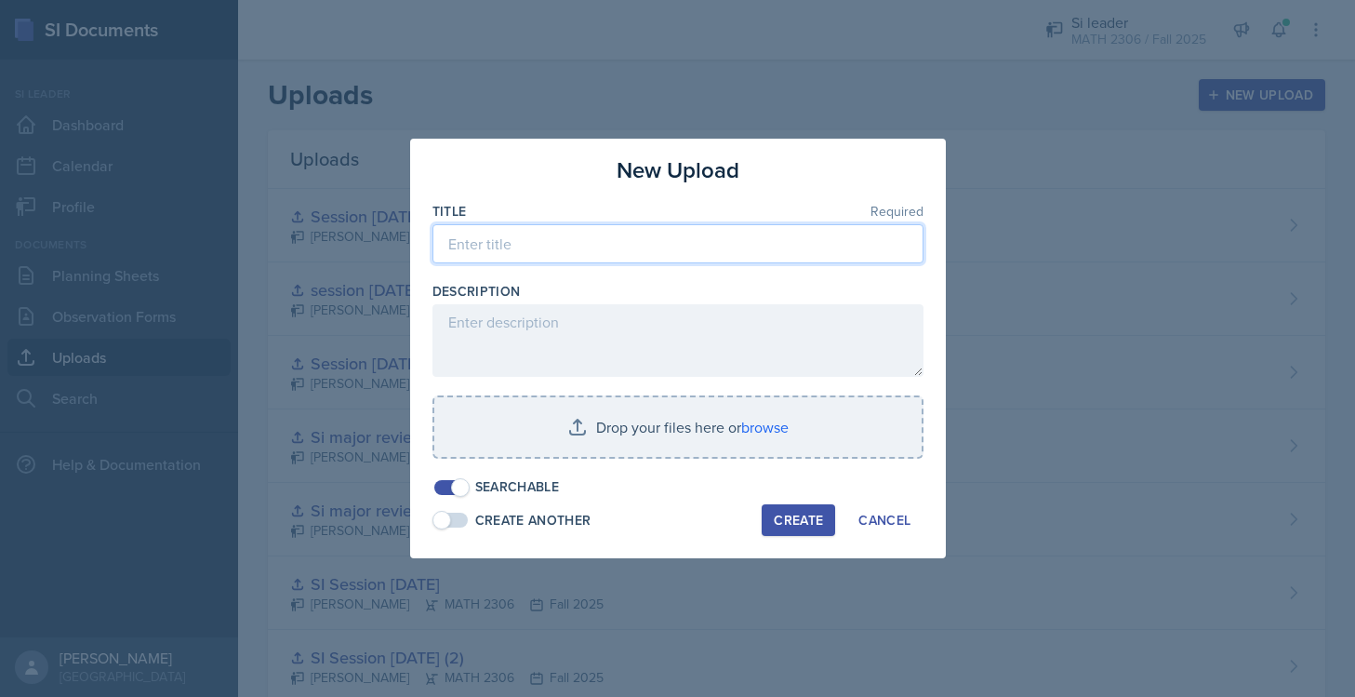
click at [774, 243] on input at bounding box center [678, 243] width 491 height 39
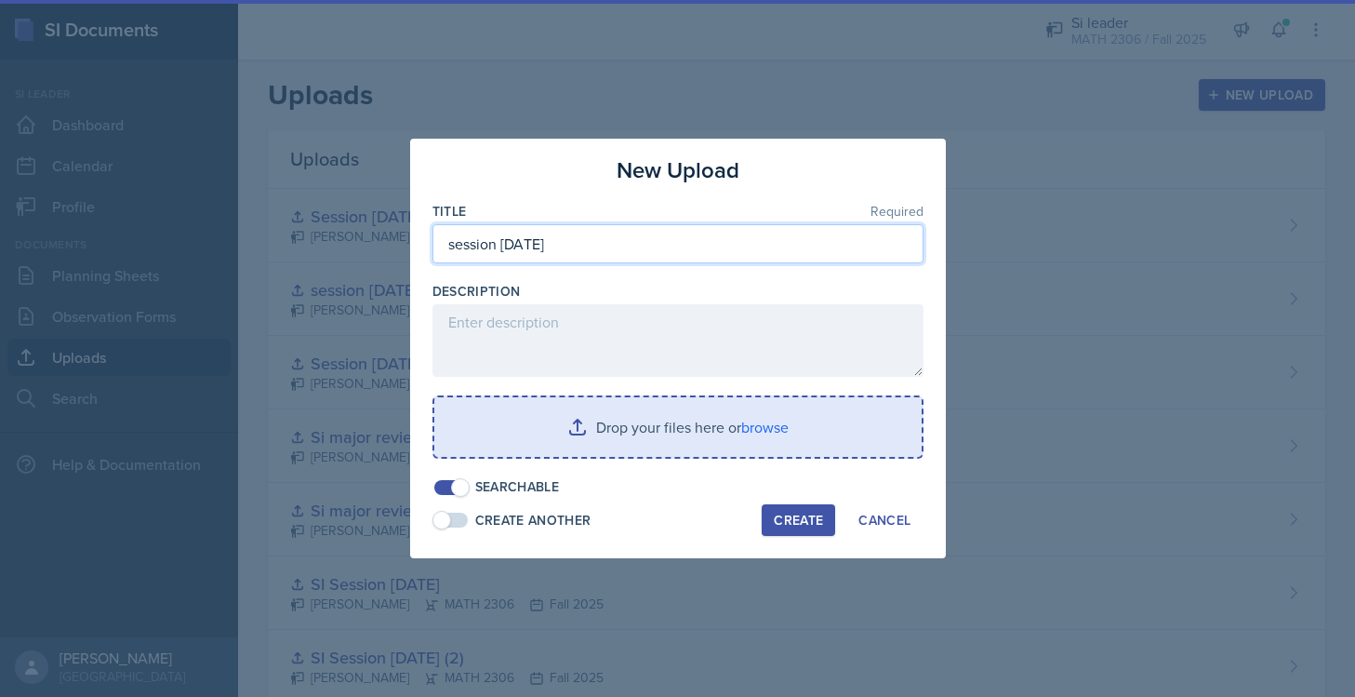
type input "session 10/17/25"
click at [728, 428] on input "file" at bounding box center [677, 427] width 487 height 60
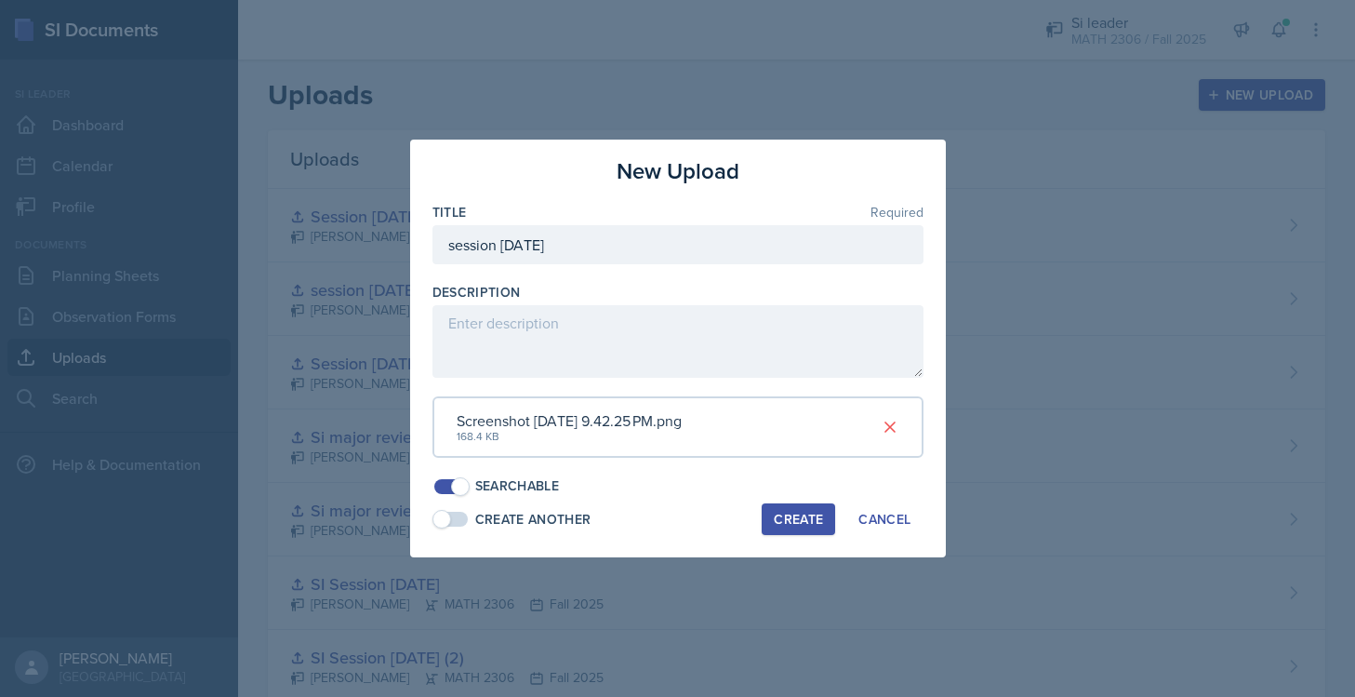
click at [792, 512] on div "Create" at bounding box center [798, 519] width 49 height 15
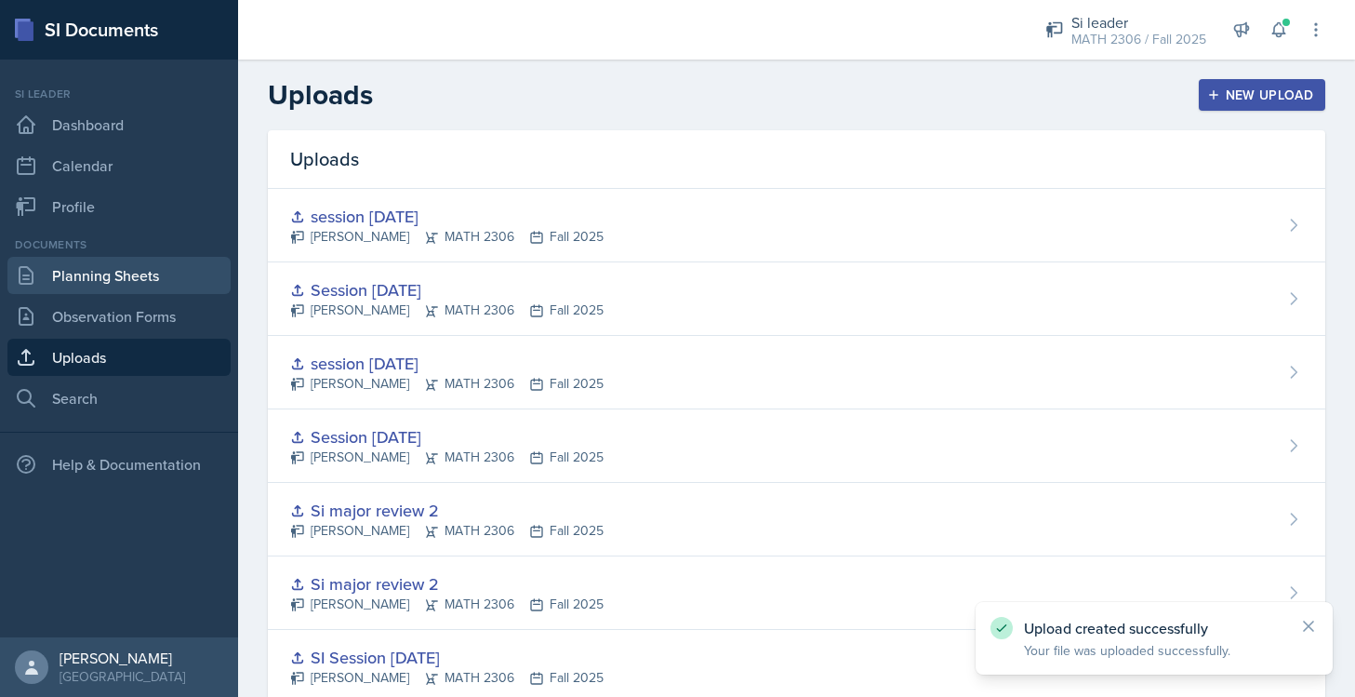
click at [153, 289] on link "Planning Sheets" at bounding box center [118, 275] width 223 height 37
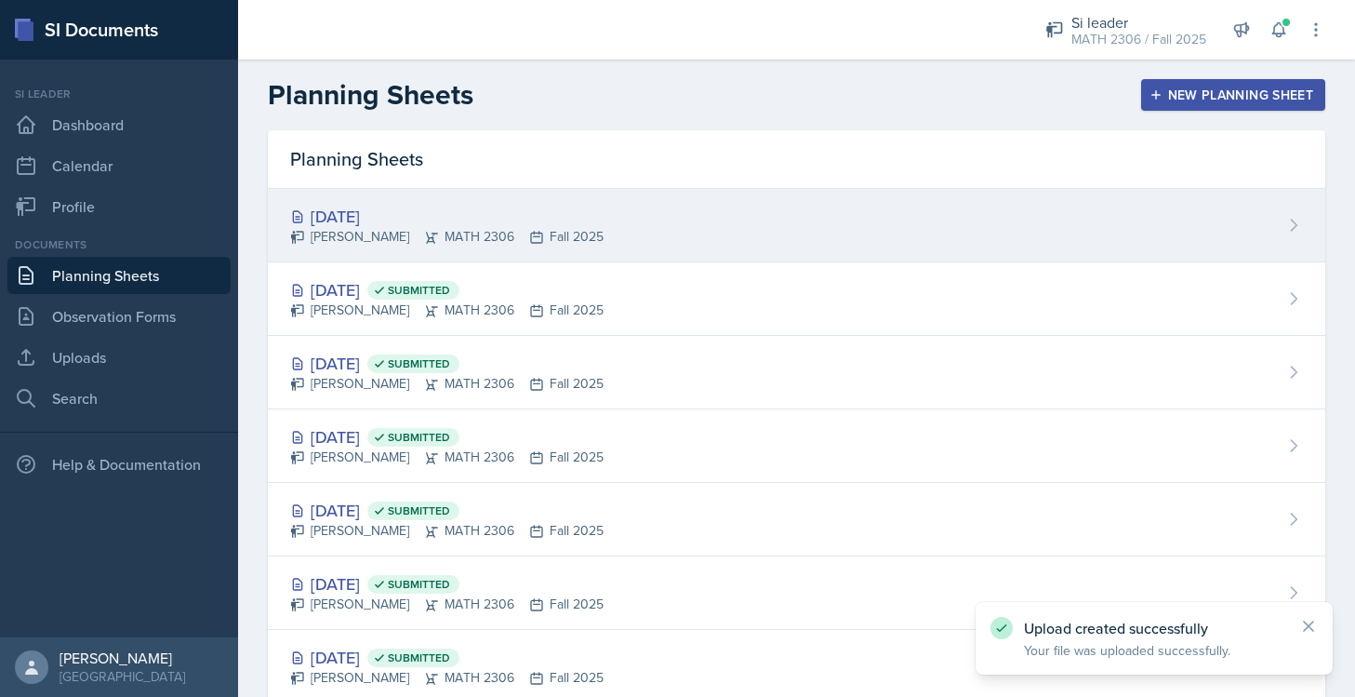
click at [588, 236] on div "Oct 17th, 2025 Julian Jahde MATH 2306 Fall 2025" at bounding box center [797, 225] width 1058 height 73
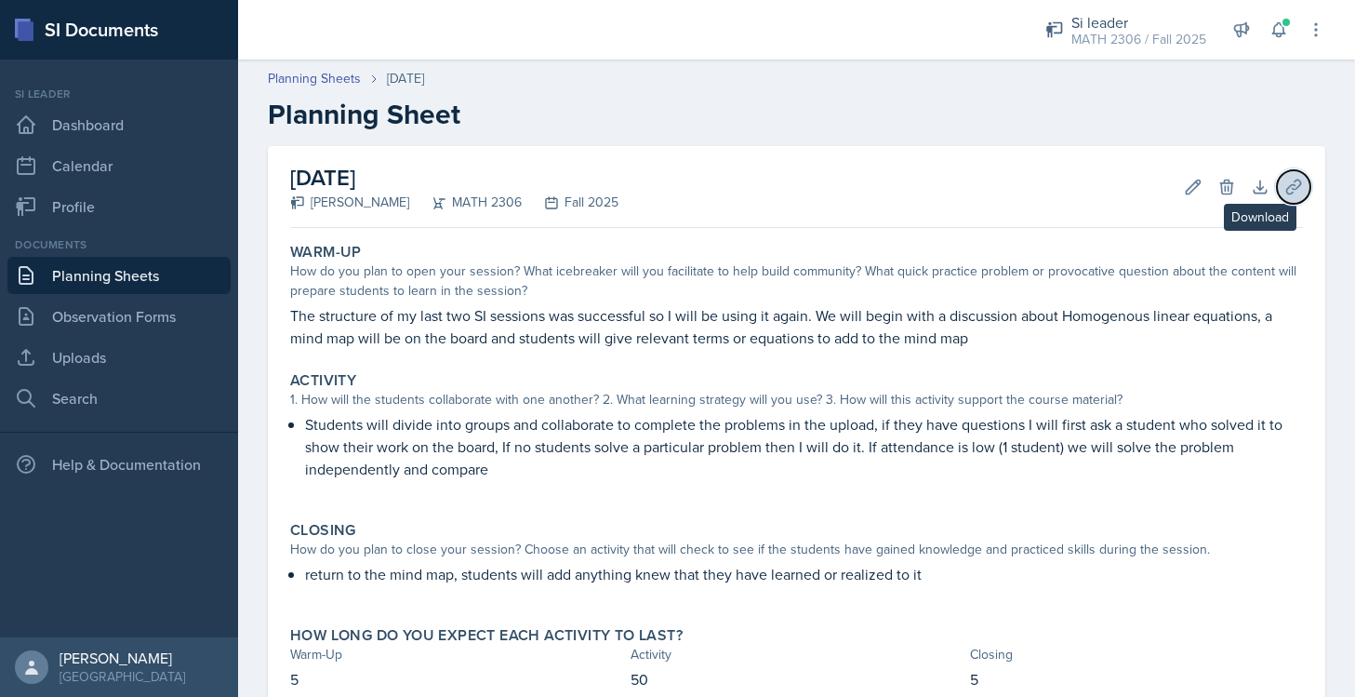
click at [1282, 189] on button "Uploads" at bounding box center [1293, 186] width 33 height 33
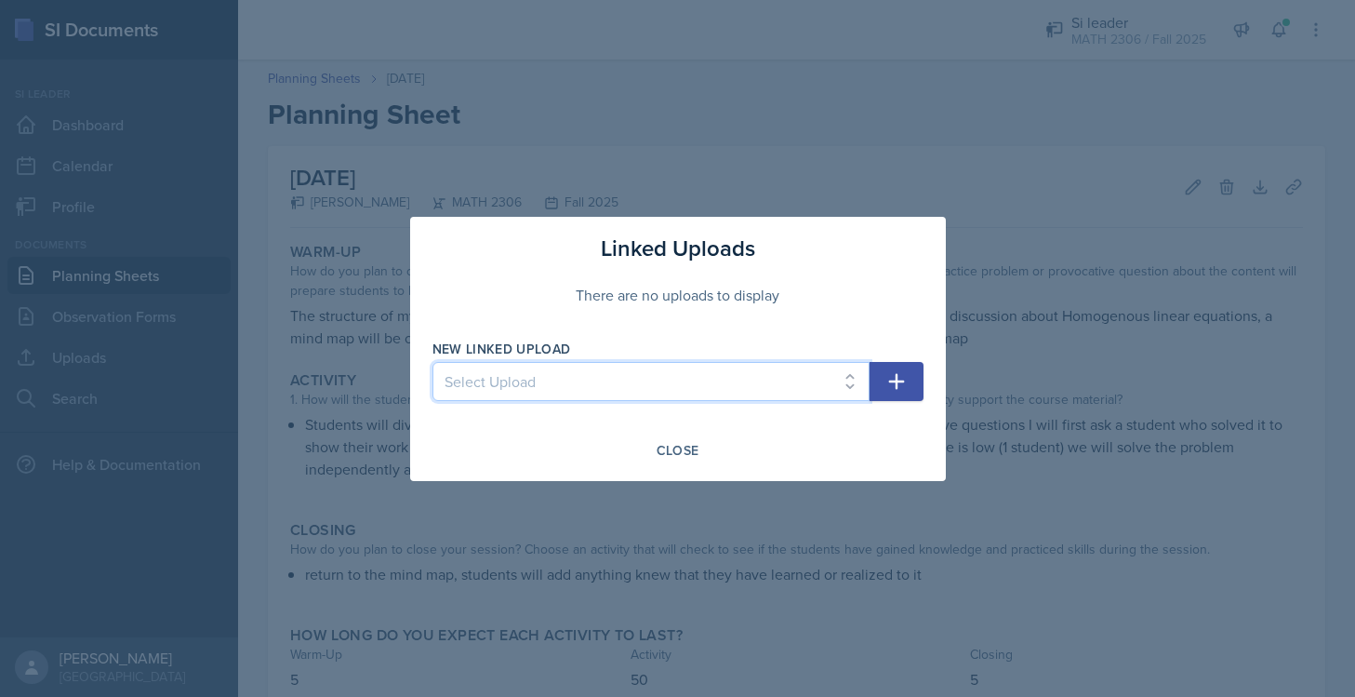
click at [784, 365] on select "Select Upload Mock session.1 Mock session.2 SI Session 8/26/25 SI Session 8/27/…" at bounding box center [651, 381] width 437 height 39
select select "e9fe723f-d6cf-43ce-8902-fb12679dae99"
click at [433, 362] on select "Select Upload Mock session.1 Mock session.2 SI Session 8/26/25 SI Session 8/27/…" at bounding box center [651, 381] width 437 height 39
click at [891, 392] on button "button" at bounding box center [897, 381] width 54 height 39
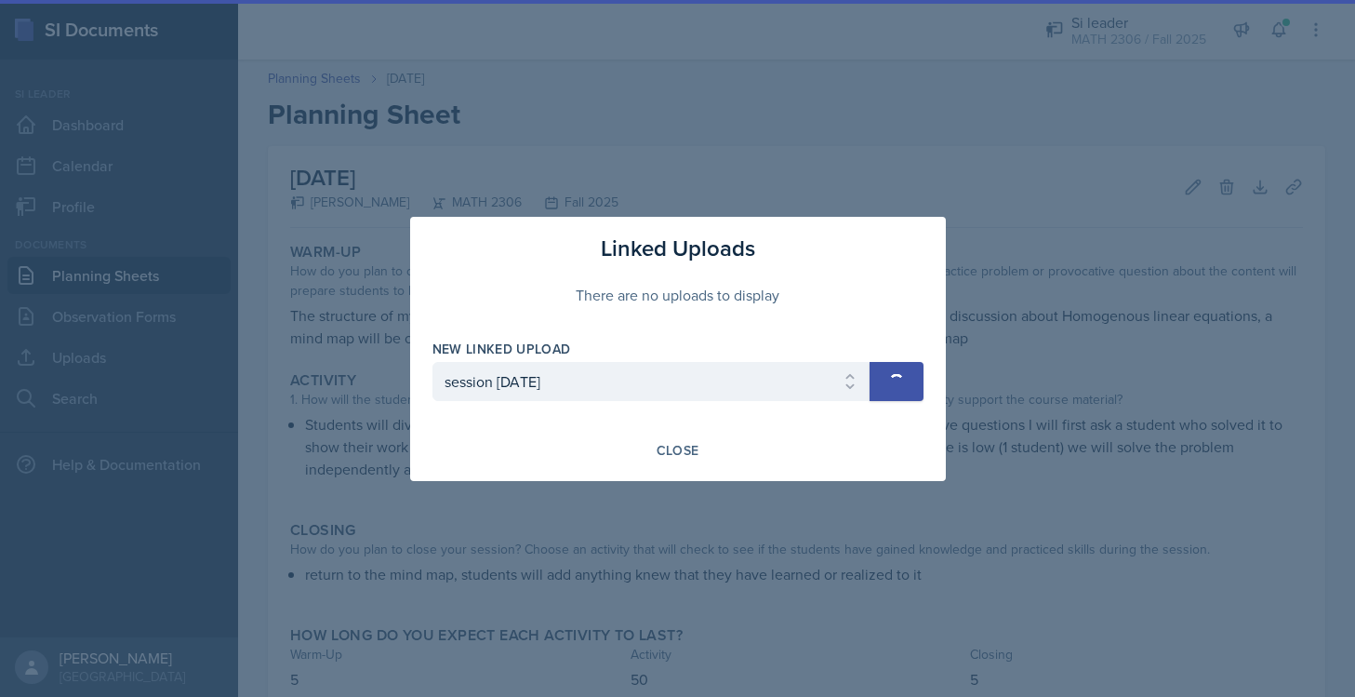
select select
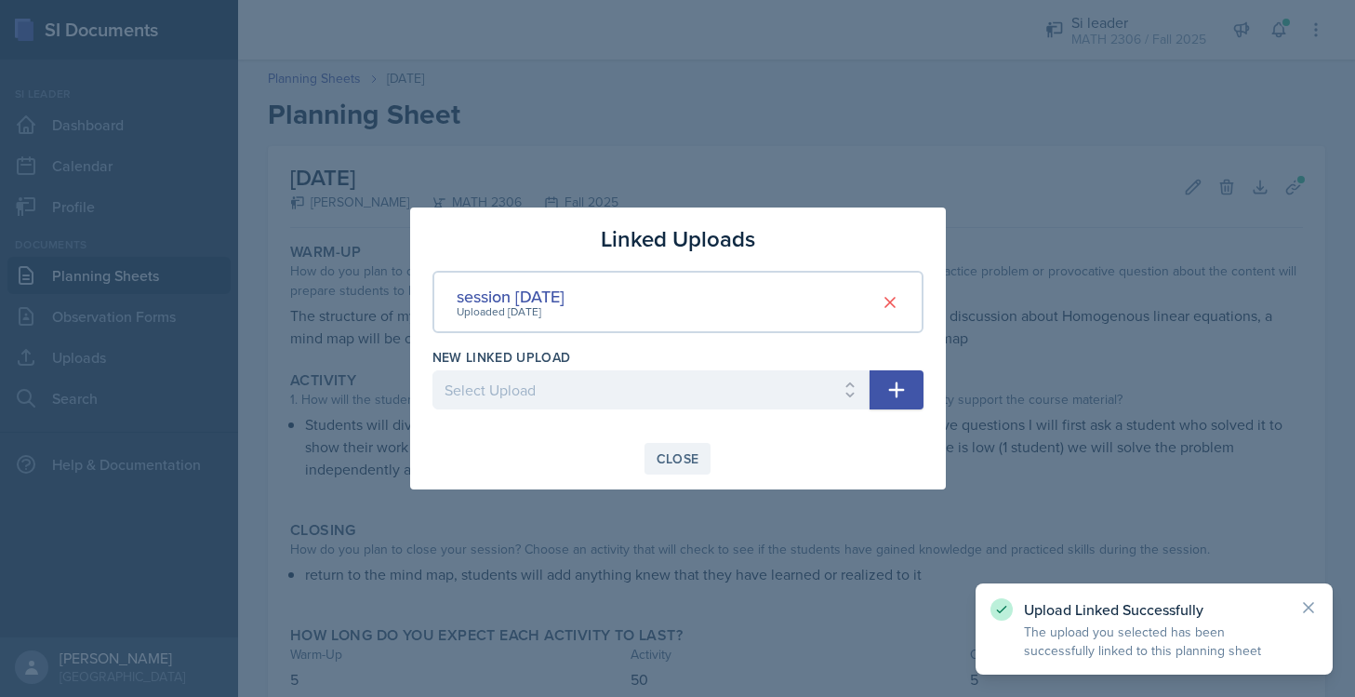
click at [673, 452] on div "Close" at bounding box center [678, 458] width 43 height 15
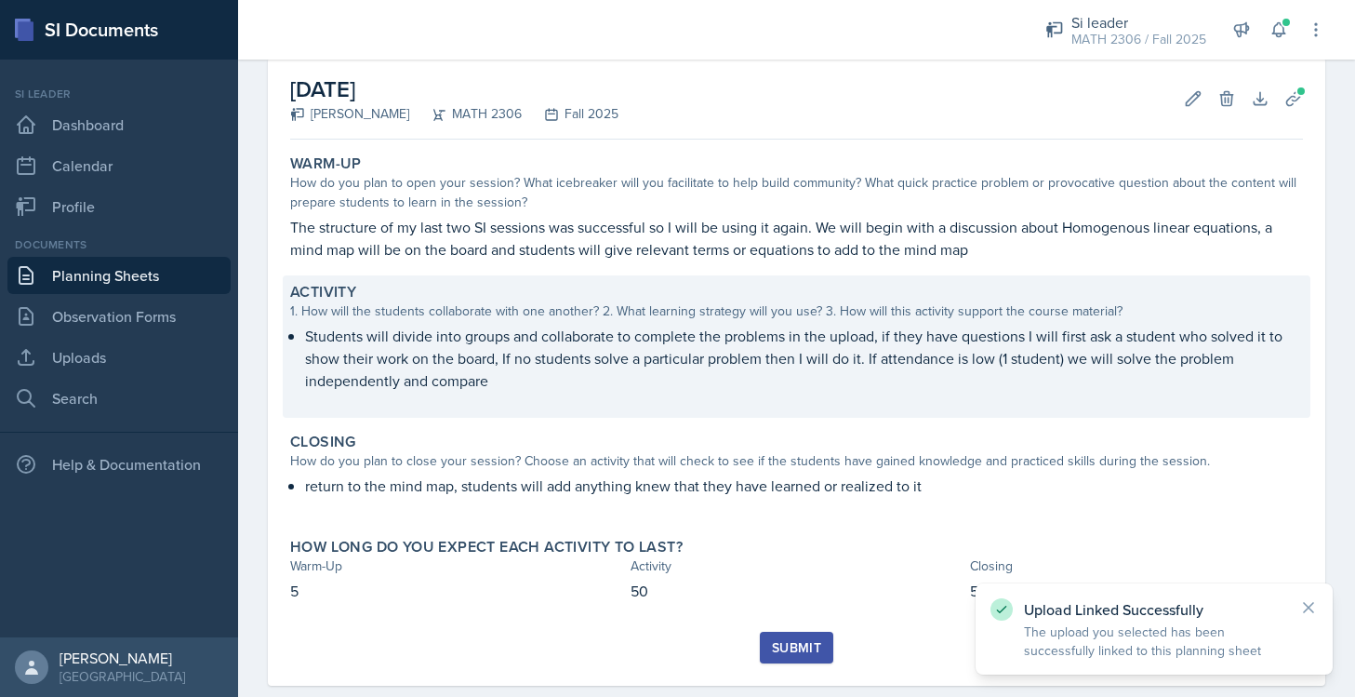
scroll to position [92, 0]
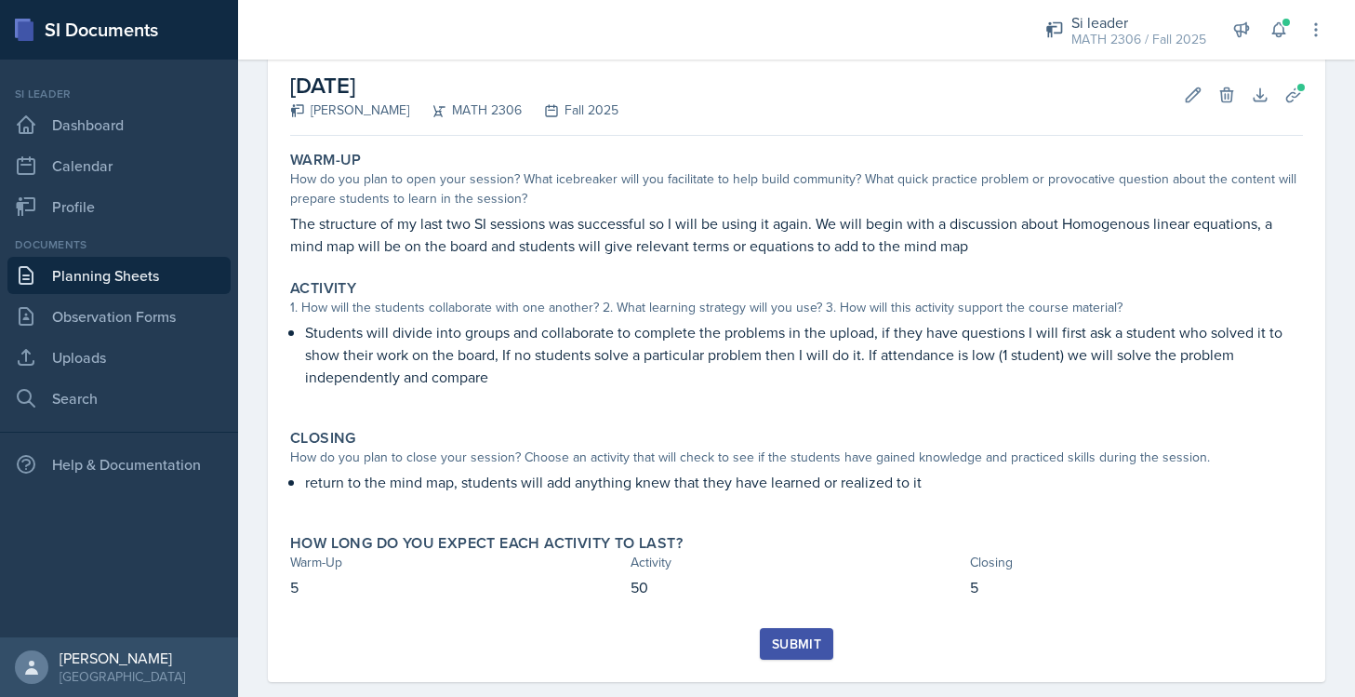
click at [808, 636] on div "Submit" at bounding box center [796, 643] width 49 height 15
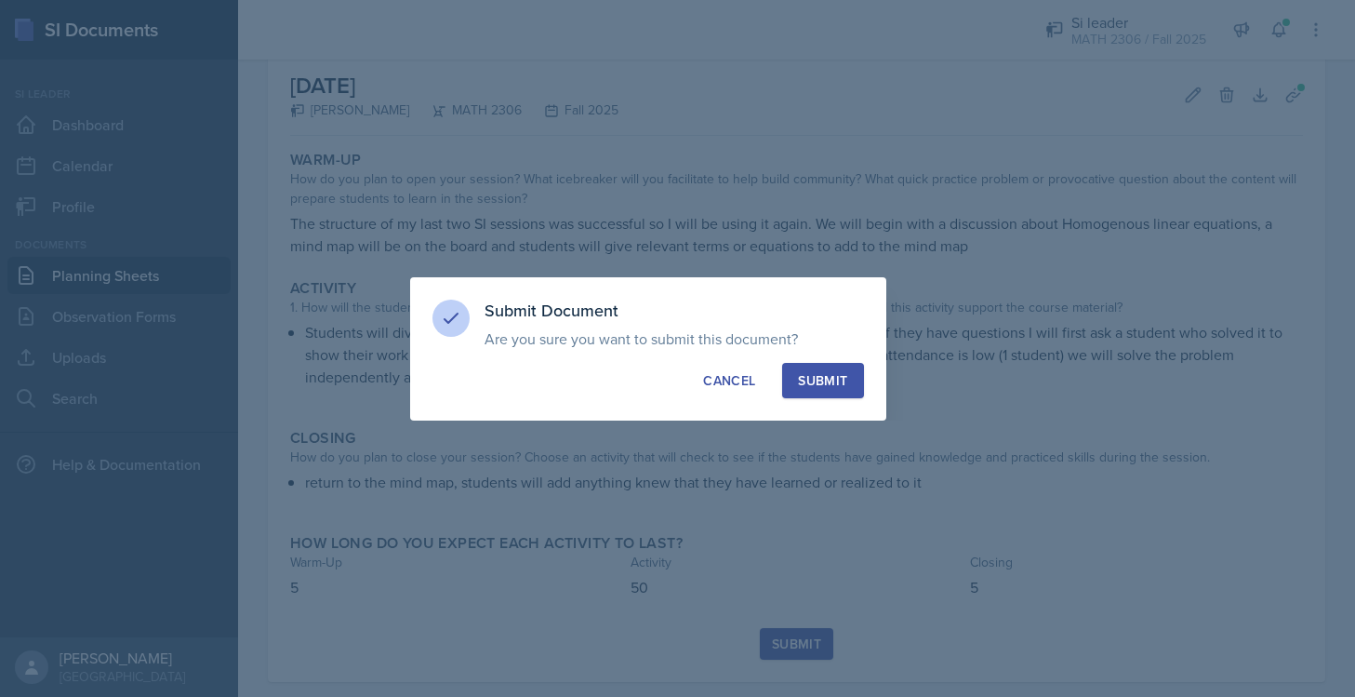
click at [846, 382] on div "Submit" at bounding box center [822, 380] width 49 height 19
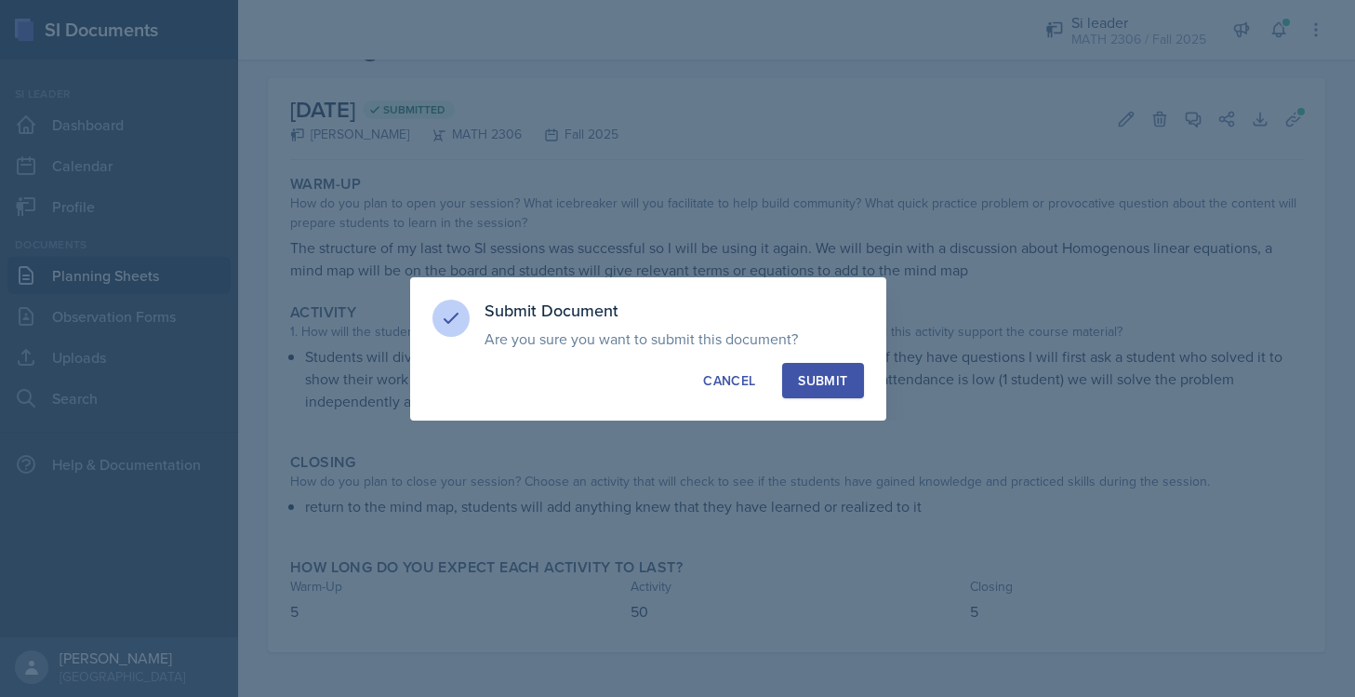
scroll to position [68, 0]
